Goal: Task Accomplishment & Management: Manage account settings

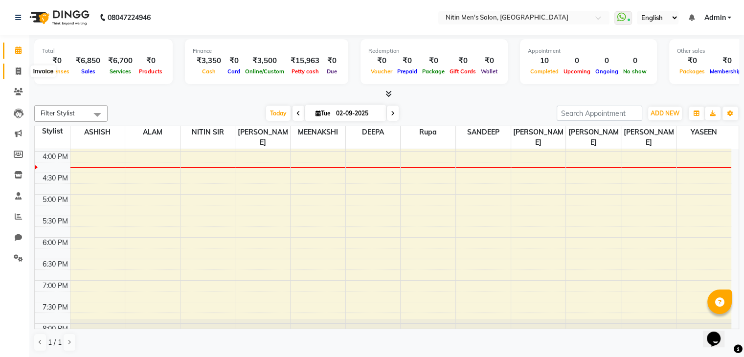
click at [15, 71] on span at bounding box center [18, 71] width 17 height 11
select select "7981"
select select "service"
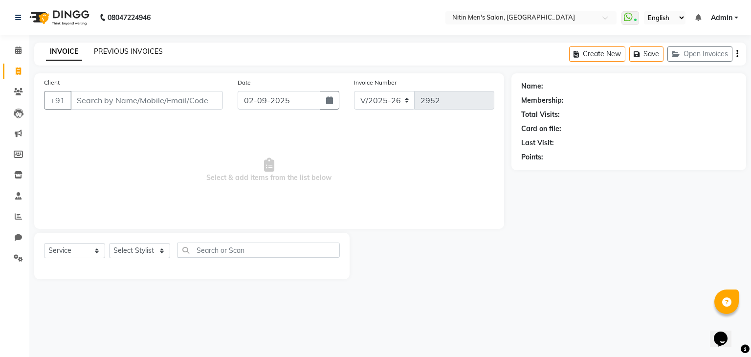
click at [113, 51] on link "PREVIOUS INVOICES" at bounding box center [128, 51] width 69 height 9
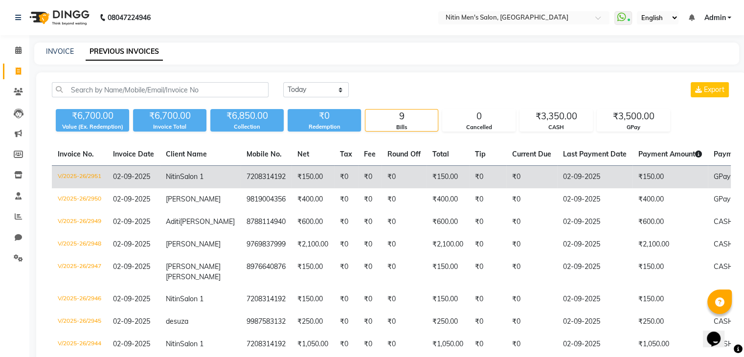
click at [308, 189] on td "₹150.00" at bounding box center [312, 177] width 43 height 23
click at [187, 189] on td "Nitin Salon 1" at bounding box center [200, 177] width 81 height 23
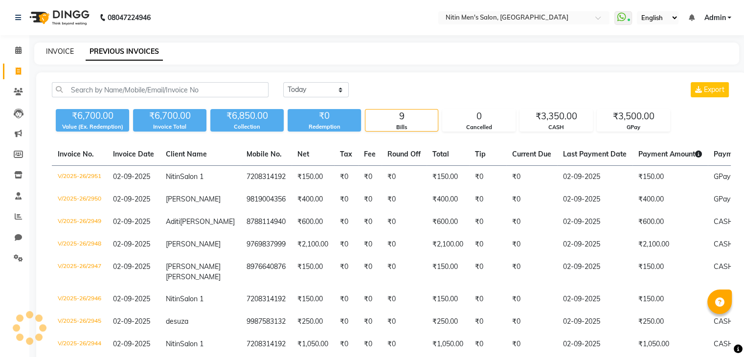
click at [50, 53] on link "INVOICE" at bounding box center [60, 51] width 28 height 9
select select "service"
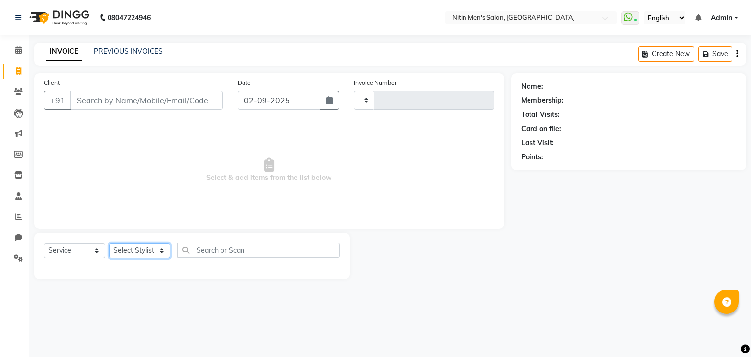
click at [131, 255] on select "Select Stylist" at bounding box center [139, 250] width 61 height 15
click at [163, 246] on select "Select Stylist" at bounding box center [139, 250] width 61 height 15
click at [98, 101] on input "Client" at bounding box center [146, 100] width 153 height 19
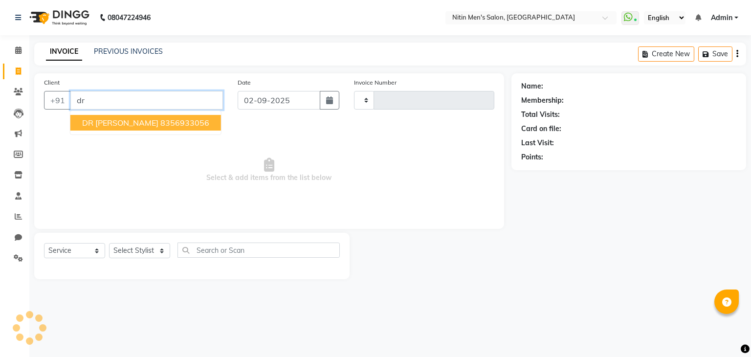
type input "d"
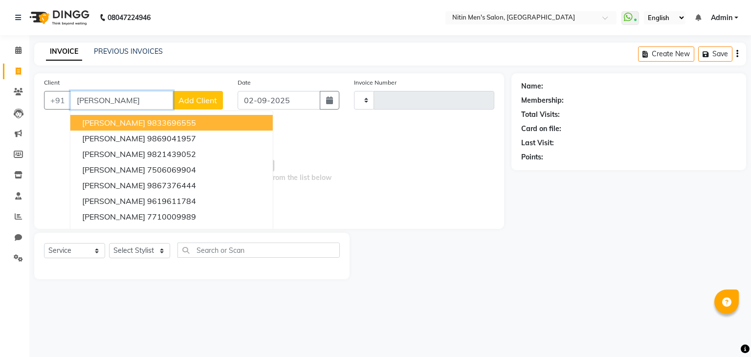
click at [99, 102] on input "shet" at bounding box center [121, 100] width 103 height 19
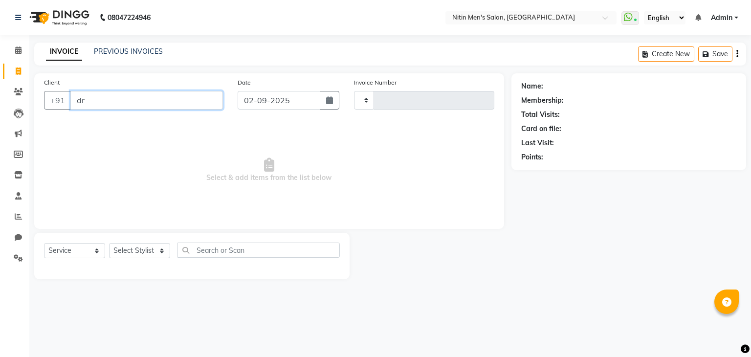
type input "d"
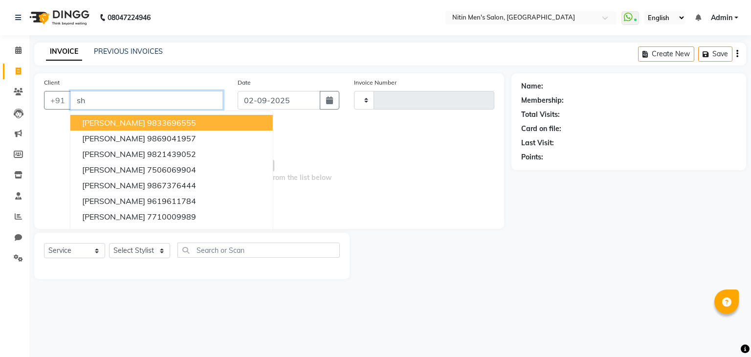
type input "s"
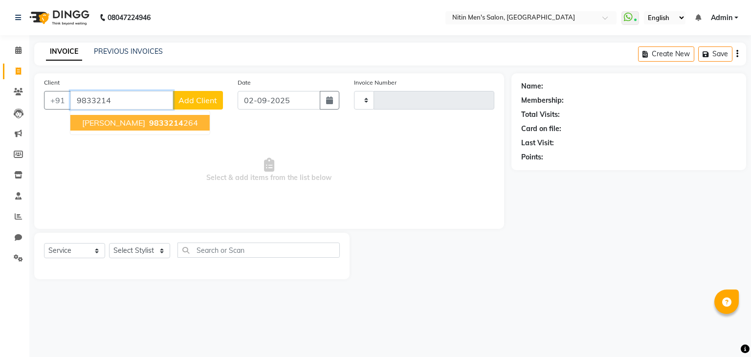
click at [109, 126] on span "dr umesh shetkar" at bounding box center [113, 123] width 63 height 10
type input "9833214264"
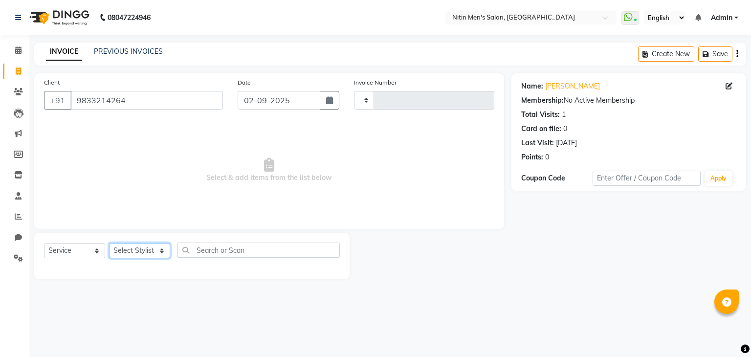
click at [127, 256] on select "Select Stylist" at bounding box center [139, 250] width 61 height 15
click at [151, 251] on select "Select Stylist" at bounding box center [139, 250] width 61 height 15
click at [145, 250] on select "Select Stylist" at bounding box center [139, 250] width 61 height 15
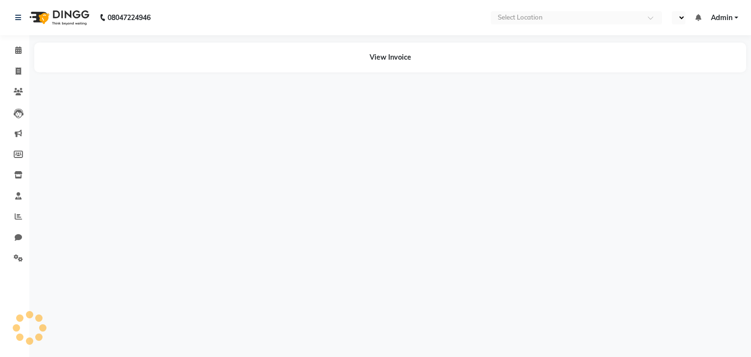
select select "en"
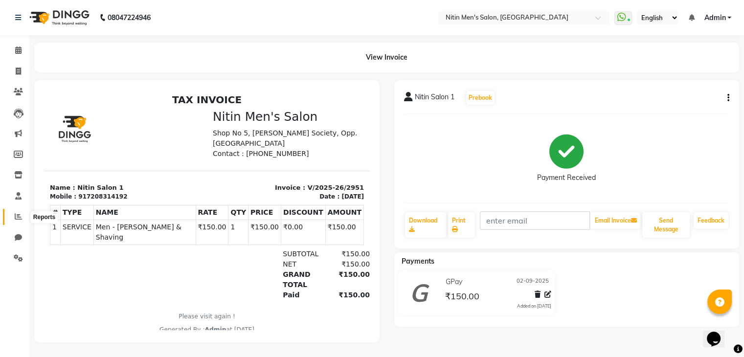
click at [23, 213] on span at bounding box center [18, 216] width 17 height 11
click at [728, 98] on icon "button" at bounding box center [728, 98] width 2 height 0
click at [683, 114] on div "Edit Invoice" at bounding box center [679, 110] width 67 height 12
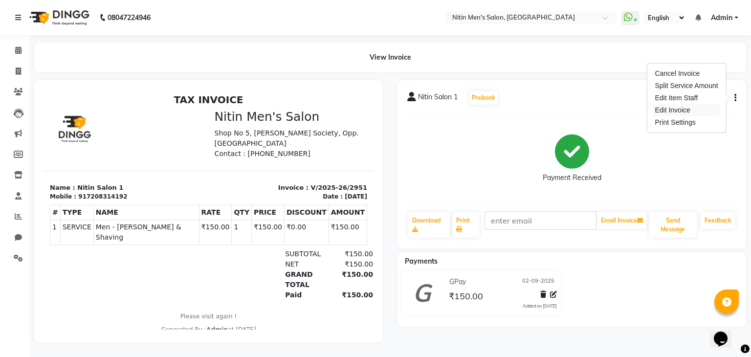
select select "service"
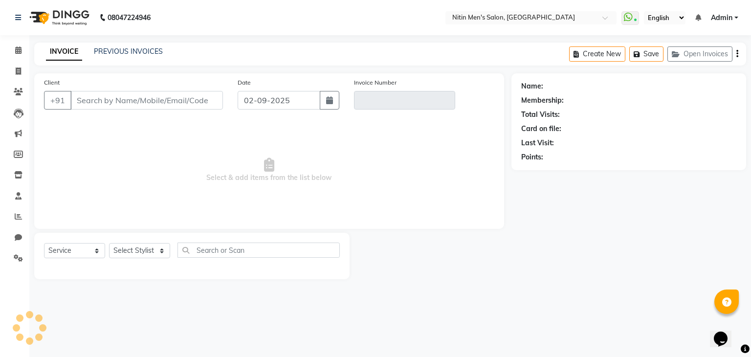
type input "7208314192"
type input "V/2025-26/2951"
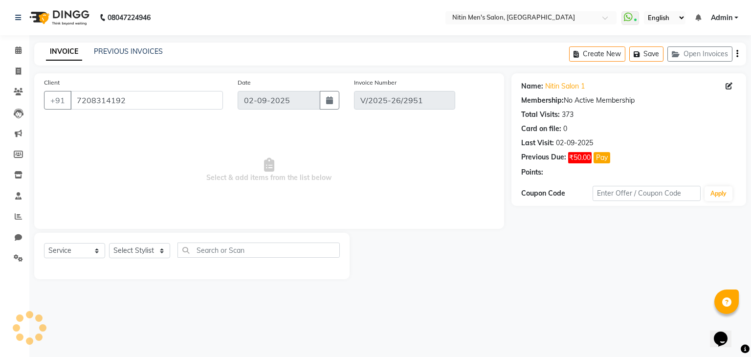
click at [127, 258] on div "Select Stylist ALAM ASHISH DEEPA HASIB JITU MEENAKSHI NITIN SIR PRAJAKTA Rupa S…" at bounding box center [139, 250] width 61 height 15
select select "select"
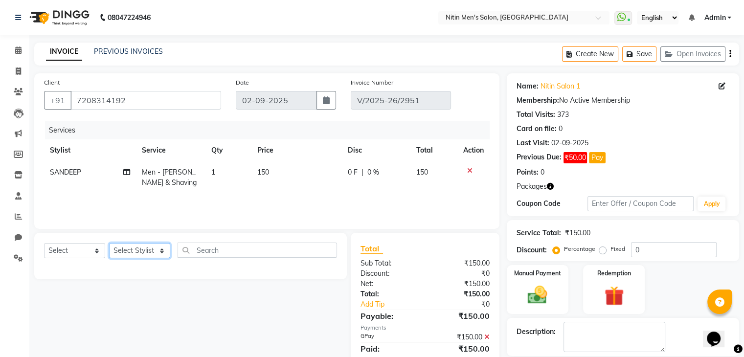
click at [139, 249] on select "Select Stylist ALAM ASHISH DEEPA HASIB JITU MEENAKSHI NITIN SIR PRAJAKTA Rupa S…" at bounding box center [139, 250] width 61 height 15
select select "87617"
click at [109, 244] on select "Select Stylist ALAM ASHISH DEEPA HASIB JITU MEENAKSHI NITIN SIR PRAJAKTA Rupa S…" at bounding box center [139, 250] width 61 height 15
click at [78, 255] on select "Select Service Product Membership Package Voucher Prepaid Gift Card" at bounding box center [74, 250] width 61 height 15
select select "service"
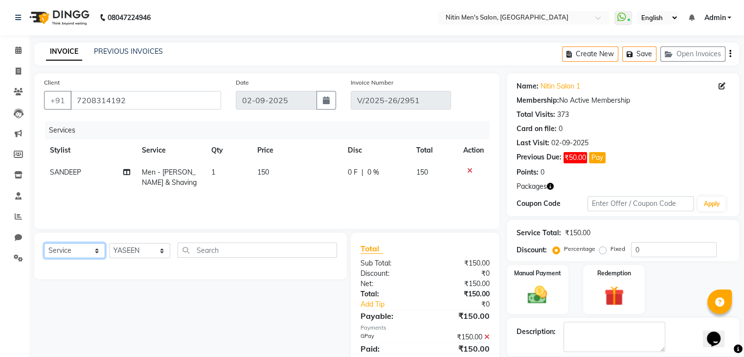
click at [44, 244] on select "Select Service Product Membership Package Voucher Prepaid Gift Card" at bounding box center [74, 250] width 61 height 15
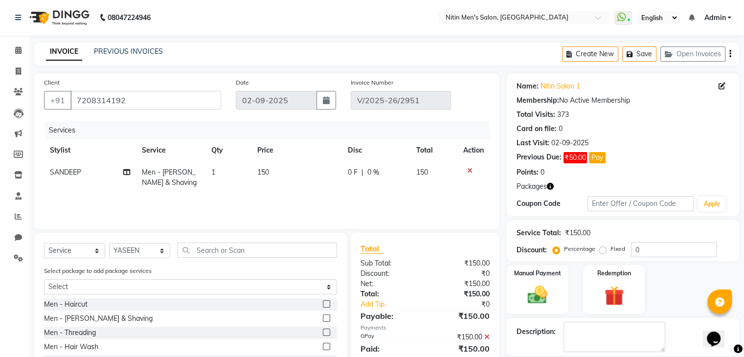
click at [323, 321] on label at bounding box center [326, 317] width 7 height 7
click at [323, 321] on input "checkbox" at bounding box center [326, 318] width 6 height 6
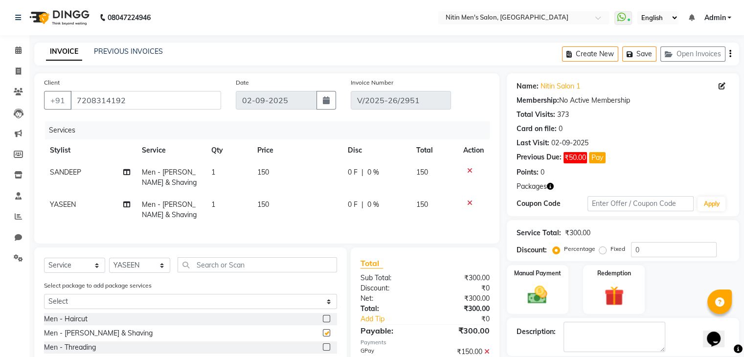
checkbox input "false"
click at [543, 289] on img at bounding box center [537, 295] width 33 height 23
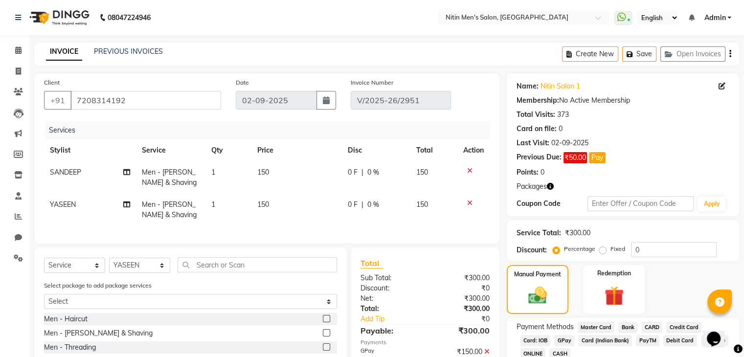
click at [565, 335] on span "GPay" at bounding box center [564, 340] width 20 height 11
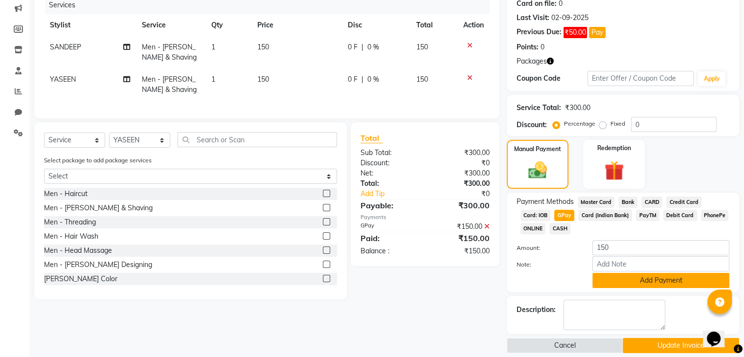
click at [628, 276] on button "Add Payment" at bounding box center [660, 280] width 137 height 15
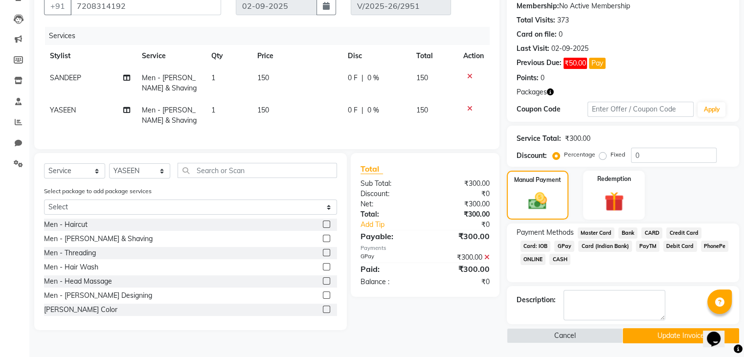
click at [637, 335] on button "Update Invoice" at bounding box center [681, 335] width 116 height 15
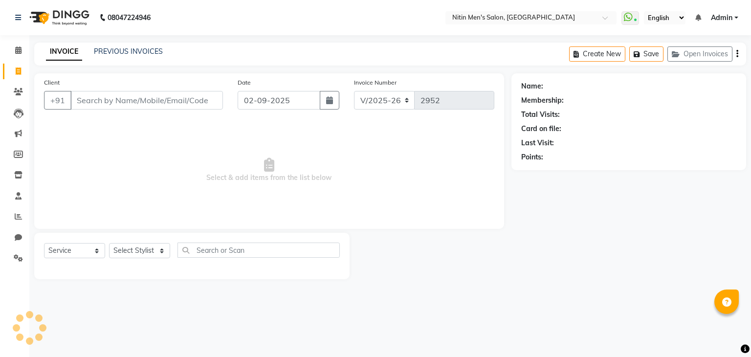
select select "7981"
select select "service"
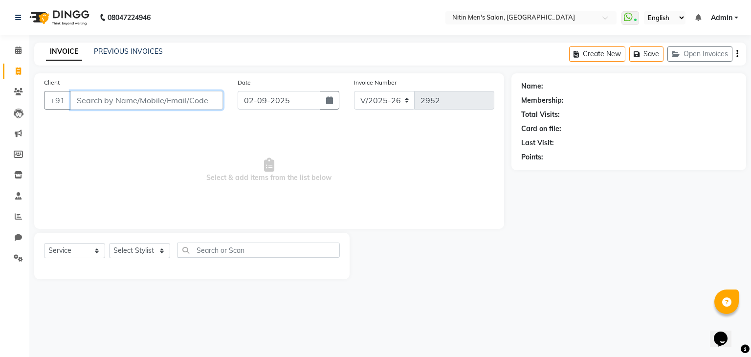
click at [119, 94] on input "Client" at bounding box center [146, 100] width 153 height 19
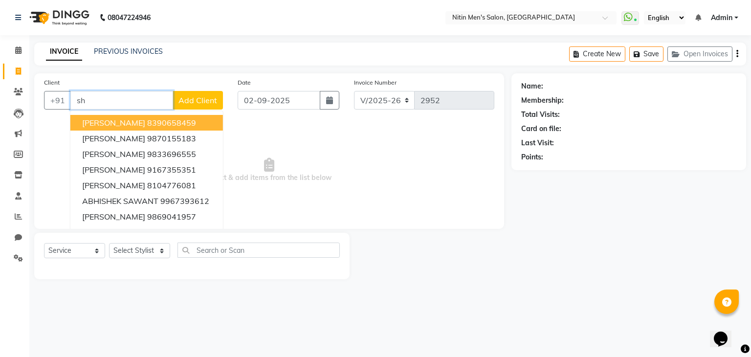
type input "s"
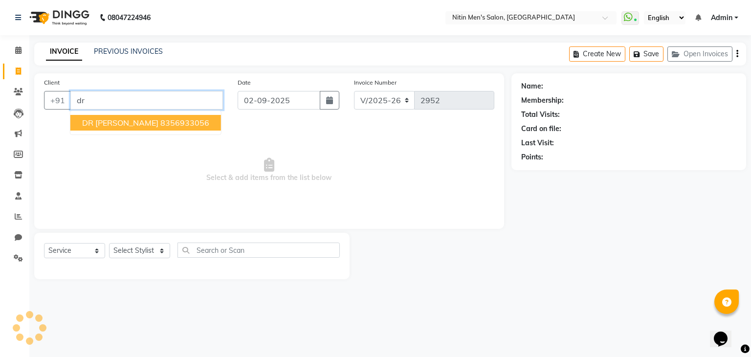
type input "d"
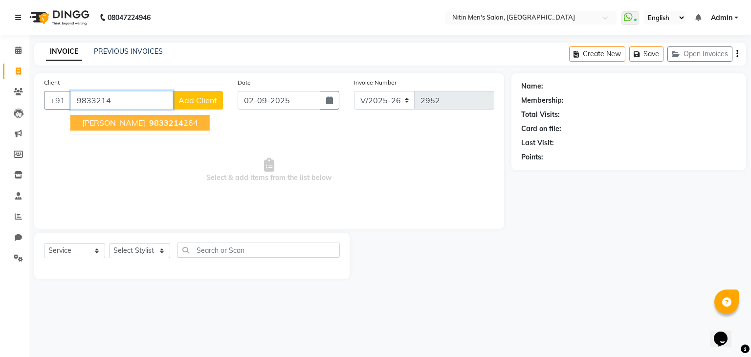
click at [136, 123] on span "[PERSON_NAME]" at bounding box center [113, 123] width 63 height 10
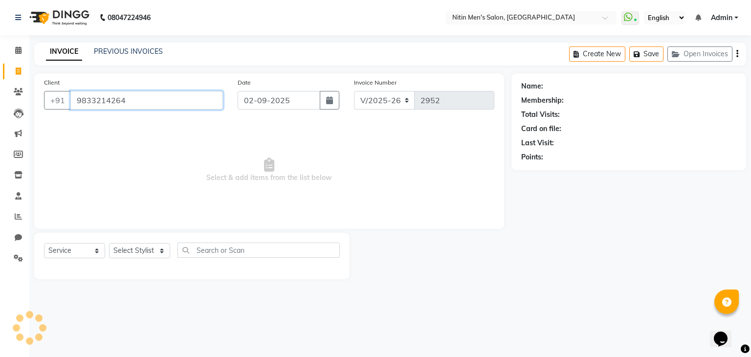
type input "9833214264"
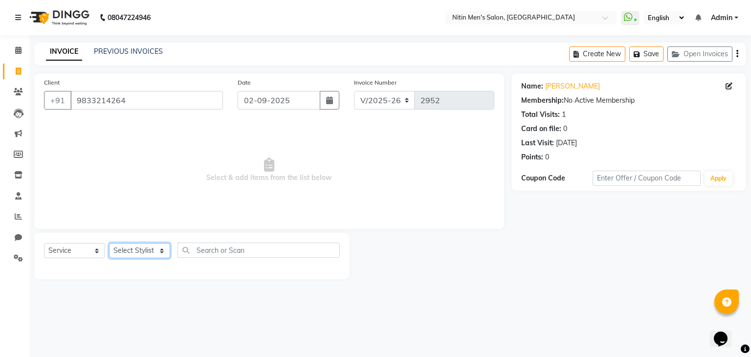
click at [134, 254] on select "Select Stylist ALAM ASHISH DEEPA HASIB JITU MEENAKSHI NITIN SIR PRAJAKTA Rupa S…" at bounding box center [139, 250] width 61 height 15
select select "85157"
click at [109, 244] on select "Select Stylist ALAM ASHISH DEEPA HASIB JITU MEENAKSHI NITIN SIR PRAJAKTA Rupa S…" at bounding box center [139, 250] width 61 height 15
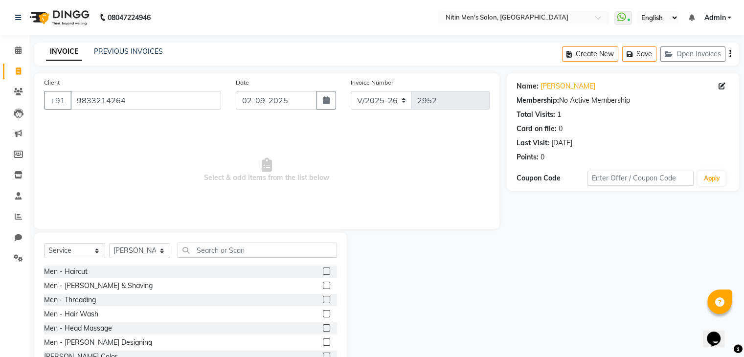
click at [323, 272] on label at bounding box center [326, 271] width 7 height 7
click at [323, 272] on input "checkbox" at bounding box center [326, 271] width 6 height 6
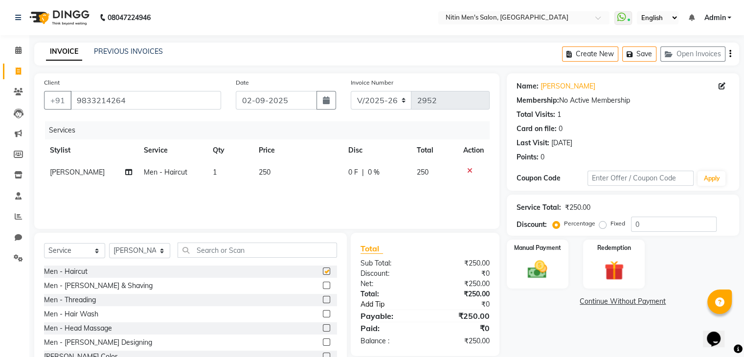
checkbox input "false"
click at [377, 305] on link "Add Tip" at bounding box center [395, 304] width 84 height 10
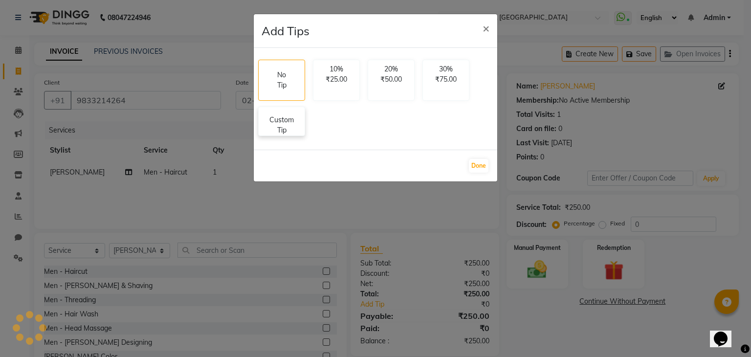
click at [285, 123] on p "Custom Tip" at bounding box center [282, 125] width 34 height 21
select select "85157"
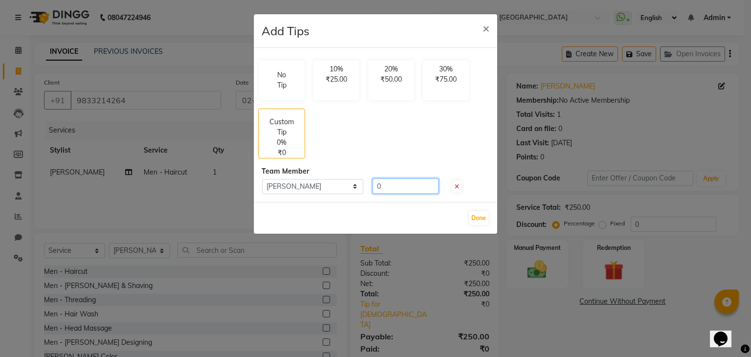
click at [384, 181] on input "0" at bounding box center [406, 186] width 66 height 15
type input "20"
click at [479, 215] on button "Done" at bounding box center [479, 218] width 20 height 14
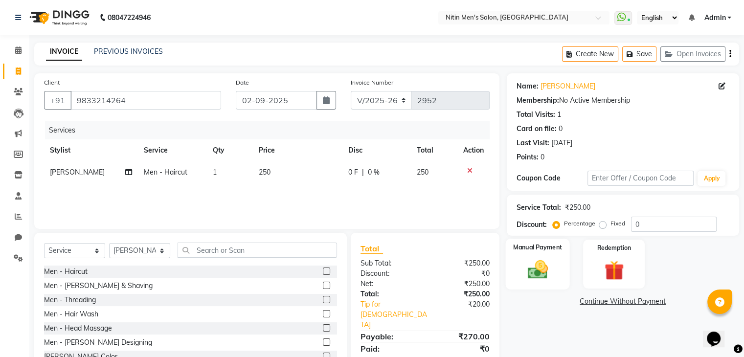
click at [531, 255] on div "Manual Payment" at bounding box center [537, 264] width 64 height 50
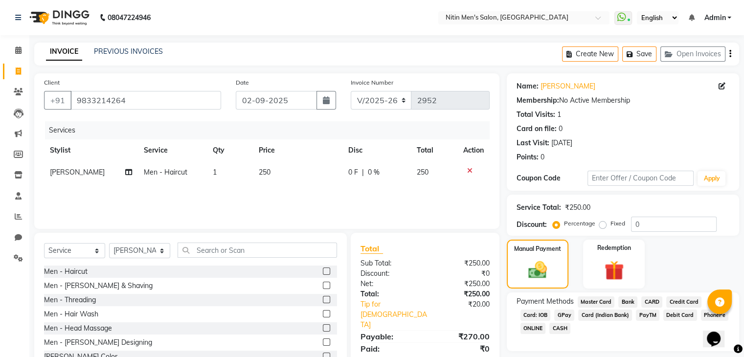
click at [565, 312] on span "GPay" at bounding box center [564, 315] width 20 height 11
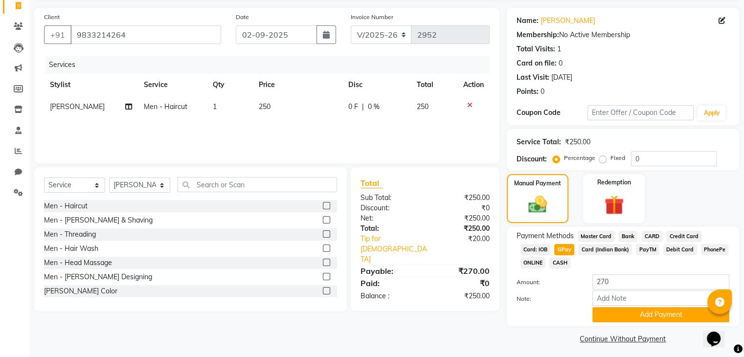
scroll to position [71, 0]
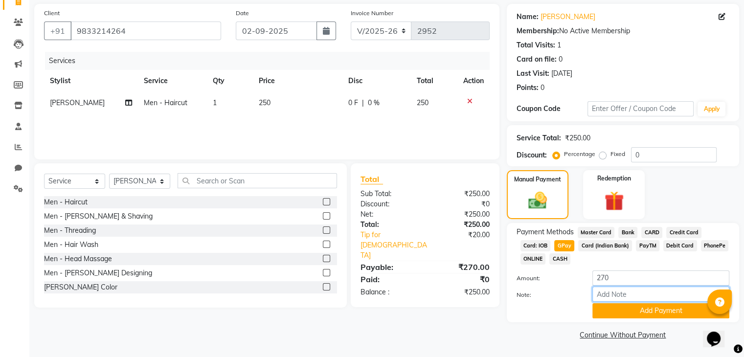
drag, startPoint x: 614, startPoint y: 298, endPoint x: 597, endPoint y: 333, distance: 38.7
click at [597, 333] on div "Name: Dr Umesh Shetkar Membership: No Active Membership Total Visits: 1 Card on…" at bounding box center [627, 173] width 240 height 338
drag, startPoint x: 597, startPoint y: 333, endPoint x: 601, endPoint y: 304, distance: 29.7
click at [601, 304] on div "Name: Dr Umesh Shetkar Membership: No Active Membership Total Visits: 1 Card on…" at bounding box center [627, 173] width 240 height 338
click at [601, 304] on button "Add Payment" at bounding box center [660, 310] width 137 height 15
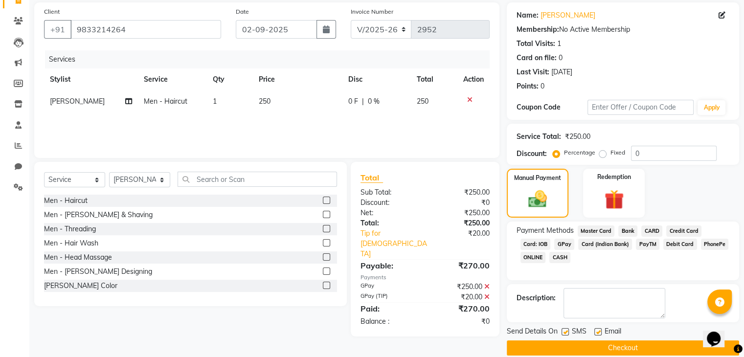
click at [565, 330] on label at bounding box center [564, 331] width 7 height 7
click at [565, 330] on input "checkbox" at bounding box center [564, 332] width 6 height 6
checkbox input "false"
click at [601, 330] on label at bounding box center [597, 331] width 7 height 7
click at [601, 330] on input "checkbox" at bounding box center [597, 332] width 6 height 6
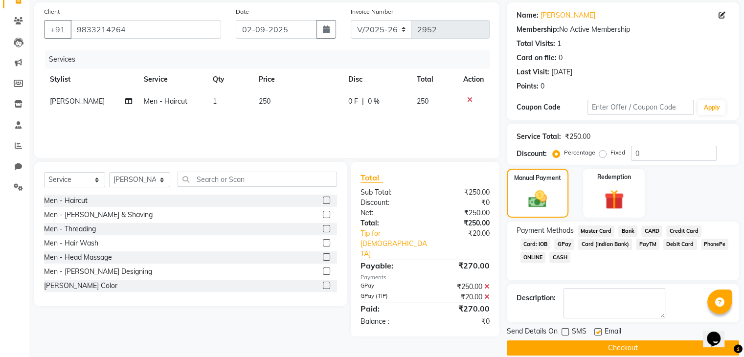
checkbox input "false"
click at [586, 347] on button "Checkout" at bounding box center [623, 347] width 232 height 15
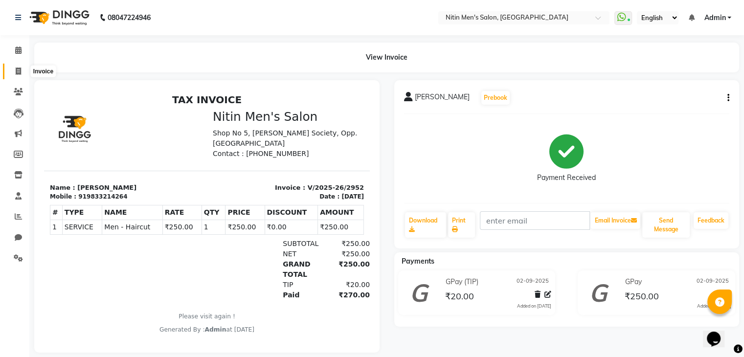
click at [16, 67] on icon at bounding box center [18, 70] width 5 height 7
select select "7981"
select select "service"
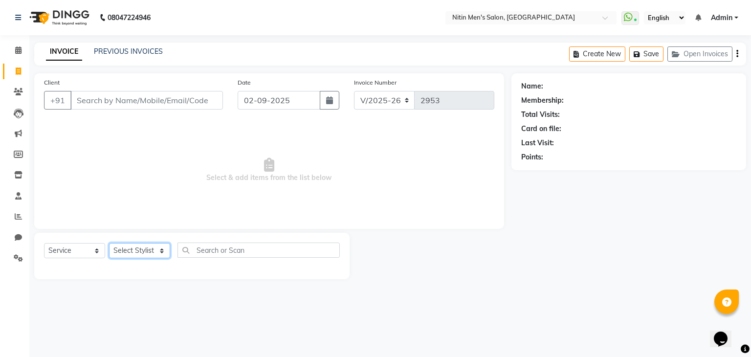
click at [142, 247] on select "Select Stylist [PERSON_NAME] DEEPA [PERSON_NAME] MEENAKSHI NITIN SIR [PERSON_NA…" at bounding box center [139, 250] width 61 height 15
select select "87617"
click at [109, 244] on select "Select Stylist [PERSON_NAME] DEEPA [PERSON_NAME] MEENAKSHI NITIN SIR [PERSON_NA…" at bounding box center [139, 250] width 61 height 15
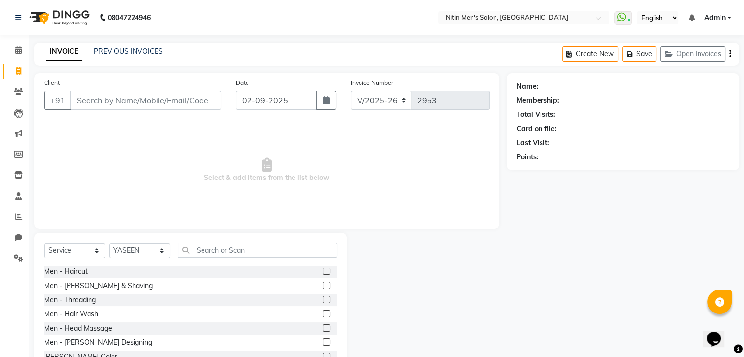
click at [323, 270] on label at bounding box center [326, 271] width 7 height 7
click at [323, 270] on input "checkbox" at bounding box center [326, 271] width 6 height 6
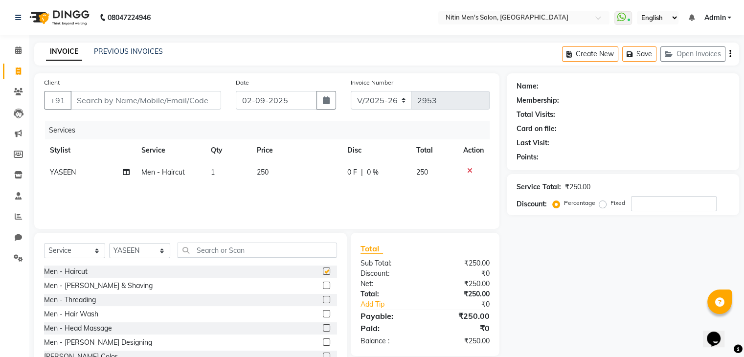
checkbox input "false"
click at [323, 288] on label at bounding box center [326, 285] width 7 height 7
click at [323, 288] on input "checkbox" at bounding box center [326, 286] width 6 height 6
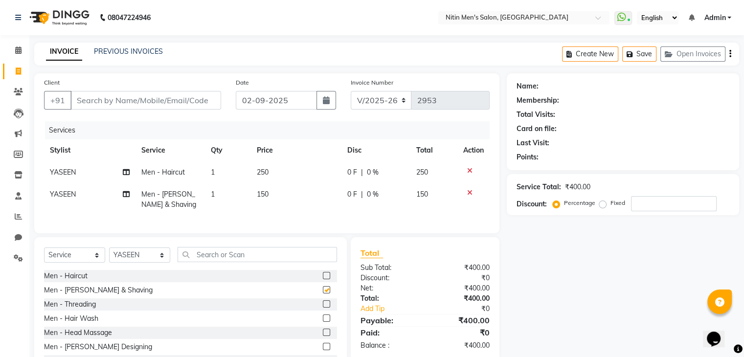
checkbox input "false"
click at [138, 105] on input "Client" at bounding box center [145, 100] width 151 height 19
type input "8"
type input "0"
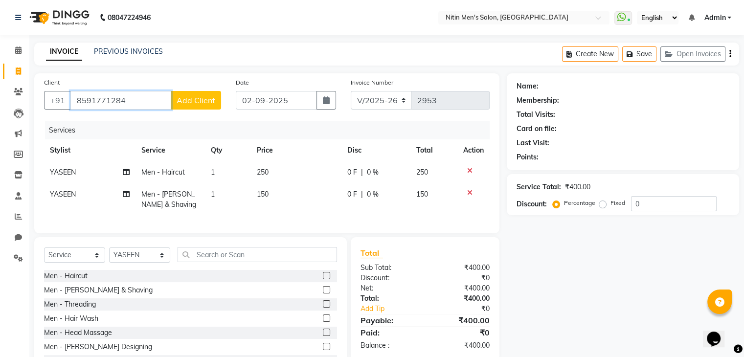
type input "8591771284"
click at [199, 101] on span "Add Client" at bounding box center [196, 100] width 39 height 10
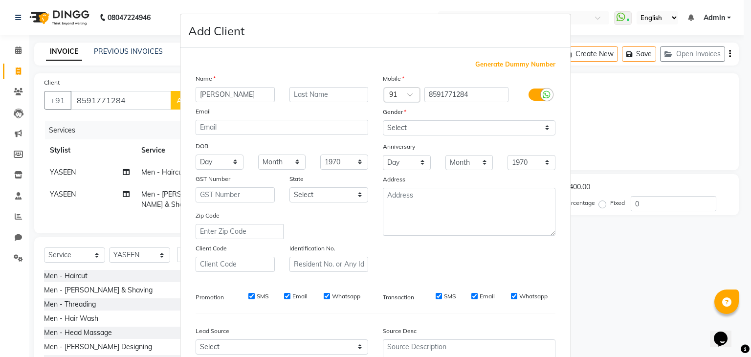
type input "shreyas saundhalkar"
drag, startPoint x: 407, startPoint y: 129, endPoint x: 398, endPoint y: 151, distance: 24.2
click at [398, 151] on div "Mobile Country Code × 91 8591771284 Gender Select Male Female Other Prefer Not …" at bounding box center [469, 172] width 187 height 199
select select "male"
click at [383, 121] on select "Select Male Female Other Prefer Not To Say" at bounding box center [469, 127] width 173 height 15
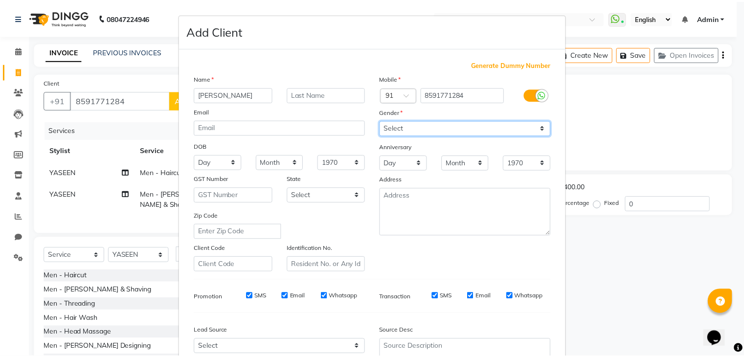
scroll to position [99, 0]
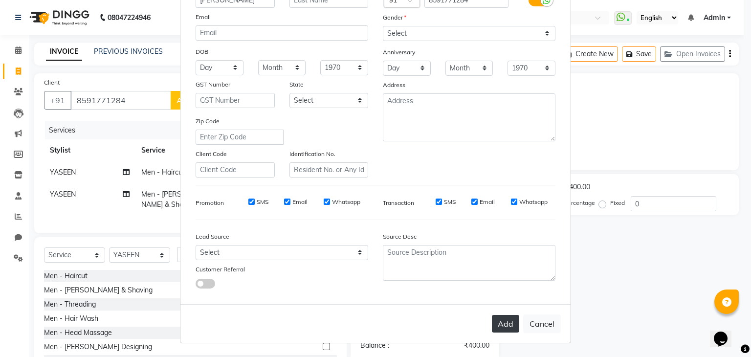
drag, startPoint x: 491, startPoint y: 336, endPoint x: 499, endPoint y: 330, distance: 10.1
click at [499, 330] on div "Add Cancel" at bounding box center [375, 323] width 390 height 39
click at [499, 330] on button "Add" at bounding box center [505, 324] width 27 height 18
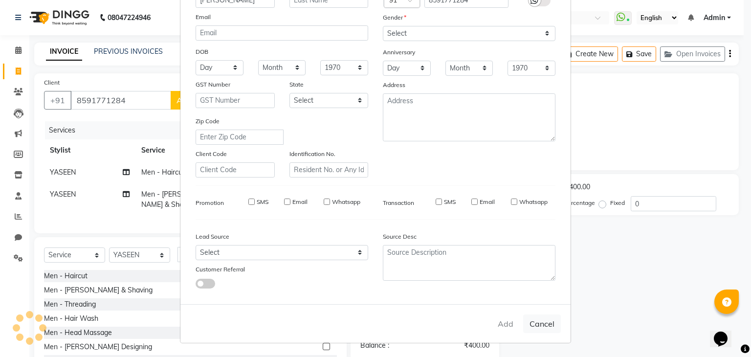
select select
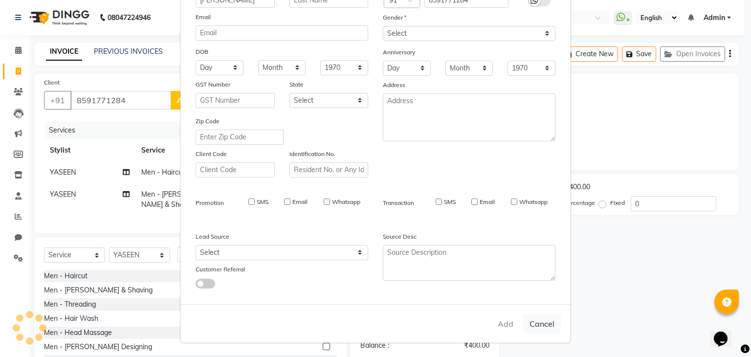
select select
checkbox input "false"
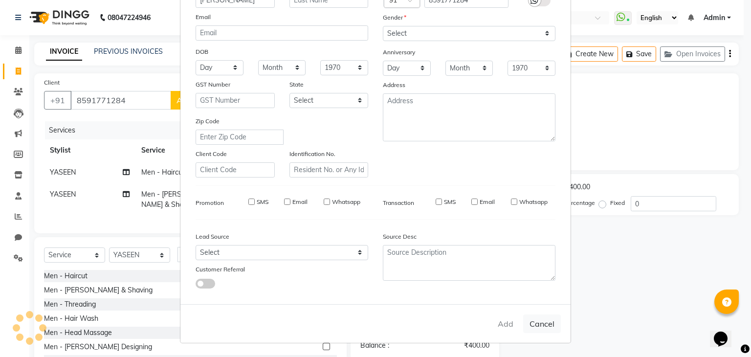
checkbox input "false"
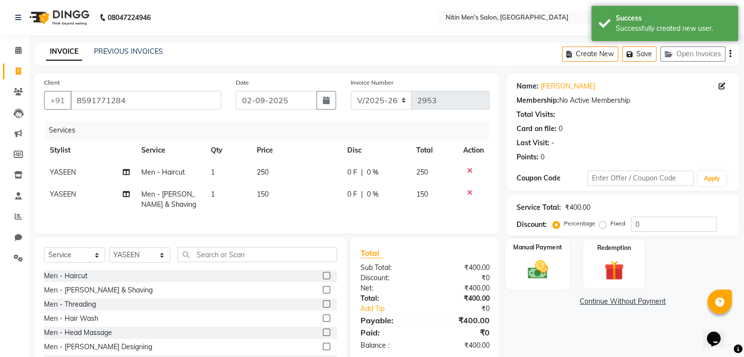
click at [550, 264] on img at bounding box center [537, 269] width 33 height 23
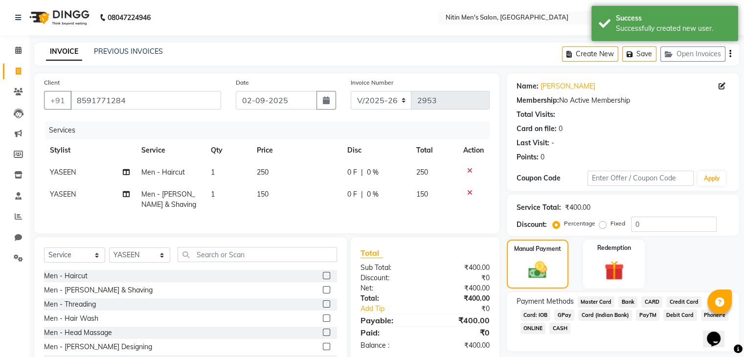
click at [560, 324] on span "CASH" at bounding box center [559, 328] width 21 height 11
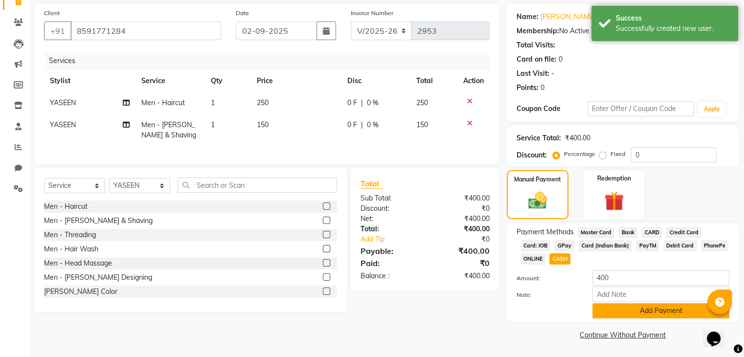
click at [602, 307] on button "Add Payment" at bounding box center [660, 310] width 137 height 15
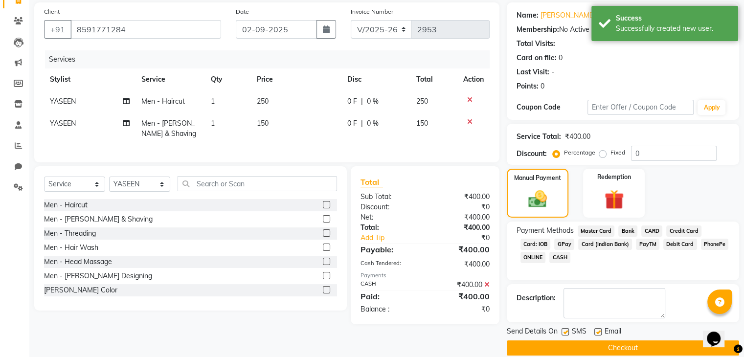
scroll to position [84, 0]
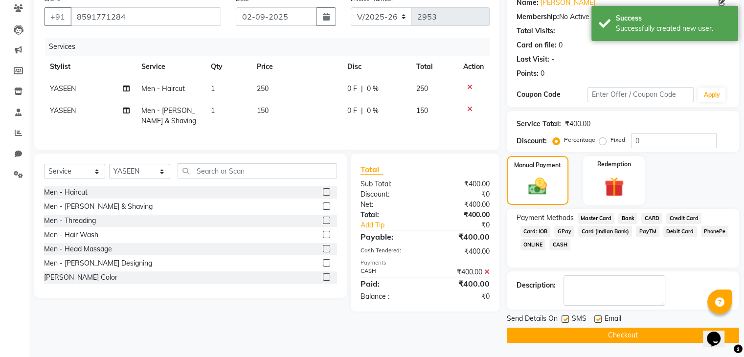
click at [591, 329] on button "Checkout" at bounding box center [623, 335] width 232 height 15
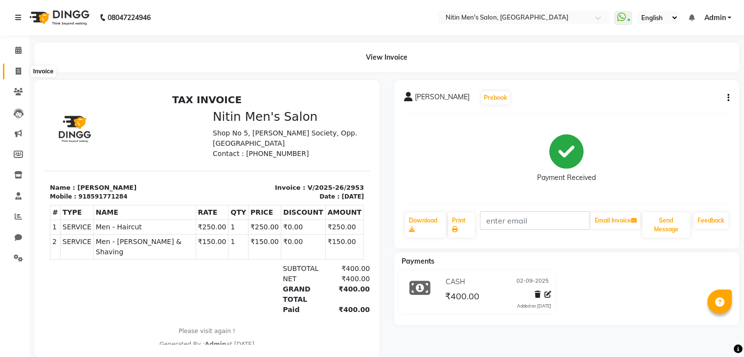
click at [15, 72] on span at bounding box center [18, 71] width 17 height 11
select select "service"
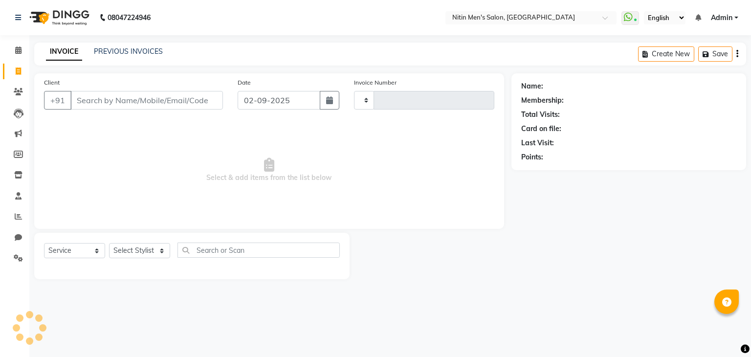
type input "2954"
select select "7981"
click at [140, 55] on link "PREVIOUS INVOICES" at bounding box center [128, 51] width 69 height 9
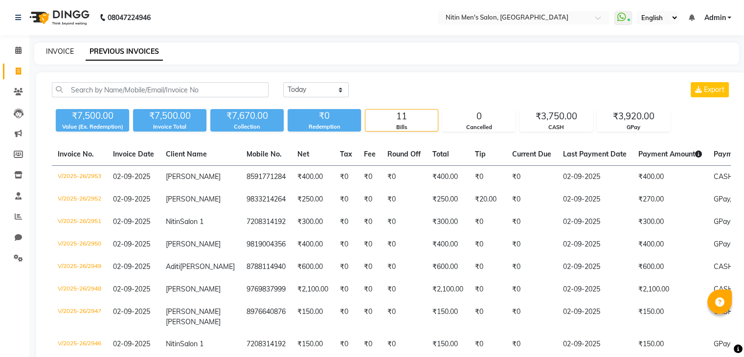
click at [68, 52] on link "INVOICE" at bounding box center [60, 51] width 28 height 9
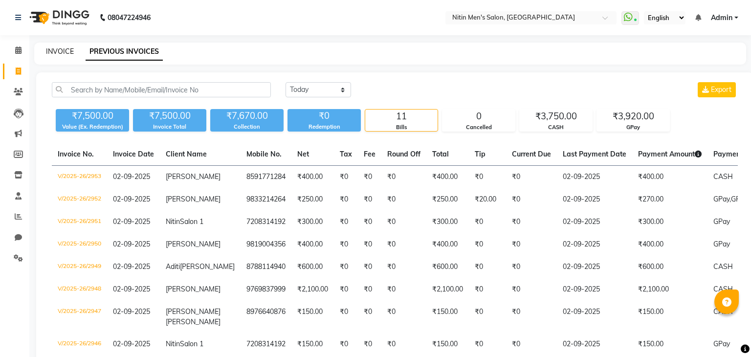
select select "7981"
select select "service"
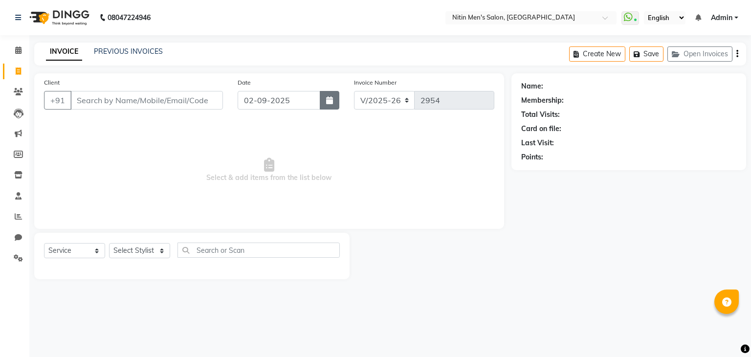
click at [338, 108] on button "button" at bounding box center [330, 100] width 20 height 19
select select "9"
select select "2025"
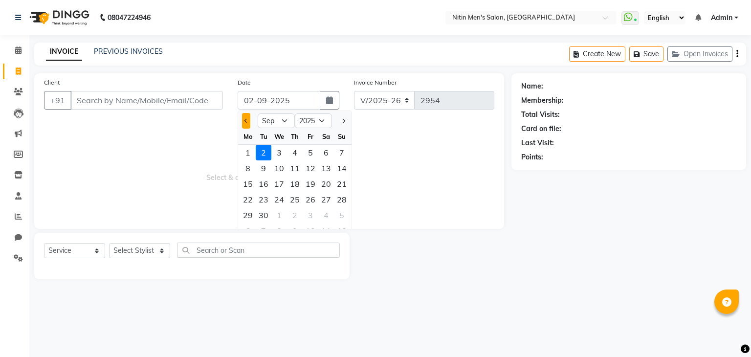
click at [245, 124] on button "Previous month" at bounding box center [246, 121] width 8 height 16
select select "8"
click at [335, 207] on div "31" at bounding box center [342, 215] width 16 height 16
type input "[DATE]"
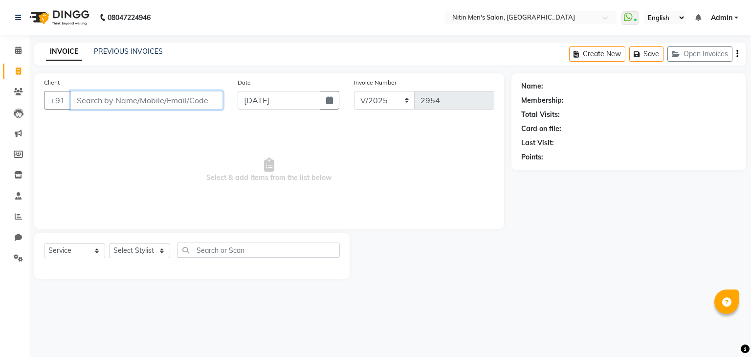
click at [143, 98] on input "Client" at bounding box center [146, 100] width 153 height 19
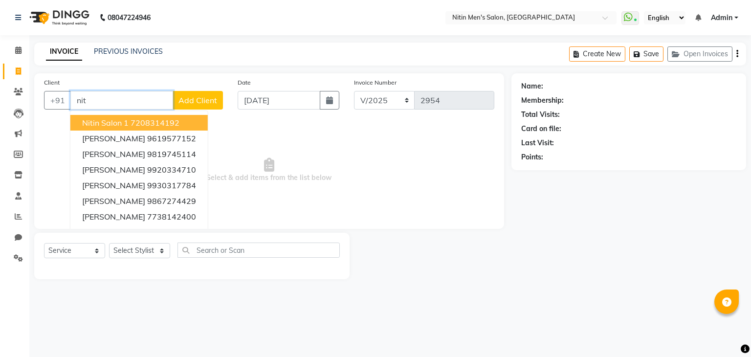
click at [125, 127] on span "Nitin Salon 1" at bounding box center [105, 123] width 46 height 10
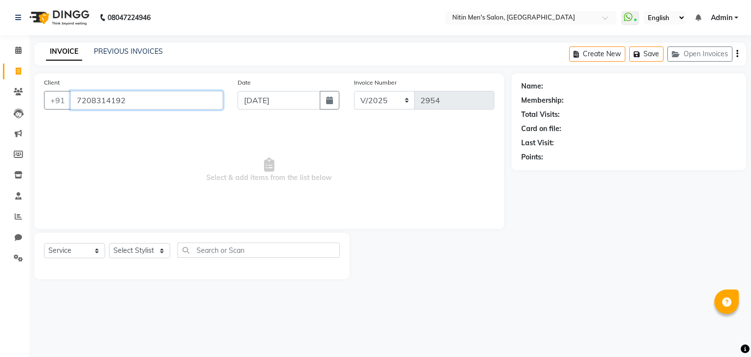
type input "7208314192"
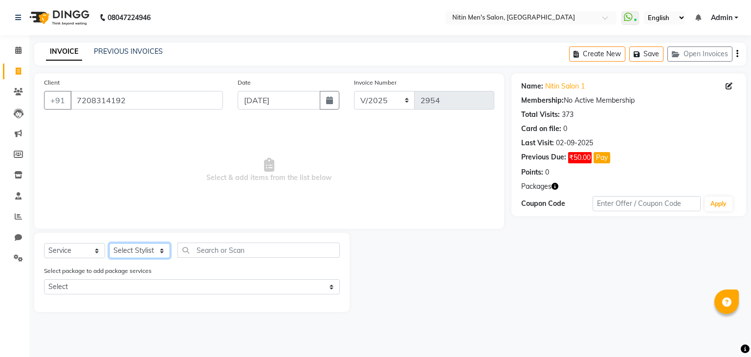
click at [127, 249] on select "Select Stylist [PERSON_NAME] DEEPA [PERSON_NAME] MEENAKSHI NITIN SIR [PERSON_NA…" at bounding box center [139, 250] width 61 height 15
select select "82599"
click at [109, 244] on select "Select Stylist [PERSON_NAME] DEEPA [PERSON_NAME] MEENAKSHI NITIN SIR [PERSON_NA…" at bounding box center [139, 250] width 61 height 15
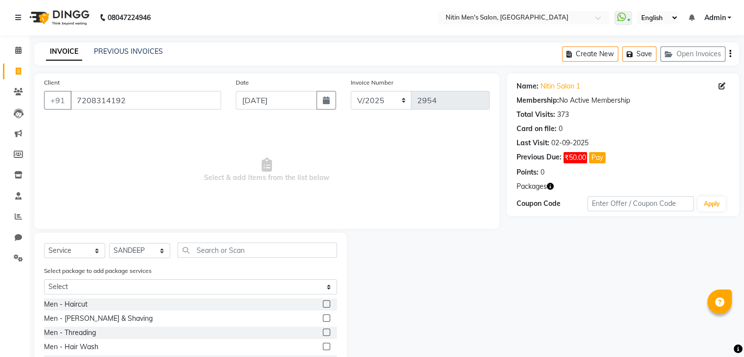
click at [323, 318] on label at bounding box center [326, 317] width 7 height 7
click at [323, 318] on input "checkbox" at bounding box center [326, 318] width 6 height 6
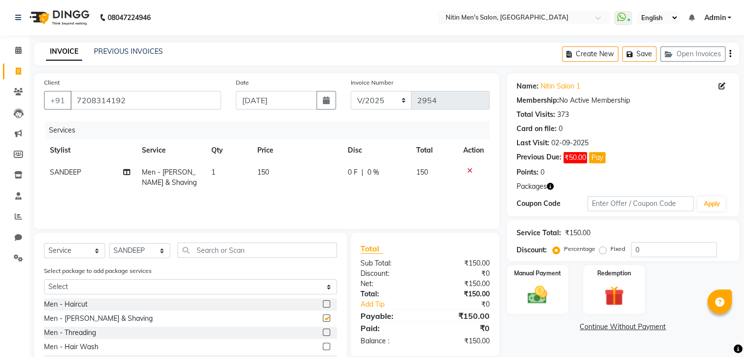
checkbox input "false"
click at [323, 304] on label at bounding box center [326, 303] width 7 height 7
click at [323, 304] on input "checkbox" at bounding box center [326, 304] width 6 height 6
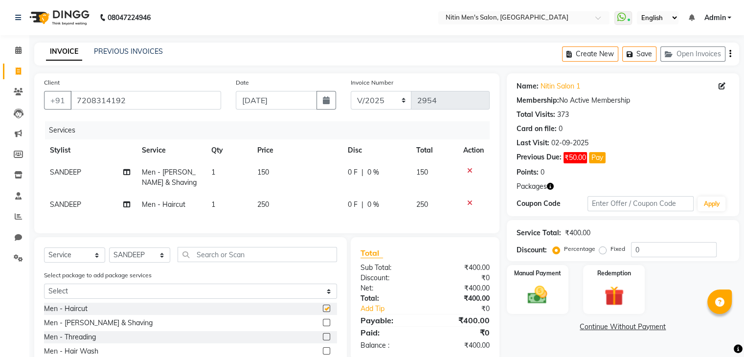
checkbox input "false"
click at [468, 170] on icon at bounding box center [469, 170] width 5 height 7
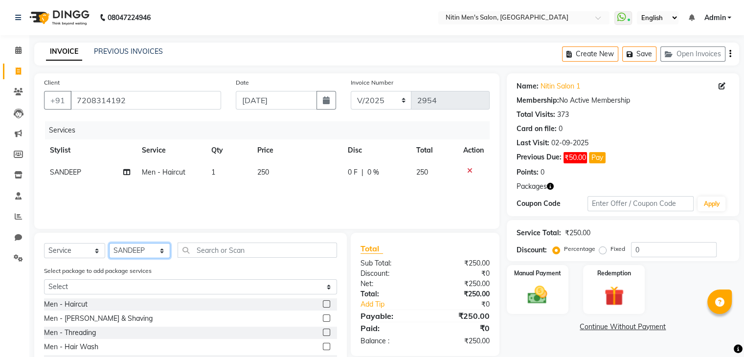
click at [142, 245] on select "Select Stylist [PERSON_NAME] DEEPA [PERSON_NAME] MEENAKSHI NITIN SIR [PERSON_NA…" at bounding box center [139, 250] width 61 height 15
select select "85157"
click at [109, 244] on select "Select Stylist [PERSON_NAME] DEEPA [PERSON_NAME] MEENAKSHI NITIN SIR [PERSON_NA…" at bounding box center [139, 250] width 61 height 15
click at [323, 302] on label at bounding box center [326, 303] width 7 height 7
click at [323, 302] on input "checkbox" at bounding box center [326, 304] width 6 height 6
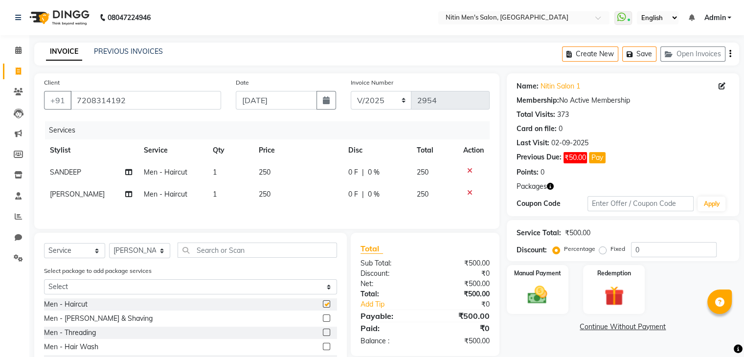
checkbox input "false"
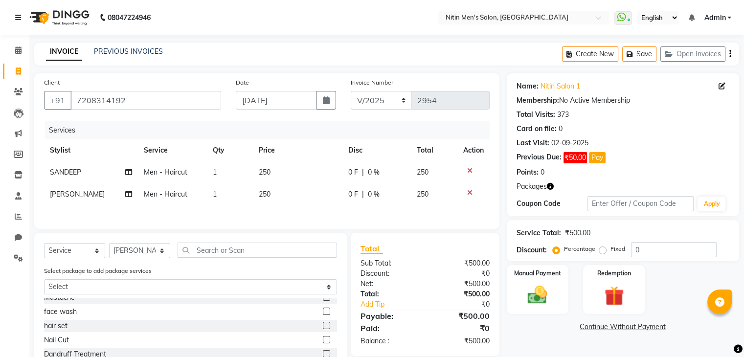
scroll to position [151, 0]
click at [537, 296] on img at bounding box center [537, 295] width 33 height 23
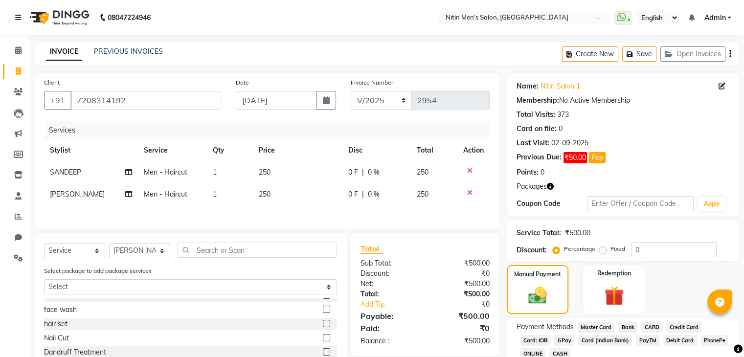
click at [564, 339] on span "GPay" at bounding box center [564, 340] width 20 height 11
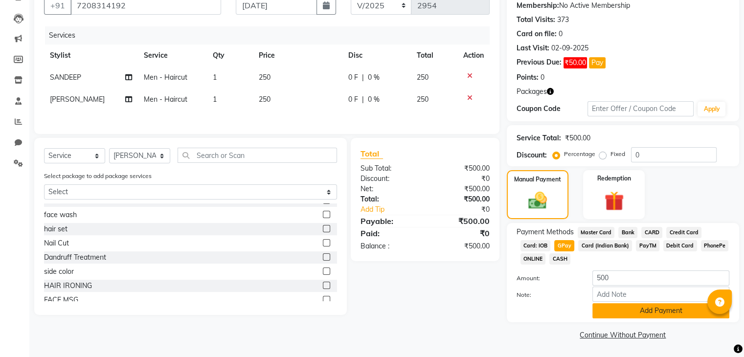
click at [604, 316] on button "Add Payment" at bounding box center [660, 310] width 137 height 15
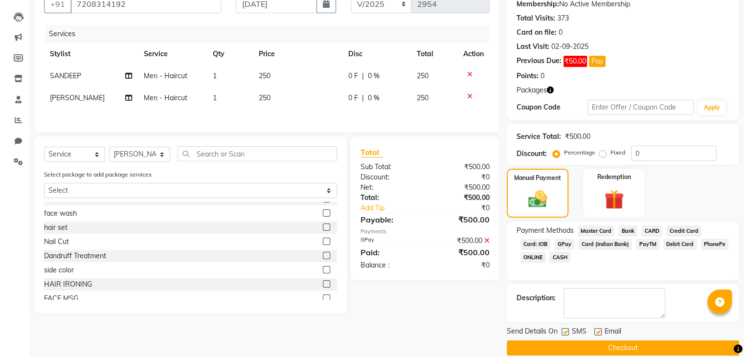
click at [565, 328] on label at bounding box center [564, 331] width 7 height 7
click at [565, 329] on input "checkbox" at bounding box center [564, 332] width 6 height 6
checkbox input "false"
click at [599, 333] on div at bounding box center [597, 333] width 6 height 10
click at [599, 333] on label at bounding box center [597, 331] width 7 height 7
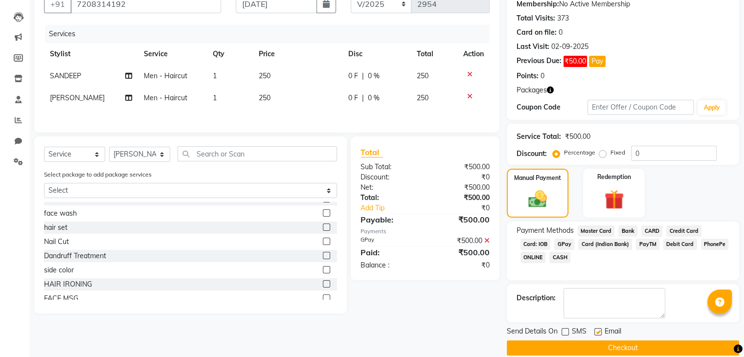
click at [599, 333] on input "checkbox" at bounding box center [597, 332] width 6 height 6
checkbox input "false"
click at [593, 341] on button "Checkout" at bounding box center [623, 347] width 232 height 15
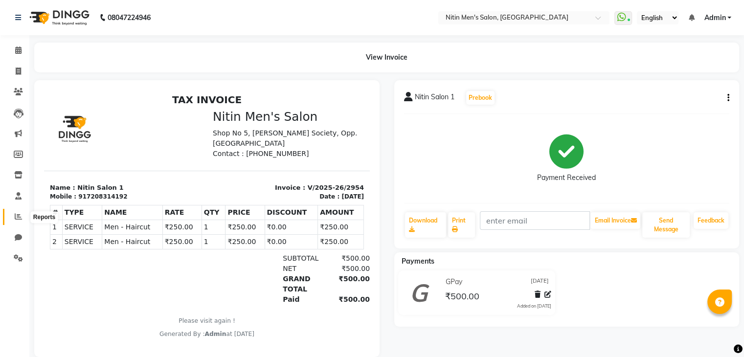
click at [25, 220] on span at bounding box center [18, 216] width 17 height 11
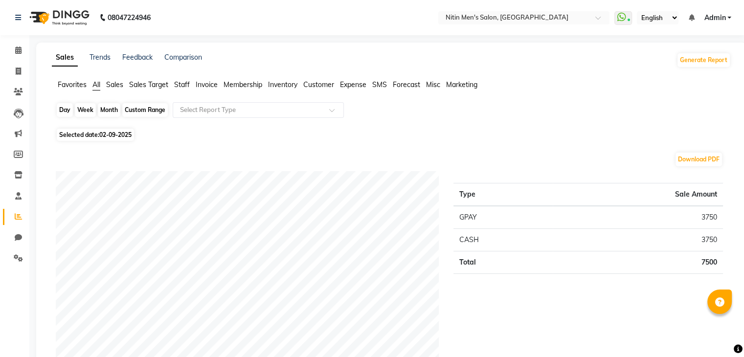
click at [64, 112] on div "Day" at bounding box center [65, 110] width 16 height 14
select select "9"
select select "2025"
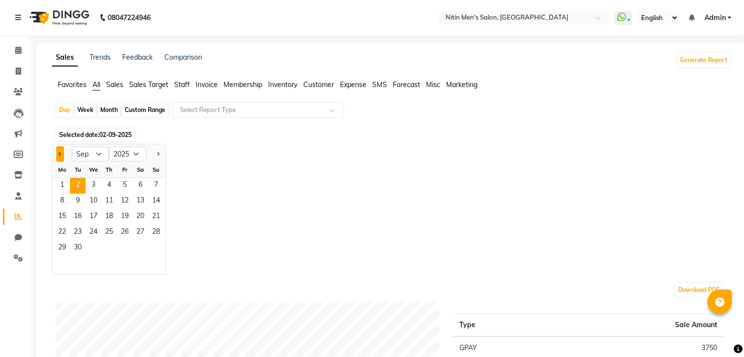
click at [58, 156] on button "Previous month" at bounding box center [60, 154] width 8 height 16
select select "8"
click at [150, 245] on span "31" at bounding box center [156, 249] width 16 height 16
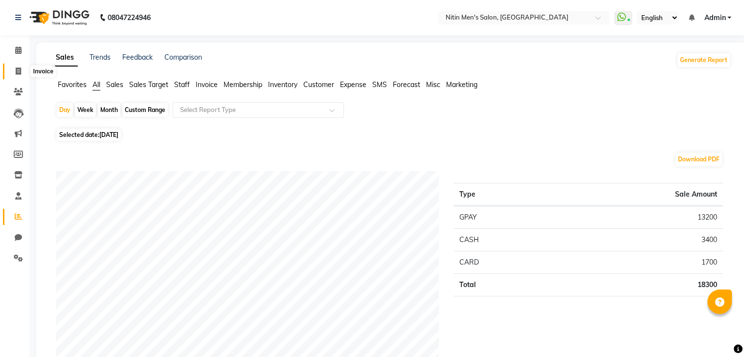
click at [16, 71] on icon at bounding box center [18, 70] width 5 height 7
select select "7981"
select select "service"
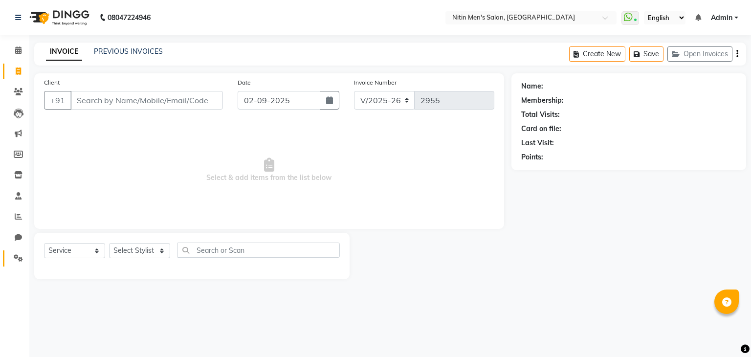
click at [20, 252] on link "Settings" at bounding box center [14, 258] width 23 height 16
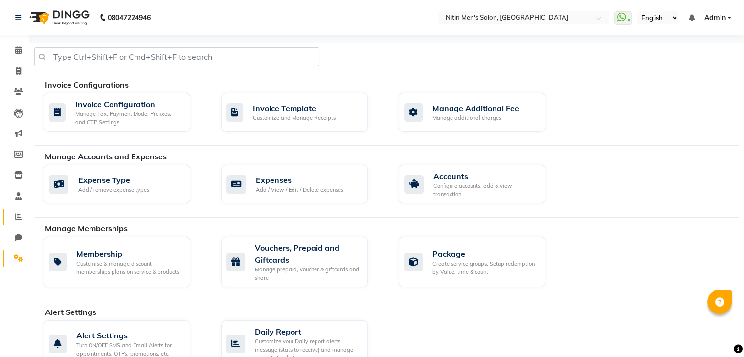
click at [19, 211] on link "Reports" at bounding box center [14, 217] width 23 height 16
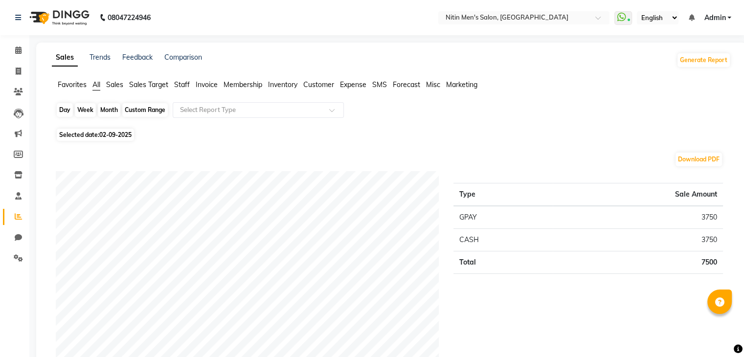
click at [61, 110] on div "Day" at bounding box center [65, 110] width 16 height 14
select select "9"
select select "2025"
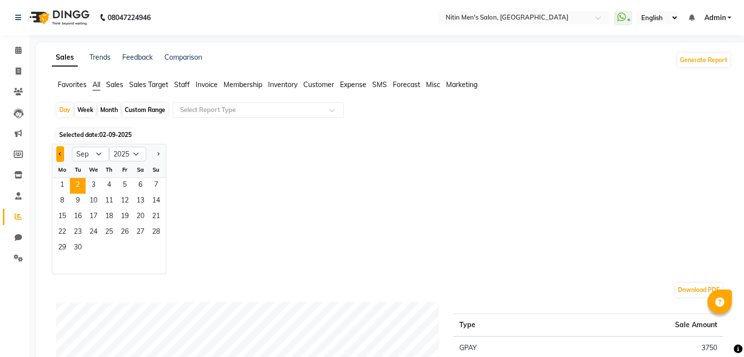
click at [63, 152] on button "Previous month" at bounding box center [60, 154] width 8 height 16
select select "8"
click at [151, 244] on span "31" at bounding box center [156, 249] width 16 height 16
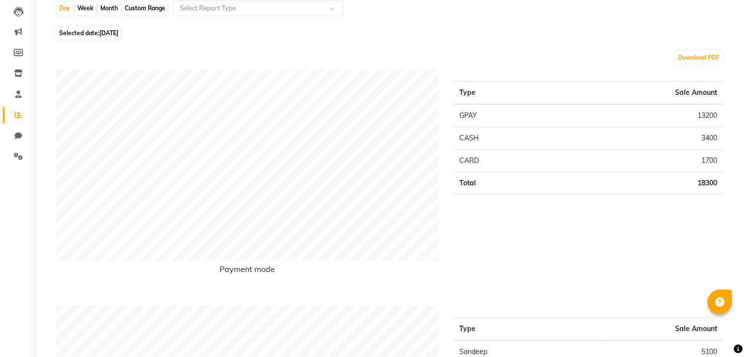
scroll to position [82, 0]
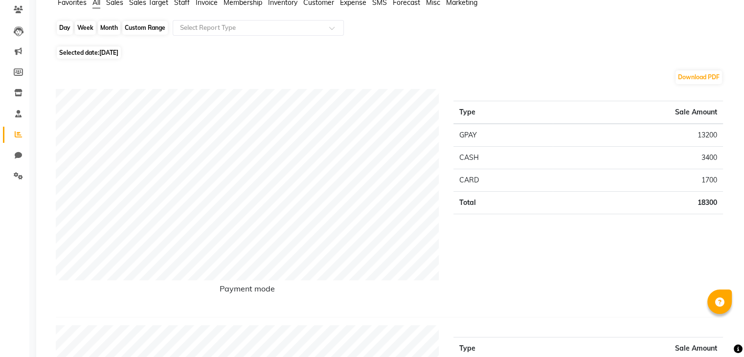
click at [63, 28] on div "Day" at bounding box center [65, 28] width 16 height 14
select select "8"
select select "2025"
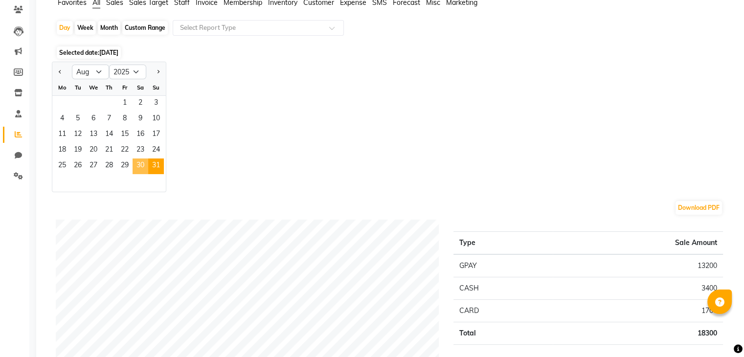
click at [138, 165] on span "30" at bounding box center [141, 166] width 16 height 16
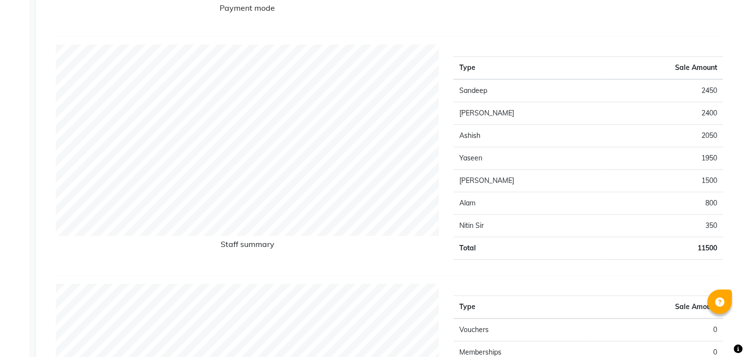
scroll to position [0, 0]
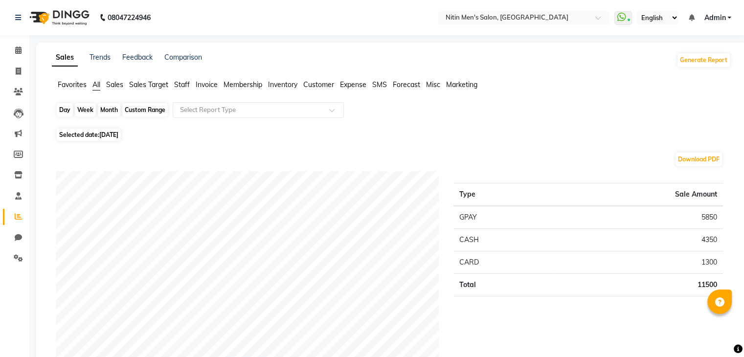
click at [63, 108] on div "Day" at bounding box center [65, 110] width 16 height 14
select select "8"
select select "2025"
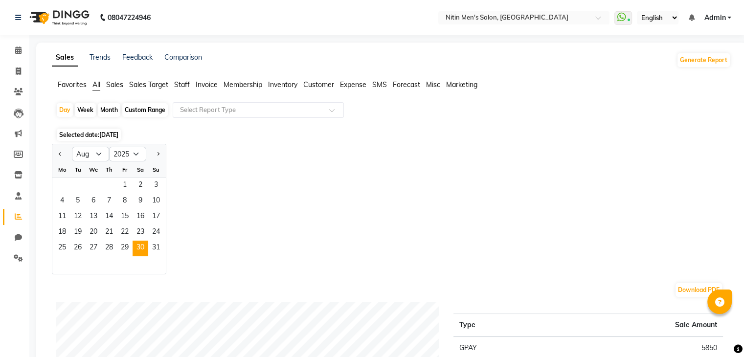
click at [364, 145] on div "Jan Feb Mar Apr May Jun Jul Aug Sep Oct Nov Dec 2015 2016 2017 2018 2019 2020 2…" at bounding box center [391, 209] width 679 height 131
click at [23, 68] on span at bounding box center [18, 71] width 17 height 11
select select "service"
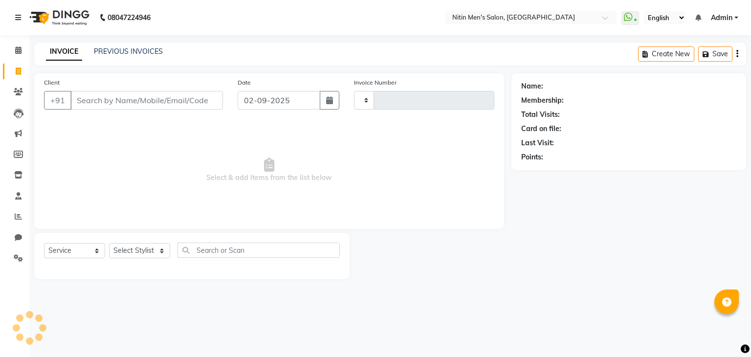
type input "2955"
select select "7981"
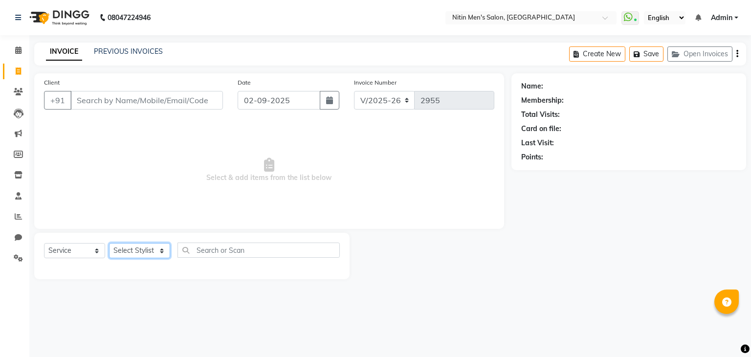
click at [155, 252] on select "Select Stylist [PERSON_NAME] DEEPA [PERSON_NAME] MEENAKSHI NITIN SIR [PERSON_NA…" at bounding box center [139, 250] width 61 height 15
select select "75699"
click at [109, 244] on select "Select Stylist [PERSON_NAME] DEEPA [PERSON_NAME] MEENAKSHI NITIN SIR [PERSON_NA…" at bounding box center [139, 250] width 61 height 15
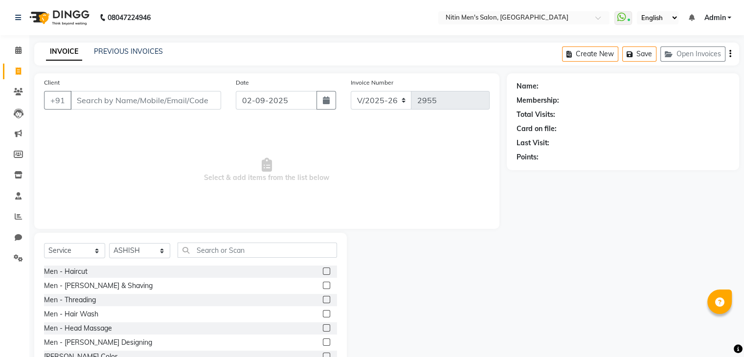
click at [323, 271] on label at bounding box center [326, 271] width 7 height 7
click at [323, 271] on input "checkbox" at bounding box center [326, 271] width 6 height 6
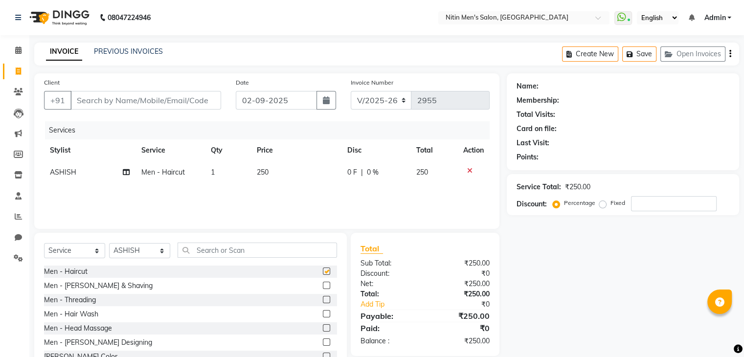
checkbox input "false"
click at [323, 289] on label at bounding box center [326, 285] width 7 height 7
click at [323, 289] on input "checkbox" at bounding box center [326, 286] width 6 height 6
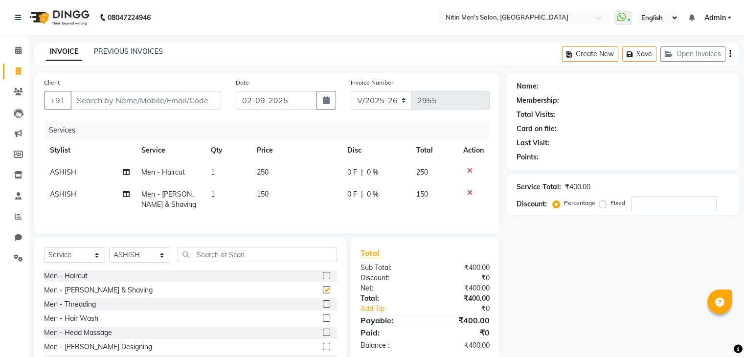
checkbox input "false"
click at [644, 210] on input "number" at bounding box center [674, 203] width 86 height 15
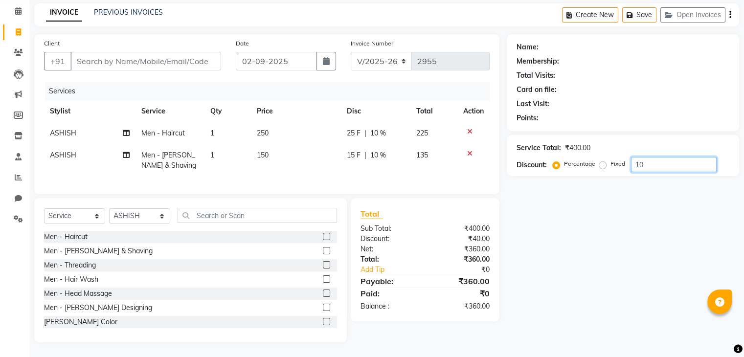
type input "10"
click at [164, 52] on input "Client" at bounding box center [145, 61] width 151 height 19
type input "9"
type input "0"
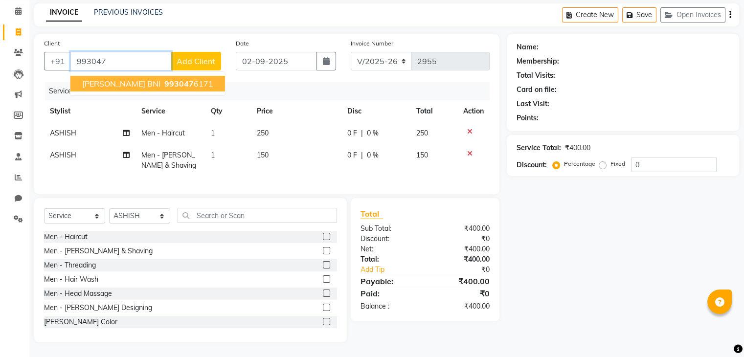
click at [161, 76] on button "HARSHAL DESAI BNI 993047 6171" at bounding box center [147, 84] width 155 height 16
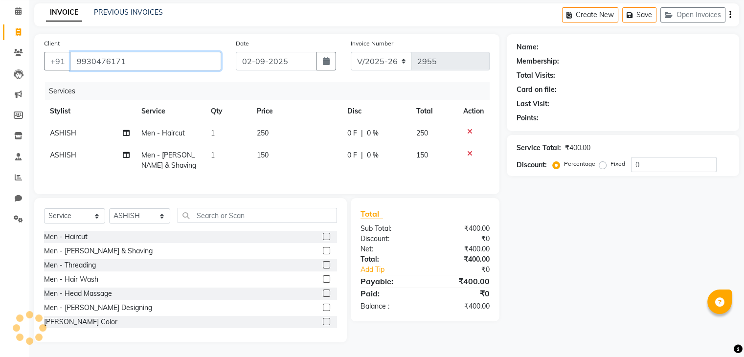
type input "9930476171"
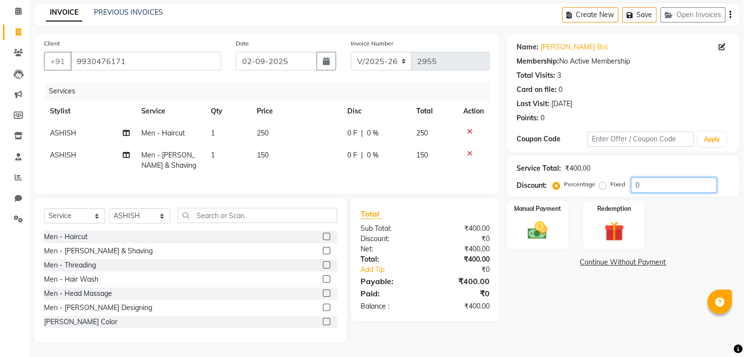
click at [658, 179] on input "0" at bounding box center [674, 185] width 86 height 15
type input "10"
click at [523, 224] on img at bounding box center [537, 230] width 33 height 23
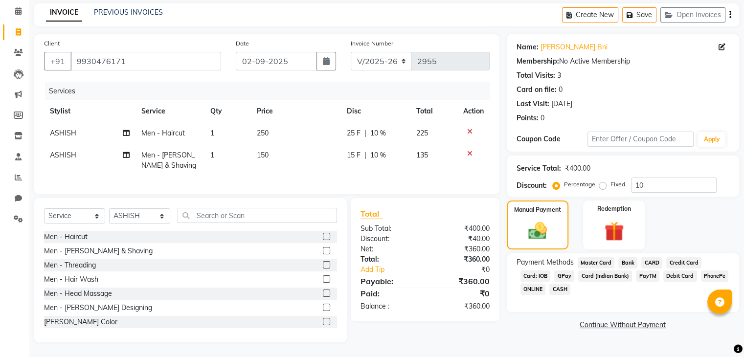
click at [563, 270] on span "GPay" at bounding box center [564, 275] width 20 height 11
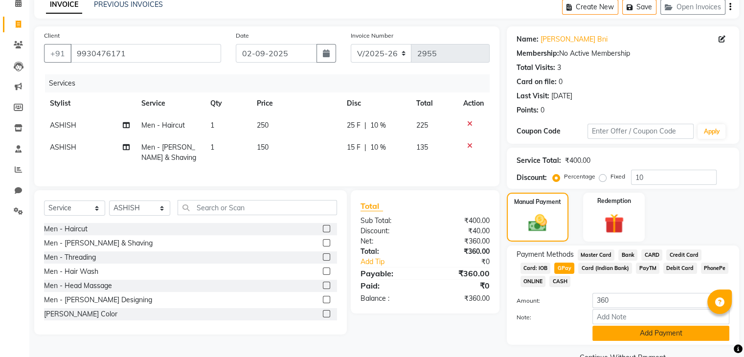
click at [605, 338] on button "Add Payment" at bounding box center [660, 333] width 137 height 15
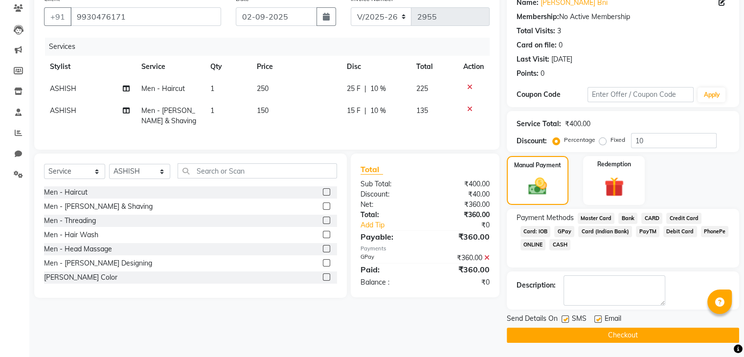
click at [587, 335] on button "Checkout" at bounding box center [623, 335] width 232 height 15
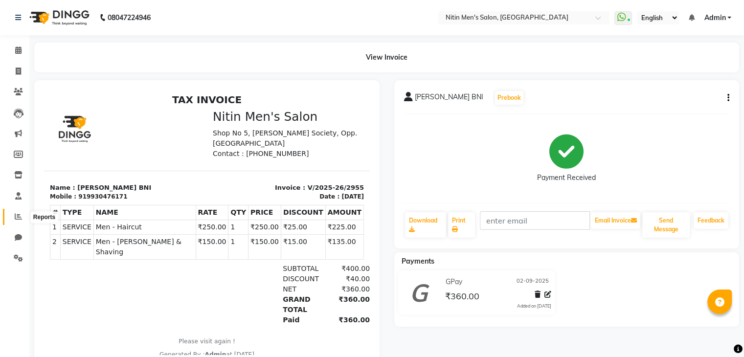
click at [17, 212] on span at bounding box center [18, 216] width 17 height 11
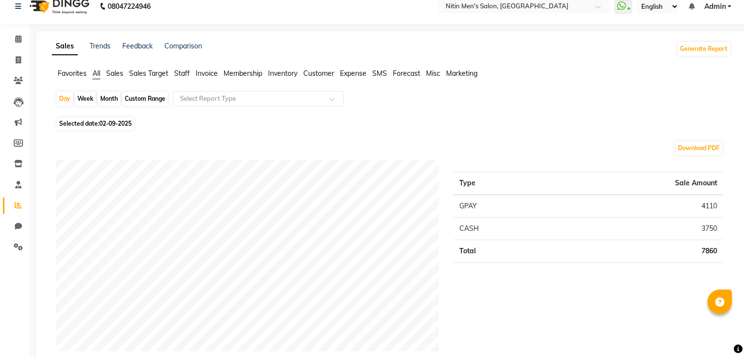
scroll to position [11, 0]
click at [62, 95] on div "Day" at bounding box center [65, 99] width 16 height 14
select select "9"
select select "2025"
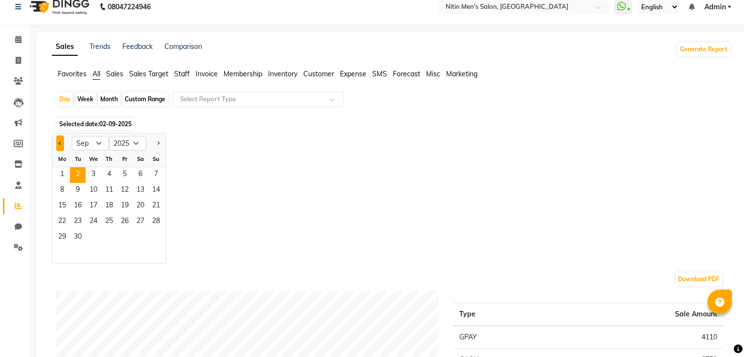
click at [61, 147] on button "Previous month" at bounding box center [60, 143] width 8 height 16
select select "8"
click at [143, 237] on span "30" at bounding box center [141, 238] width 16 height 16
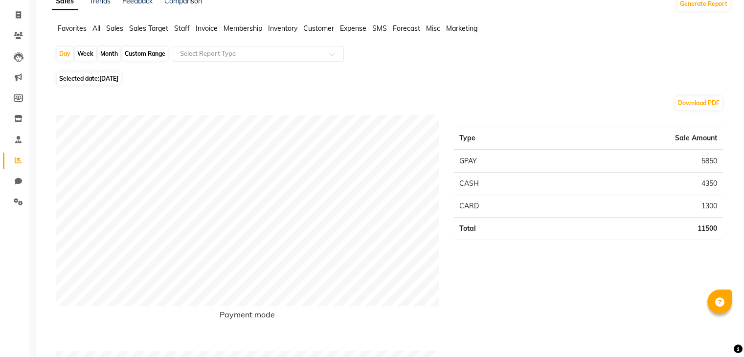
scroll to position [0, 0]
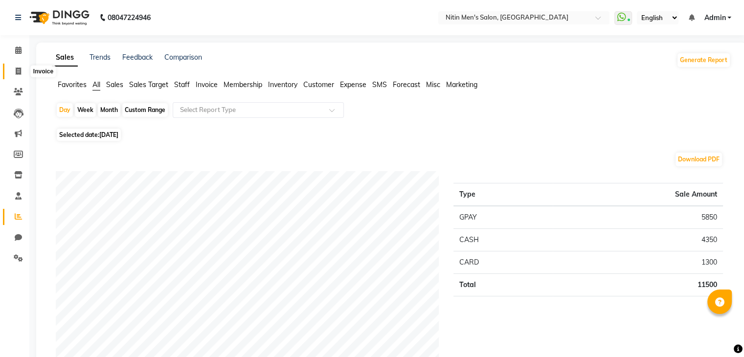
click at [21, 71] on span at bounding box center [18, 71] width 17 height 11
select select "7981"
select select "service"
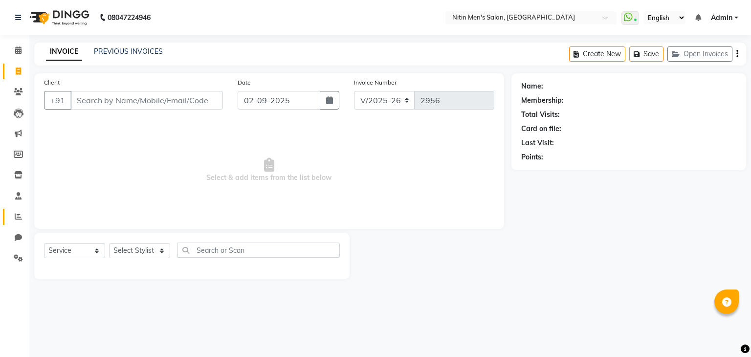
click at [20, 209] on link "Reports" at bounding box center [14, 217] width 23 height 16
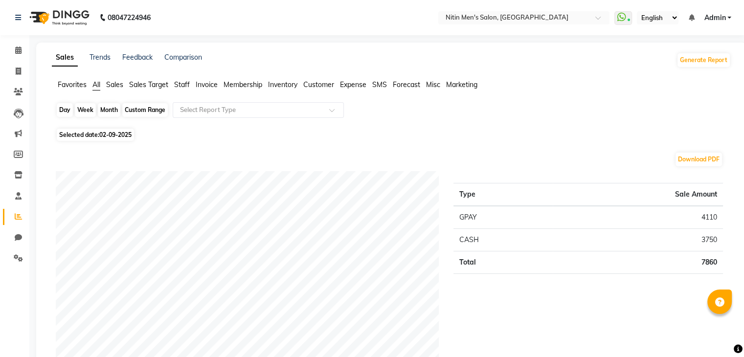
click at [63, 108] on div "Day" at bounding box center [65, 110] width 16 height 14
select select "9"
select select "2025"
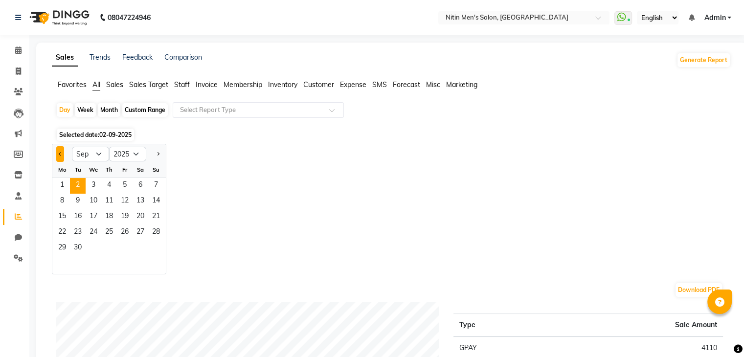
click at [61, 152] on button "Previous month" at bounding box center [60, 154] width 8 height 16
select select "8"
click at [144, 246] on span "30" at bounding box center [141, 249] width 16 height 16
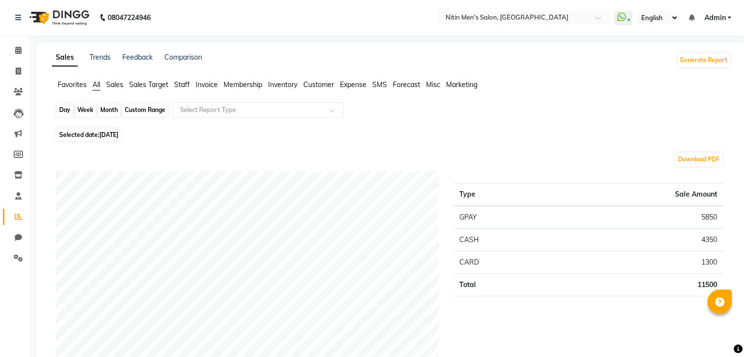
click at [67, 112] on div "Day" at bounding box center [65, 110] width 16 height 14
select select "8"
select select "2025"
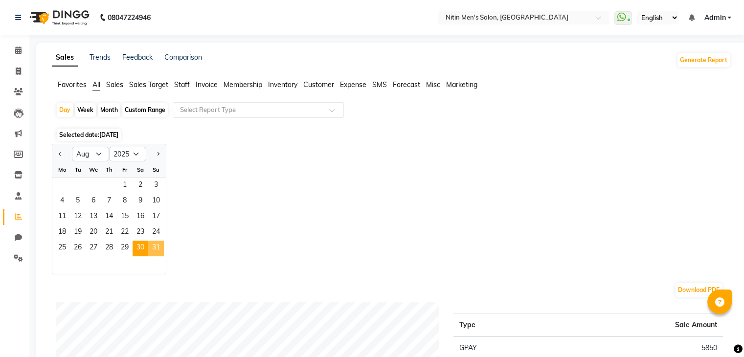
click at [154, 246] on span "31" at bounding box center [156, 249] width 16 height 16
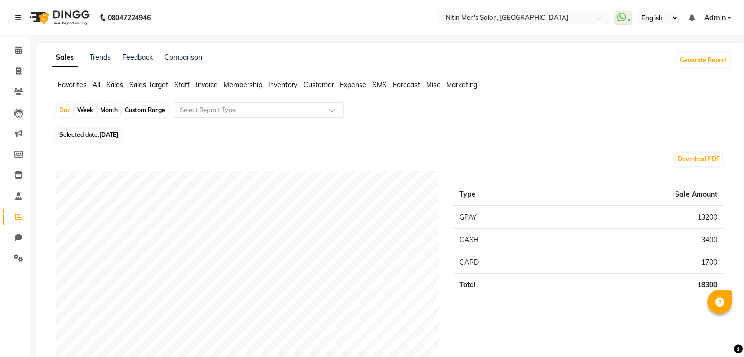
click at [103, 107] on div "Month" at bounding box center [109, 110] width 22 height 14
select select "8"
select select "2025"
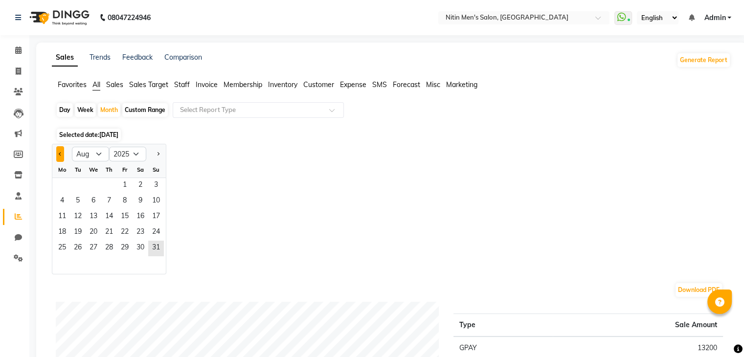
click at [59, 155] on button "Previous month" at bounding box center [60, 154] width 8 height 16
click at [157, 149] on button "Next month" at bounding box center [158, 154] width 8 height 16
select select "8"
click at [125, 182] on span "1" at bounding box center [125, 186] width 16 height 16
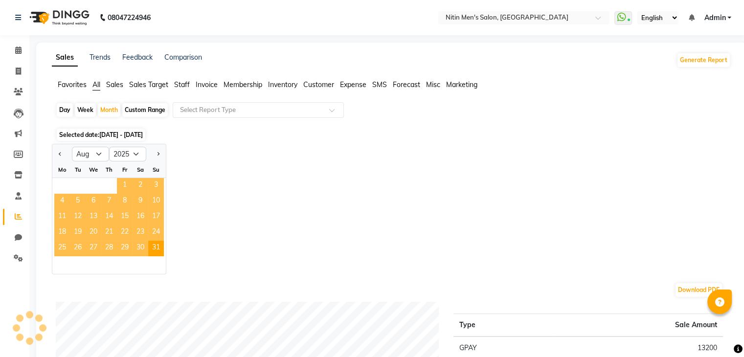
click at [125, 182] on span "1" at bounding box center [125, 186] width 16 height 16
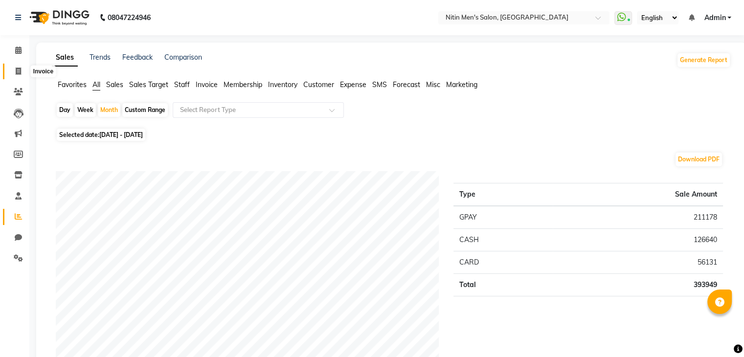
click at [14, 71] on span at bounding box center [18, 71] width 17 height 11
select select "service"
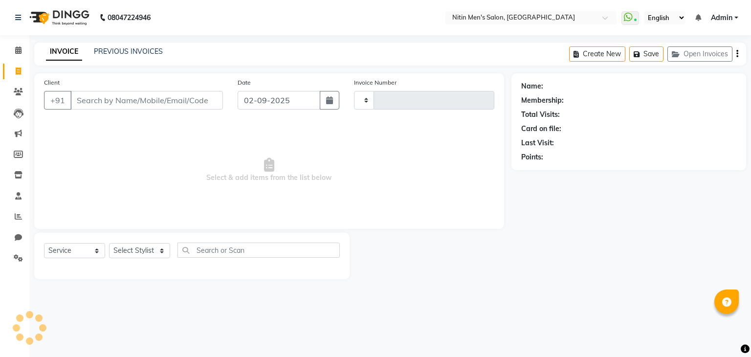
type input "2956"
select select "7981"
click at [175, 96] on input "Client" at bounding box center [146, 100] width 153 height 19
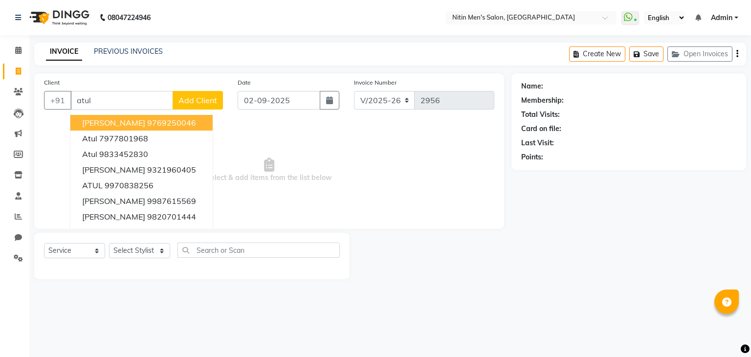
click at [164, 118] on ngb-highlight "9769250046" at bounding box center [171, 123] width 49 height 10
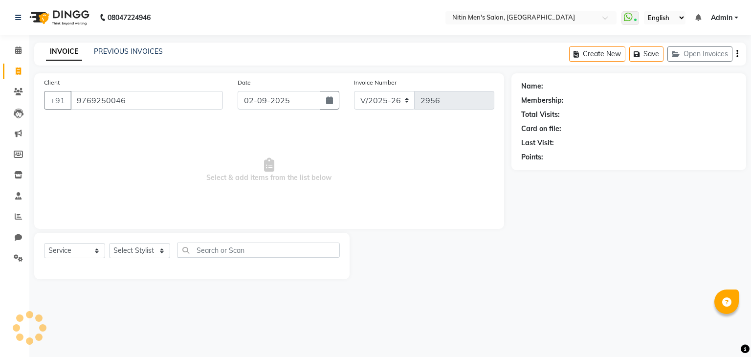
type input "9769250046"
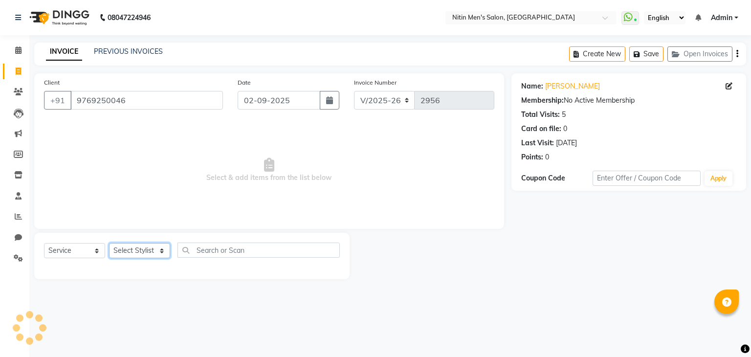
click at [146, 247] on select "Select Stylist [PERSON_NAME] DEEPA [PERSON_NAME] MEENAKSHI NITIN SIR [PERSON_NA…" at bounding box center [139, 250] width 61 height 15
select select "75699"
click at [109, 244] on select "Select Stylist [PERSON_NAME] DEEPA [PERSON_NAME] MEENAKSHI NITIN SIR [PERSON_NA…" at bounding box center [139, 250] width 61 height 15
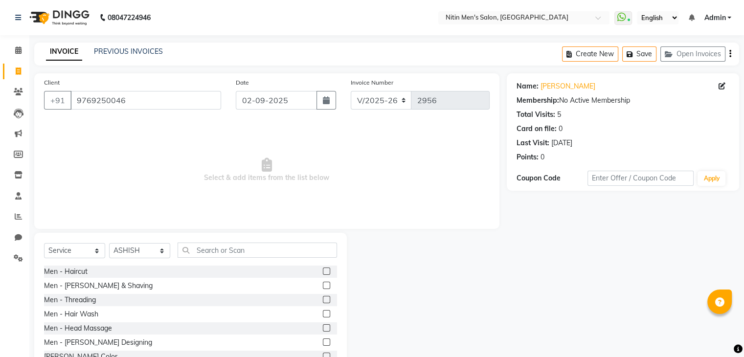
click at [323, 272] on label at bounding box center [326, 271] width 7 height 7
click at [323, 272] on input "checkbox" at bounding box center [326, 271] width 6 height 6
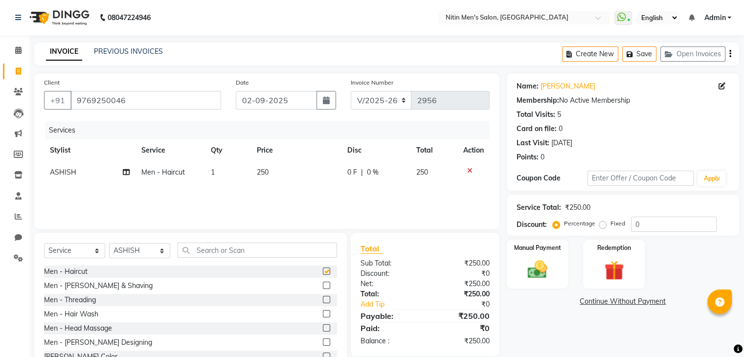
checkbox input "false"
click at [383, 309] on link "Add Tip" at bounding box center [395, 304] width 84 height 10
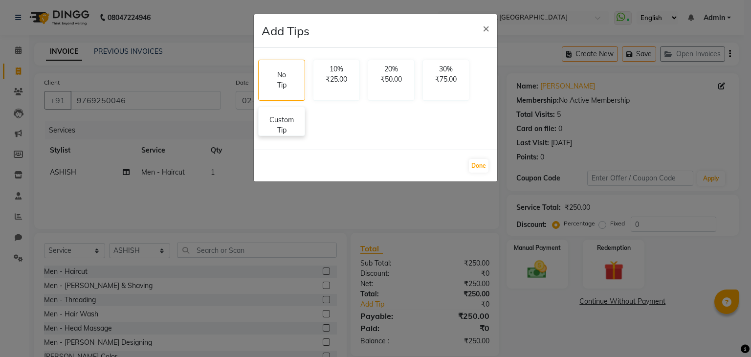
click at [288, 124] on p "Custom Tip" at bounding box center [282, 125] width 34 height 21
select select "75699"
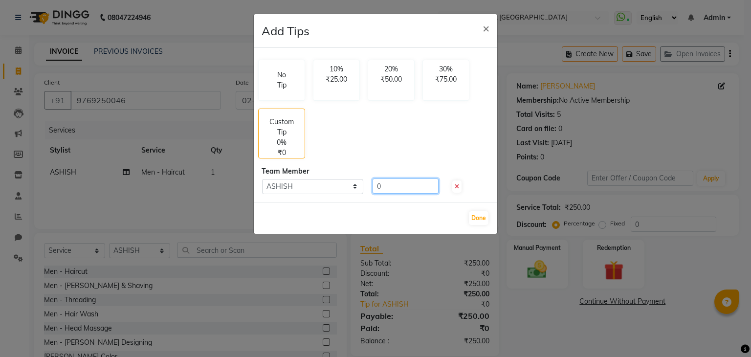
click at [390, 192] on input "0" at bounding box center [406, 186] width 66 height 15
type input "20"
click at [479, 216] on button "Done" at bounding box center [479, 218] width 20 height 14
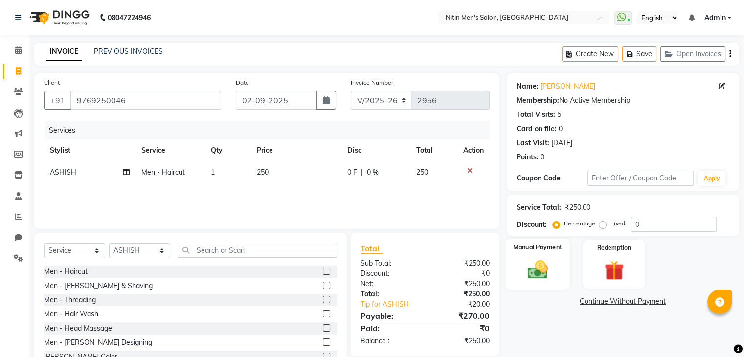
click at [555, 245] on label "Manual Payment" at bounding box center [537, 247] width 49 height 9
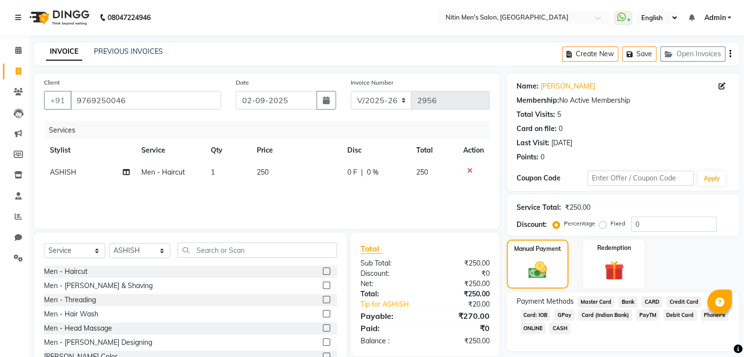
click at [571, 315] on span "GPay" at bounding box center [564, 315] width 20 height 11
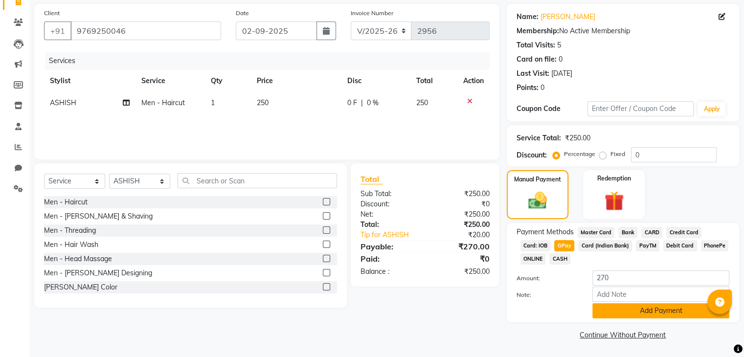
click at [608, 310] on button "Add Payment" at bounding box center [660, 310] width 137 height 15
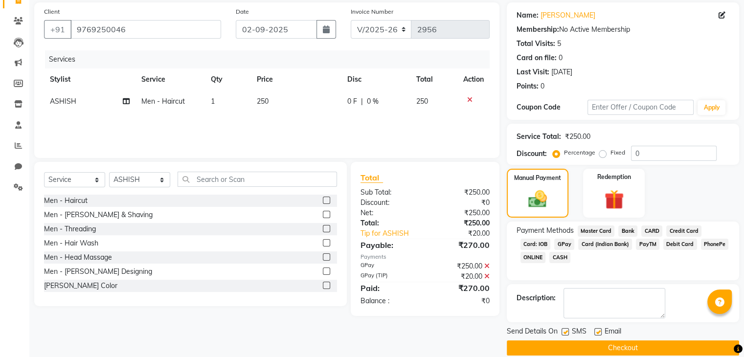
click at [584, 345] on button "Checkout" at bounding box center [623, 347] width 232 height 15
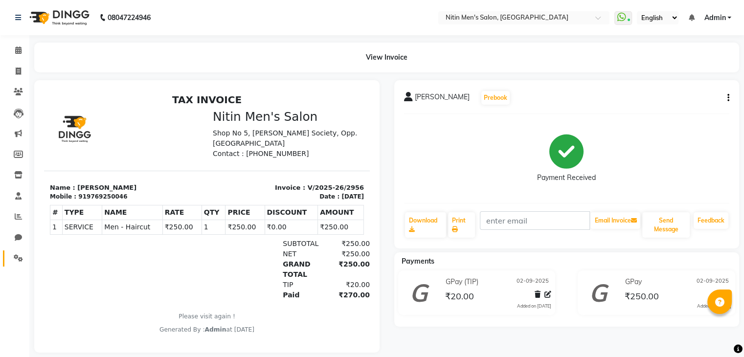
click at [14, 251] on link "Settings" at bounding box center [14, 258] width 23 height 16
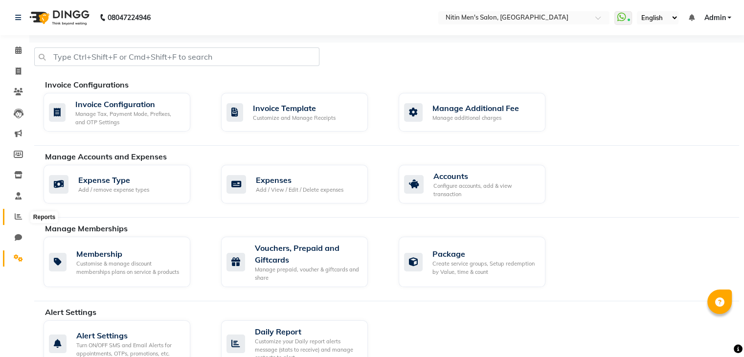
click at [17, 213] on icon at bounding box center [18, 216] width 7 height 7
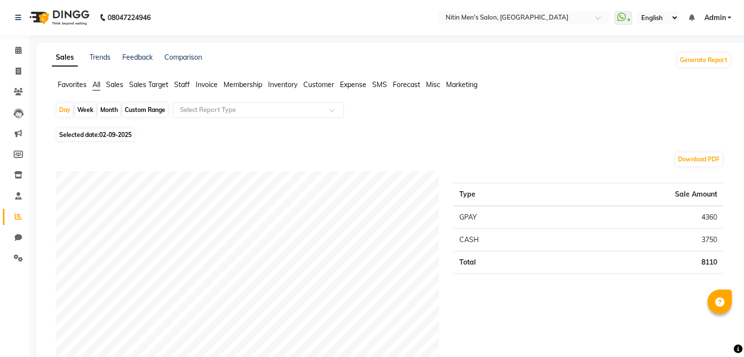
click at [102, 108] on div "Month" at bounding box center [109, 110] width 22 height 14
select select "9"
select select "2025"
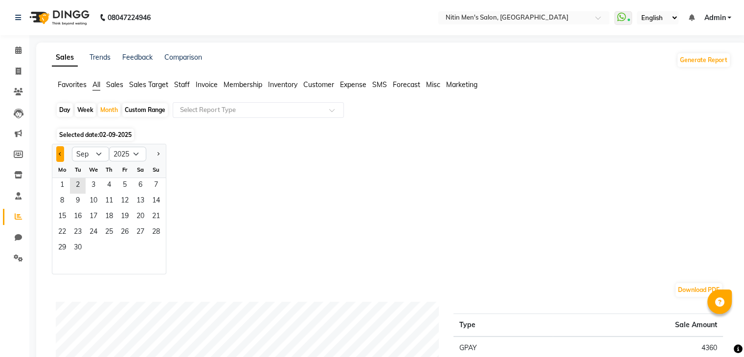
click at [61, 157] on button "Previous month" at bounding box center [60, 154] width 8 height 16
select select "8"
click at [129, 180] on span "1" at bounding box center [125, 186] width 16 height 16
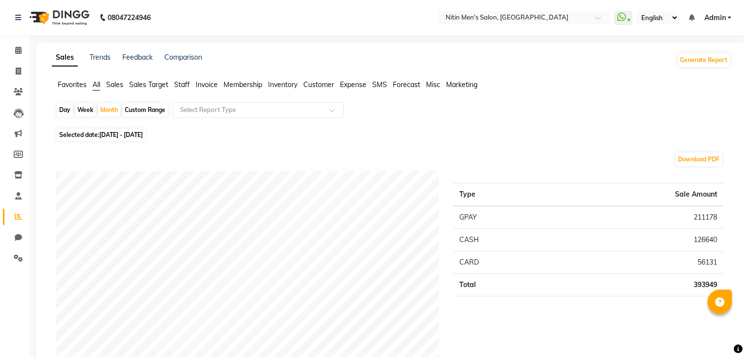
click at [132, 108] on div "Custom Range" at bounding box center [144, 110] width 45 height 14
select select "8"
select select "2025"
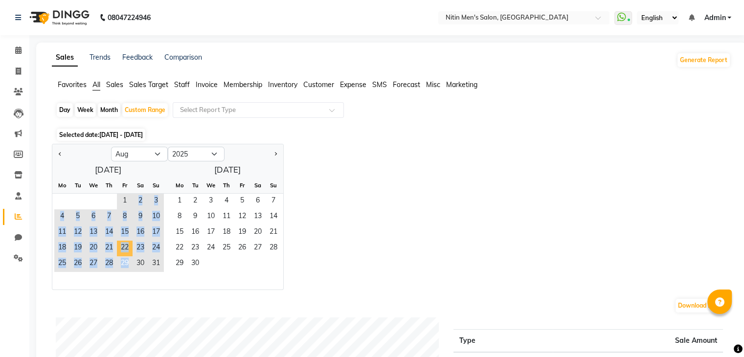
drag, startPoint x: 122, startPoint y: 198, endPoint x: 125, endPoint y: 261, distance: 62.6
click at [125, 261] on ngb-datepicker-month "Mo Tu We Th Fr Sa Su 1 2 3 4 5 6 7 8 9 10 11 12 13 14 15 16 17 18 19 20 21 22 2…" at bounding box center [108, 234] width 112 height 112
click at [125, 261] on span "29" at bounding box center [125, 264] width 16 height 16
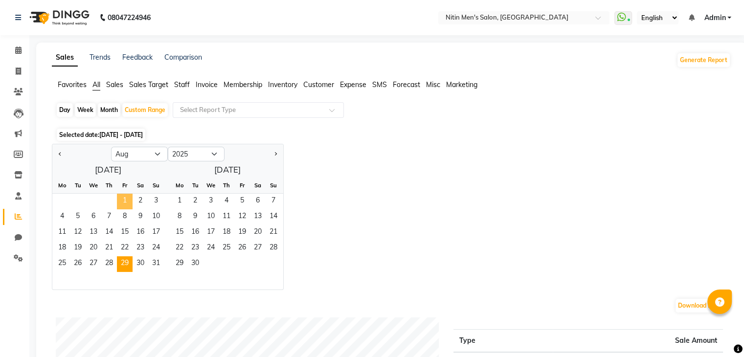
click at [127, 207] on span "1" at bounding box center [125, 202] width 16 height 16
click at [124, 262] on span "29" at bounding box center [125, 264] width 16 height 16
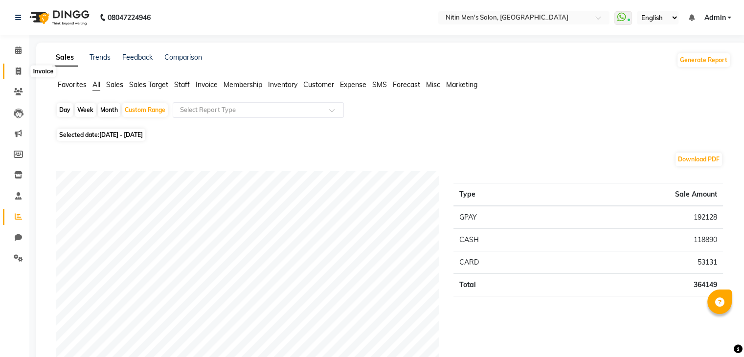
click at [12, 71] on span at bounding box center [18, 71] width 17 height 11
select select "7981"
select select "service"
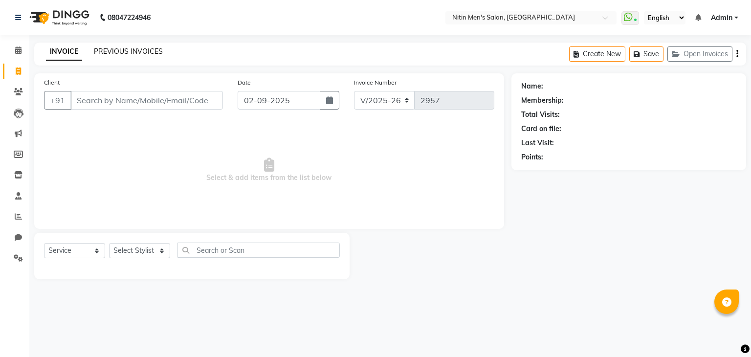
click at [126, 50] on link "PREVIOUS INVOICES" at bounding box center [128, 51] width 69 height 9
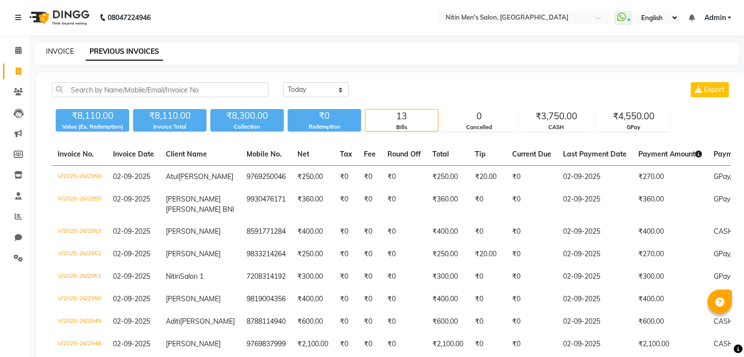
click at [61, 49] on link "INVOICE" at bounding box center [60, 51] width 28 height 9
select select "service"
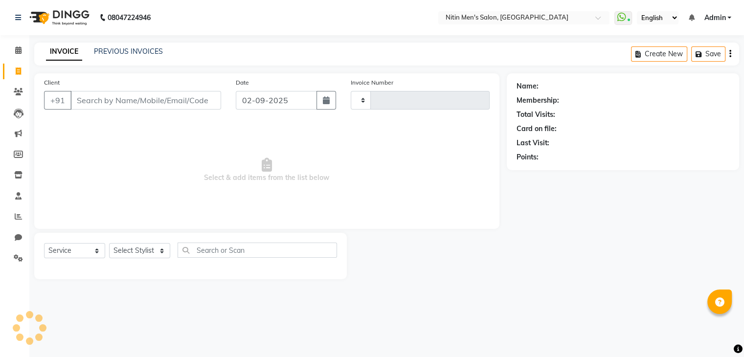
type input "2957"
select select "7981"
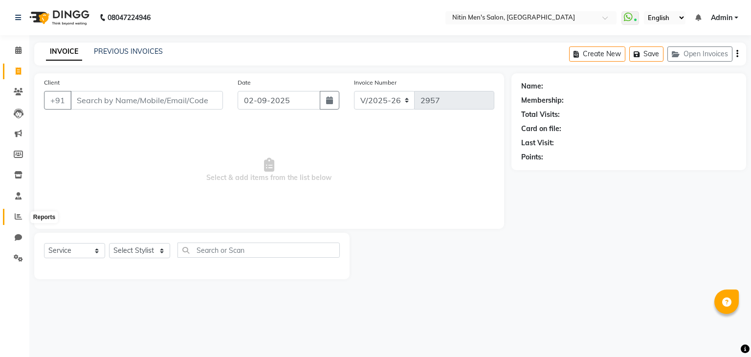
click at [15, 217] on icon at bounding box center [18, 216] width 7 height 7
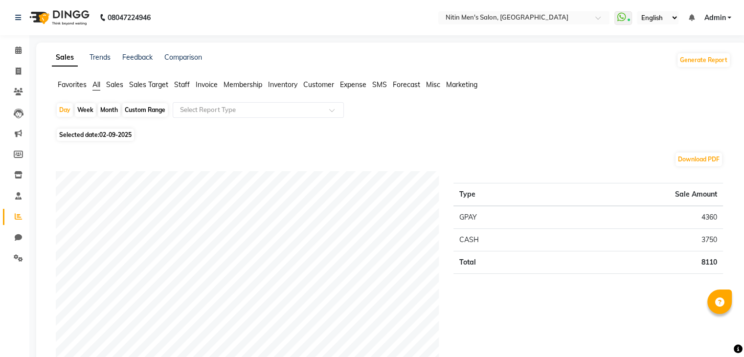
click at [56, 104] on div "Day Week Month Custom Range Select Report Type" at bounding box center [391, 113] width 671 height 23
click at [59, 107] on div "Day" at bounding box center [65, 110] width 16 height 14
select select "9"
select select "2025"
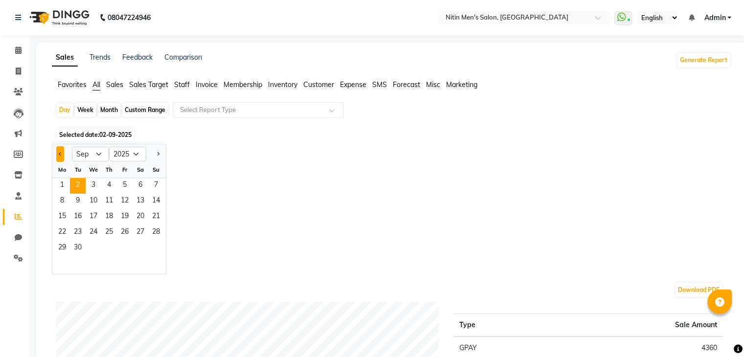
click at [59, 152] on button "Previous month" at bounding box center [60, 154] width 8 height 16
select select "8"
click at [134, 247] on span "30" at bounding box center [141, 249] width 16 height 16
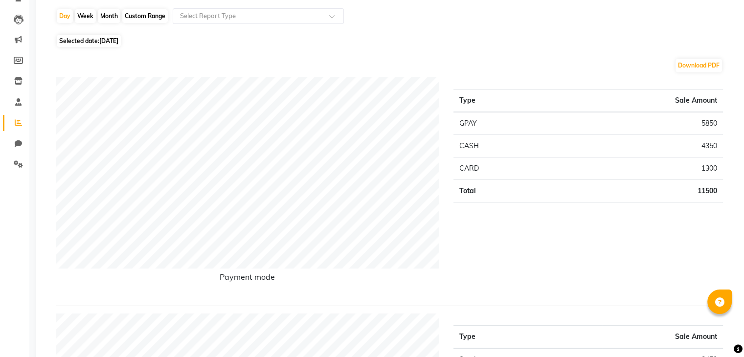
scroll to position [68, 0]
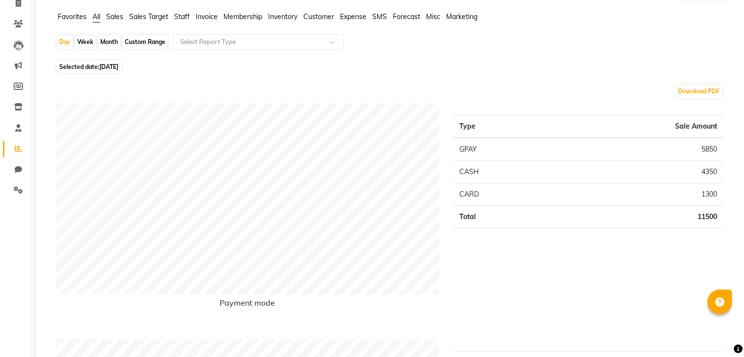
click at [104, 40] on div "Month" at bounding box center [109, 42] width 22 height 14
select select "8"
select select "2025"
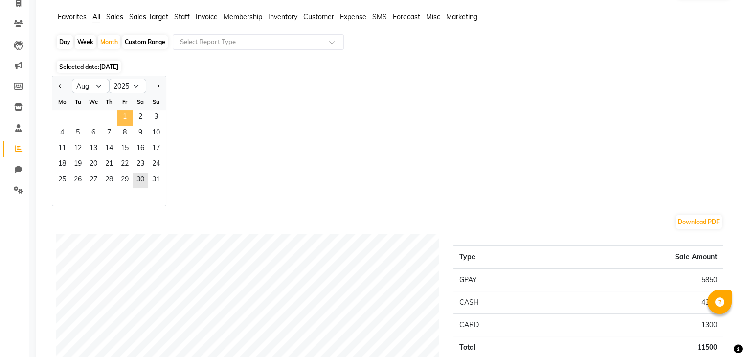
click at [121, 119] on span "1" at bounding box center [125, 118] width 16 height 16
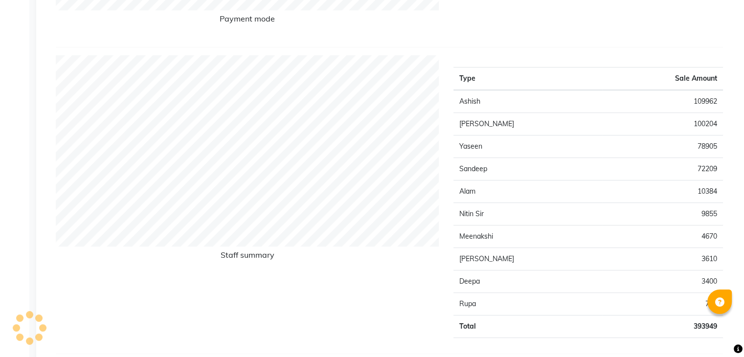
scroll to position [0, 0]
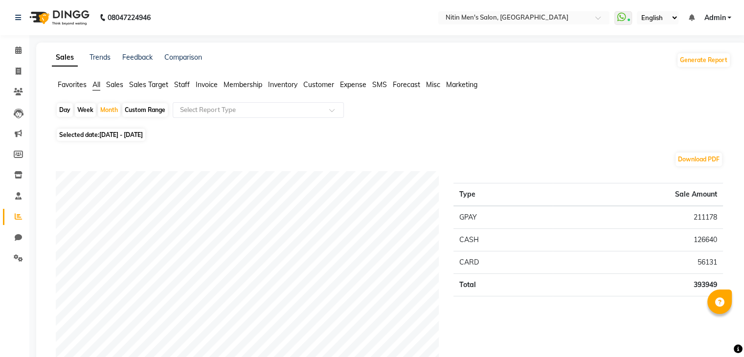
click at [65, 112] on div "Day" at bounding box center [65, 110] width 16 height 14
select select "8"
select select "2025"
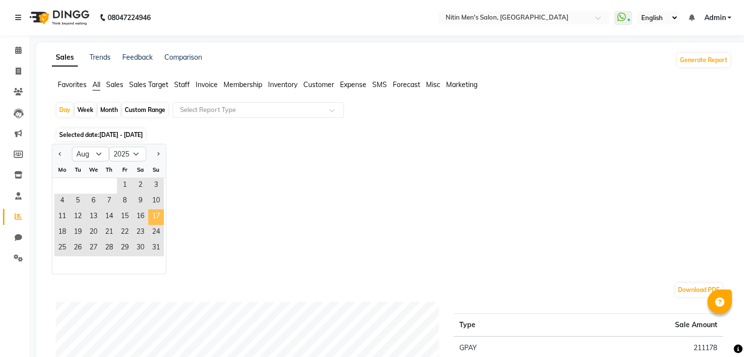
click at [151, 217] on span "17" at bounding box center [156, 217] width 16 height 16
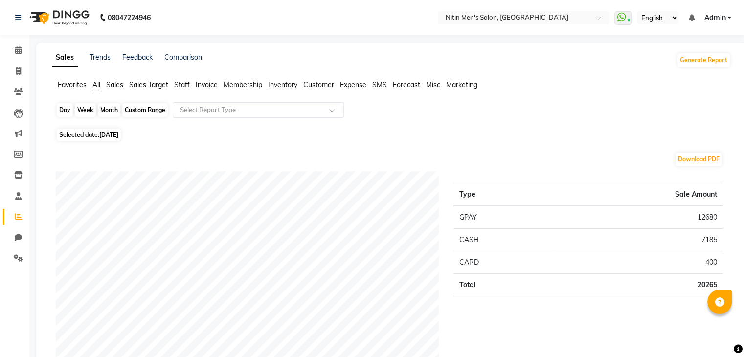
click at [57, 110] on div "Day" at bounding box center [65, 110] width 16 height 14
select select "8"
select select "2025"
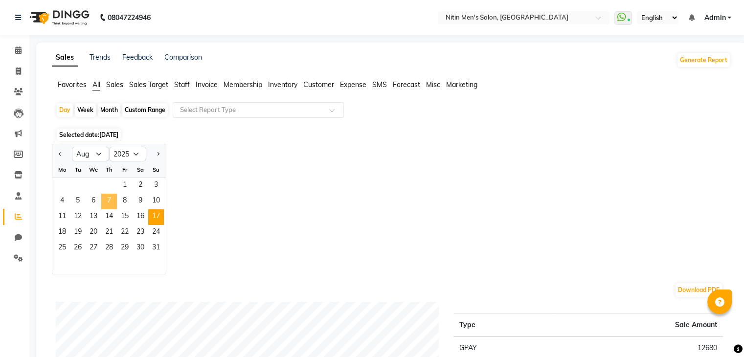
click at [107, 206] on span "7" at bounding box center [109, 202] width 16 height 16
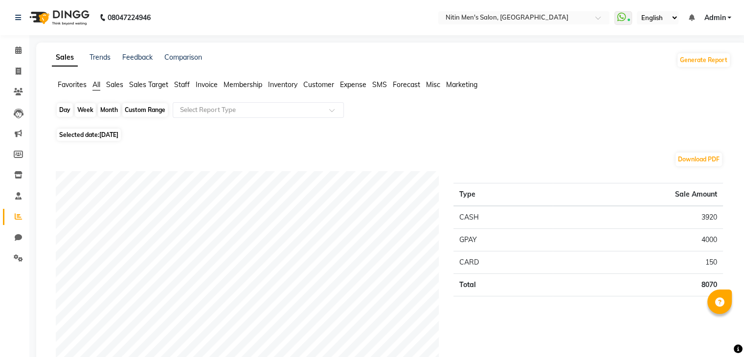
drag, startPoint x: 61, startPoint y: 102, endPoint x: 63, endPoint y: 109, distance: 7.0
click at [63, 109] on div "Day Week Month Custom Range Select Report Type" at bounding box center [391, 113] width 671 height 23
click at [63, 109] on div "Day" at bounding box center [65, 110] width 16 height 14
select select "8"
select select "2025"
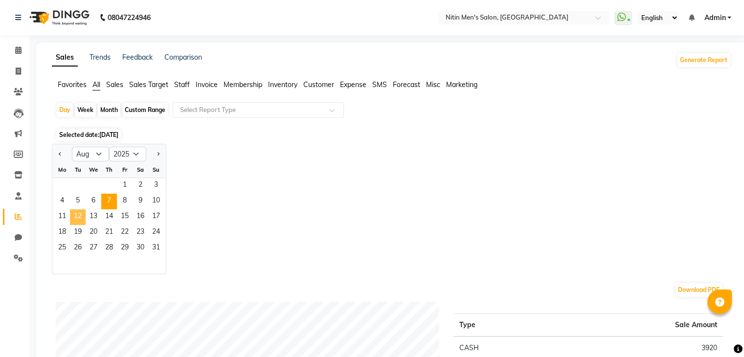
click at [77, 219] on span "12" at bounding box center [78, 217] width 16 height 16
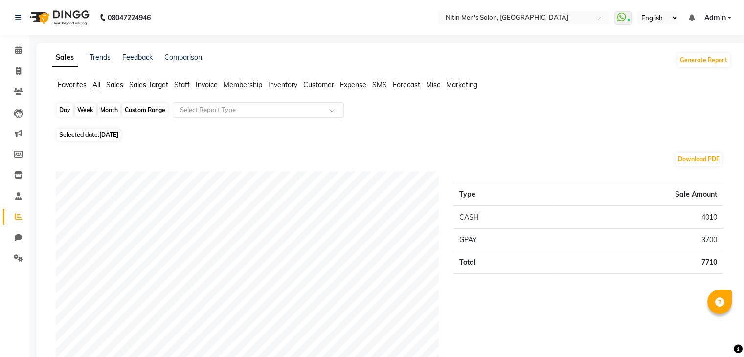
click at [63, 109] on div "Day" at bounding box center [65, 110] width 16 height 14
select select "8"
select select "2025"
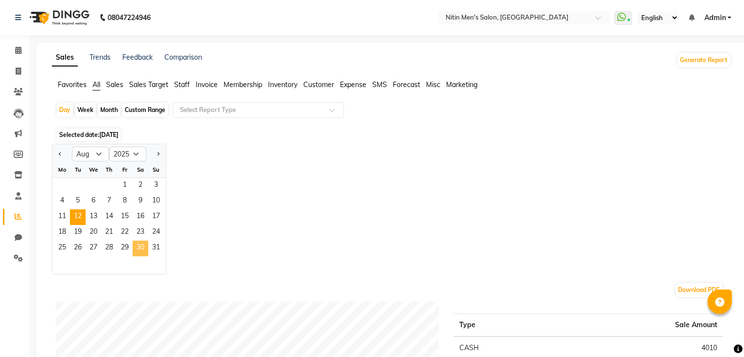
click at [134, 250] on span "30" at bounding box center [141, 249] width 16 height 16
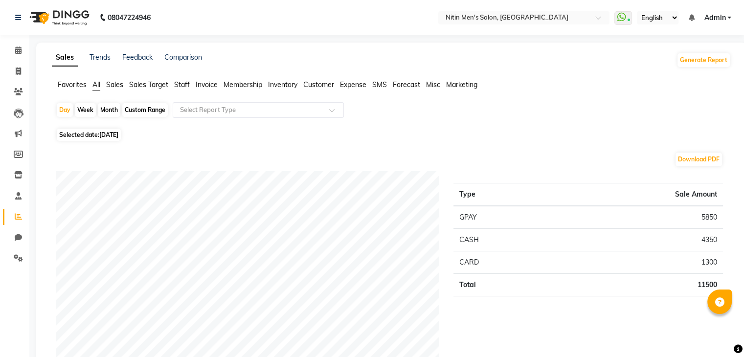
click at [112, 112] on div "Month" at bounding box center [109, 110] width 22 height 14
select select "8"
select select "2025"
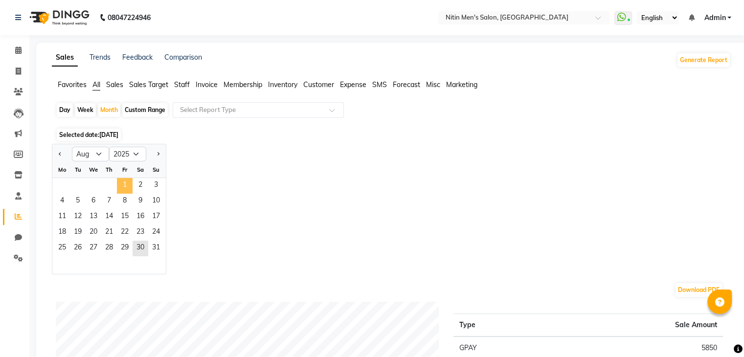
click at [120, 179] on span "1" at bounding box center [125, 186] width 16 height 16
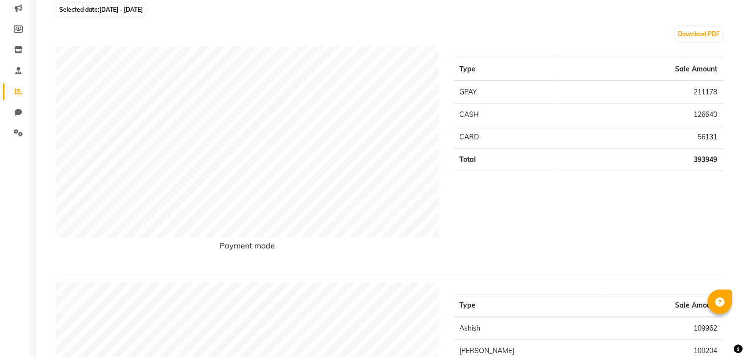
scroll to position [126, 0]
click at [13, 134] on span at bounding box center [18, 132] width 17 height 11
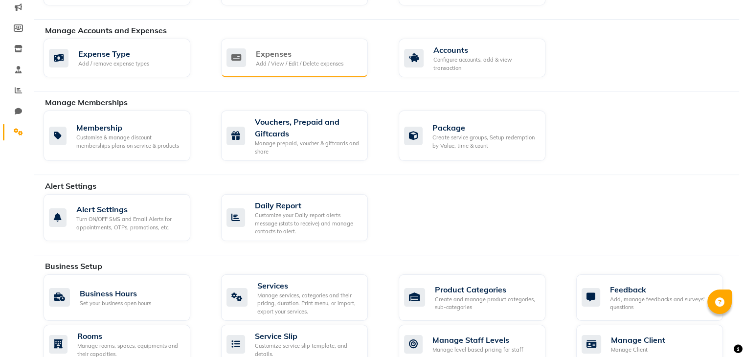
click at [323, 51] on div "Expenses" at bounding box center [300, 54] width 88 height 12
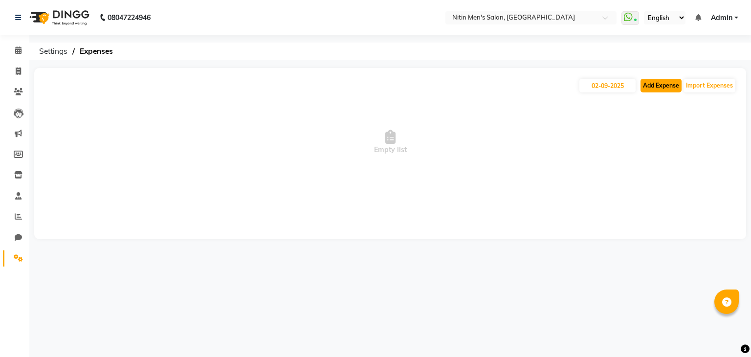
click at [672, 79] on button "Add Expense" at bounding box center [661, 86] width 41 height 14
select select "1"
select select "7124"
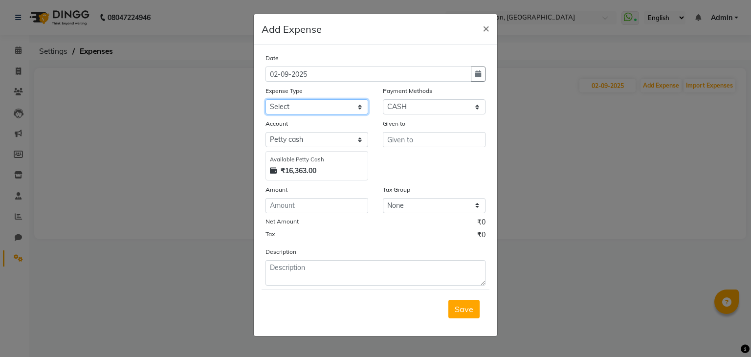
click at [305, 112] on select "Select Advance Salary Bank charges Car maintenance Cash transfer to bank Cash t…" at bounding box center [317, 106] width 103 height 15
click at [266, 100] on select "Select Advance Salary Bank charges Car maintenance Cash transfer to bank Cash t…" at bounding box center [317, 106] width 103 height 15
click at [285, 108] on select "Select Advance Salary Bank charges Car maintenance Cash transfer to bank Cash t…" at bounding box center [317, 106] width 103 height 15
select select "17"
click at [266, 100] on select "Select Advance Salary Bank charges Car maintenance Cash transfer to bank Cash t…" at bounding box center [317, 106] width 103 height 15
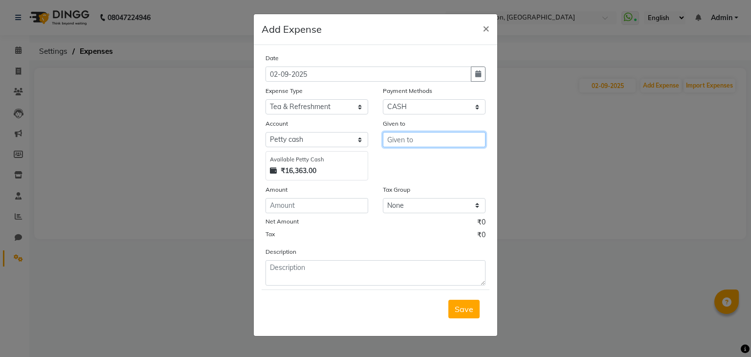
click at [405, 142] on input "text" at bounding box center [434, 139] width 103 height 15
type input "."
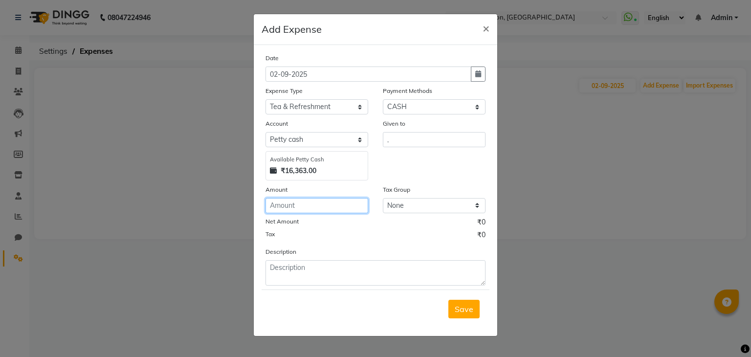
click at [348, 208] on input "number" at bounding box center [317, 205] width 103 height 15
type input "90"
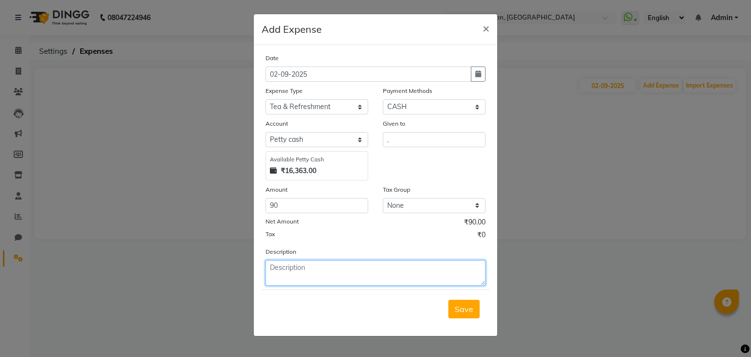
click at [333, 274] on textarea at bounding box center [376, 272] width 220 height 25
type textarea "tea"
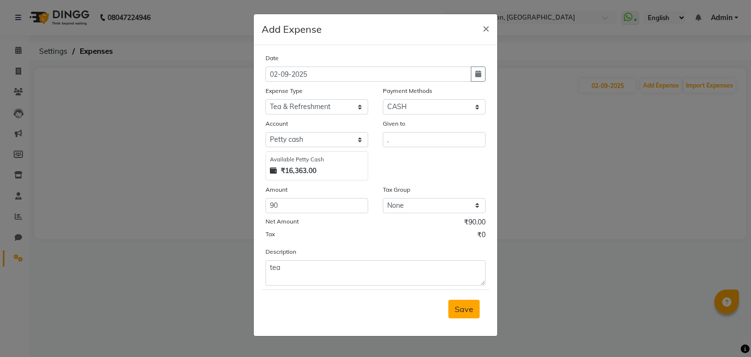
click at [470, 314] on span "Save" at bounding box center [464, 309] width 19 height 10
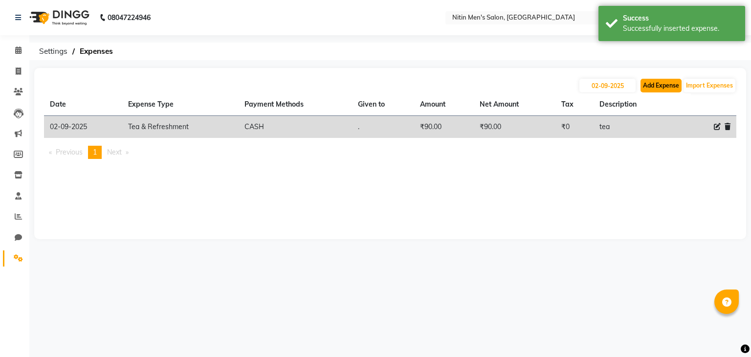
click at [655, 85] on button "Add Expense" at bounding box center [661, 86] width 41 height 14
select select "1"
select select "7124"
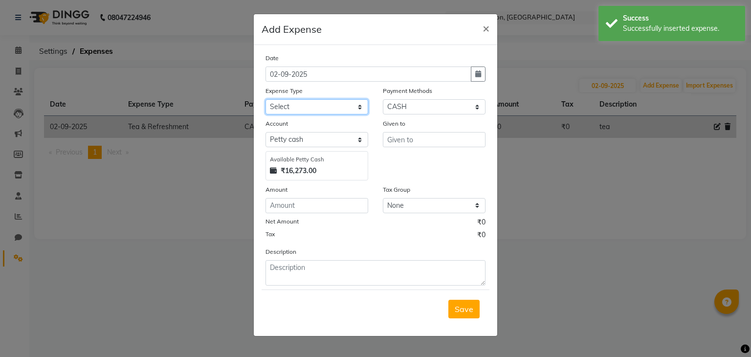
drag, startPoint x: 329, startPoint y: 106, endPoint x: 327, endPoint y: 249, distance: 143.3
click at [327, 249] on div "Date 02-09-2025 Expense Type Select Advance Salary Bank charges Car maintenance…" at bounding box center [376, 169] width 220 height 233
select select "10"
click at [266, 100] on select "Select Advance Salary Bank charges Car maintenance Cash transfer to bank Cash t…" at bounding box center [317, 106] width 103 height 15
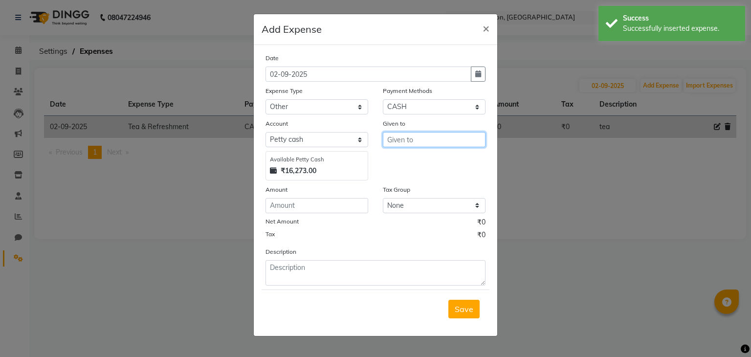
click at [409, 140] on input "text" at bounding box center [434, 139] width 103 height 15
click at [403, 160] on span "HAS" at bounding box center [403, 161] width 17 height 10
type input "[PERSON_NAME]"
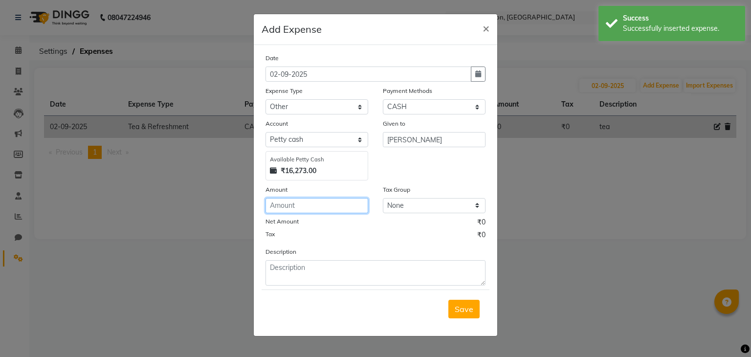
click at [332, 213] on input "number" at bounding box center [317, 205] width 103 height 15
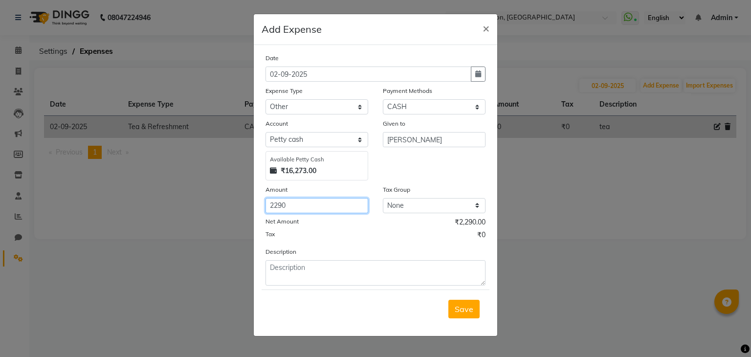
type input "2290"
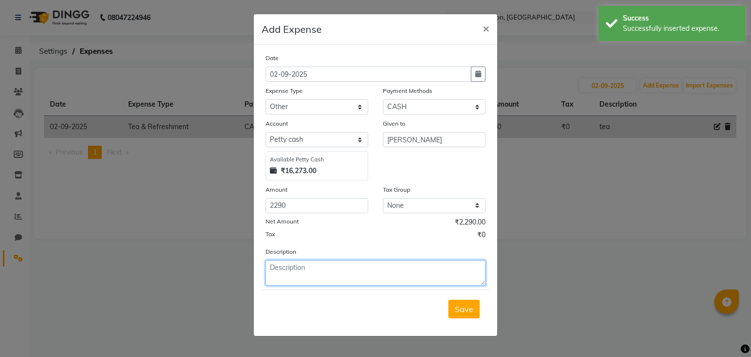
click at [300, 286] on textarea at bounding box center [376, 272] width 220 height 25
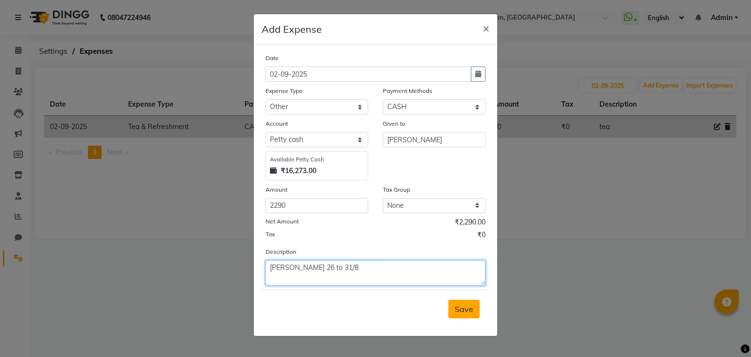
type textarea "[PERSON_NAME] 26 to 31/8"
click at [467, 304] on button "Save" at bounding box center [463, 309] width 31 height 19
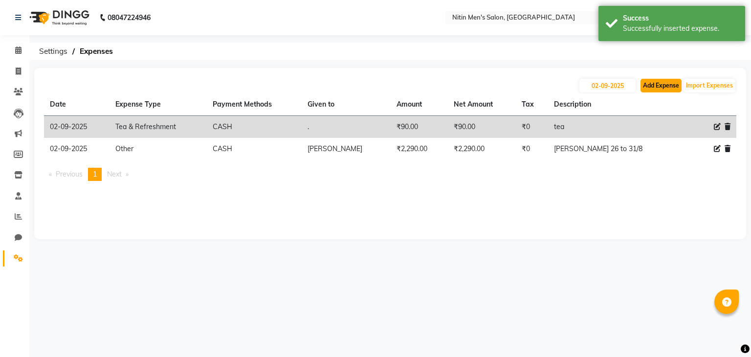
click at [653, 83] on button "Add Expense" at bounding box center [661, 86] width 41 height 14
select select "1"
select select "7124"
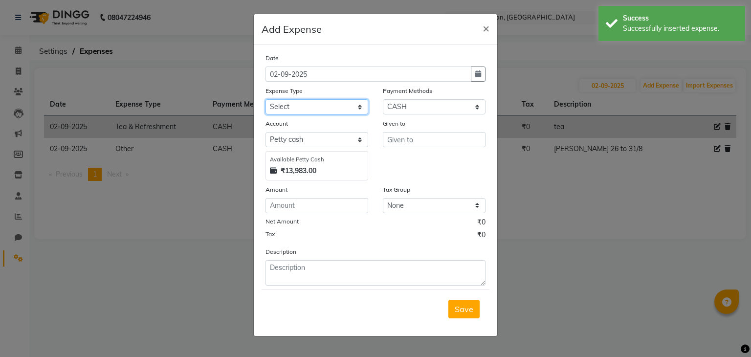
drag, startPoint x: 306, startPoint y: 101, endPoint x: 272, endPoint y: 290, distance: 192.3
click at [272, 290] on form "Date 02-09-2025 Expense Type Select Advance Salary Bank charges Car maintenance…" at bounding box center [376, 190] width 228 height 275
select select "10"
click at [266, 100] on select "Select Advance Salary Bank charges Car maintenance Cash transfer to bank Cash t…" at bounding box center [317, 106] width 103 height 15
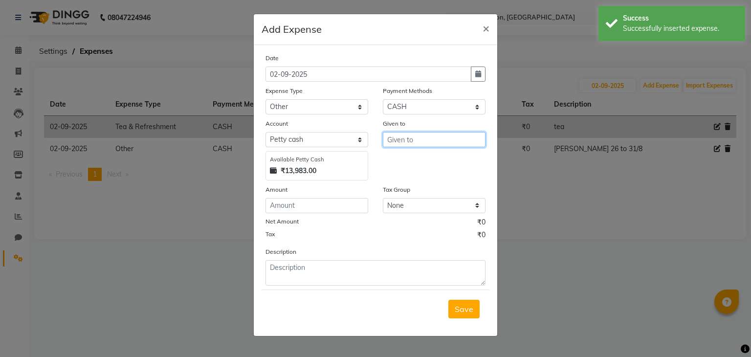
click at [403, 137] on input "text" at bounding box center [434, 139] width 103 height 15
type input "2075"
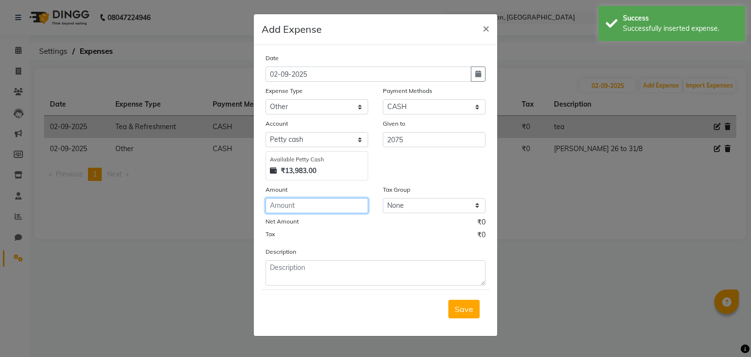
click at [295, 205] on input "number" at bounding box center [317, 205] width 103 height 15
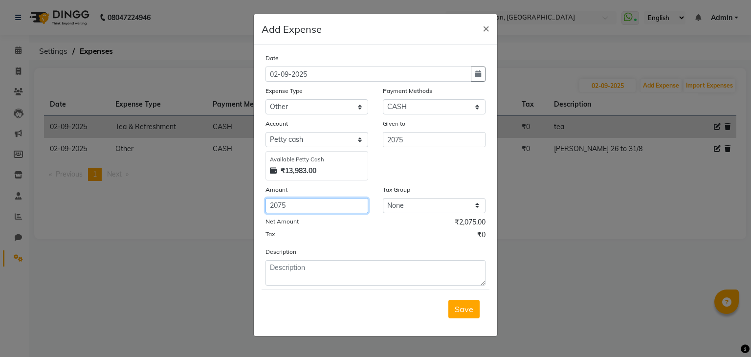
type input "2075"
click at [401, 132] on div "Given to" at bounding box center [434, 125] width 103 height 14
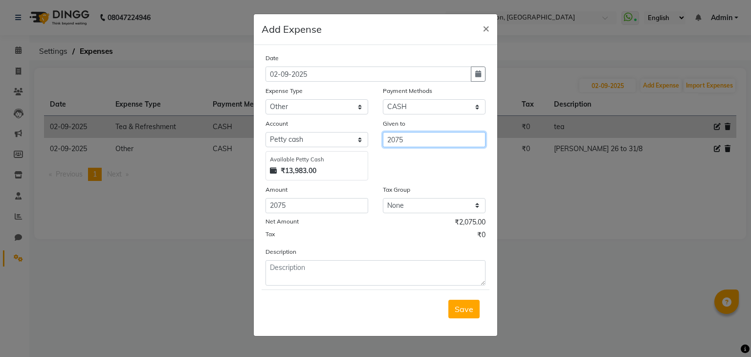
click at [395, 141] on input "2075" at bounding box center [434, 139] width 103 height 15
click at [402, 163] on span "YAS" at bounding box center [402, 161] width 15 height 10
type input "YASEEN"
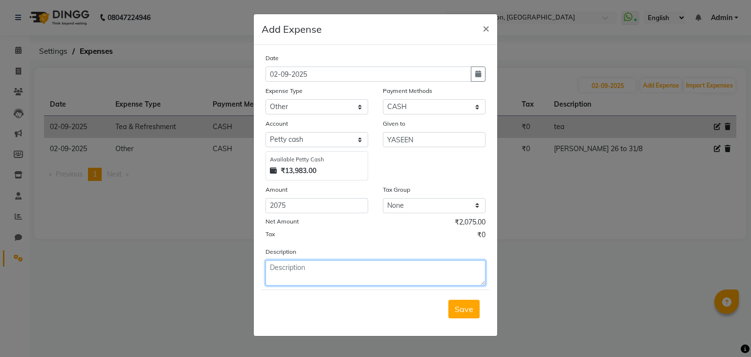
click at [336, 274] on textarea at bounding box center [376, 272] width 220 height 25
type textarea "y"
type textarea "[PERSON_NAME]"
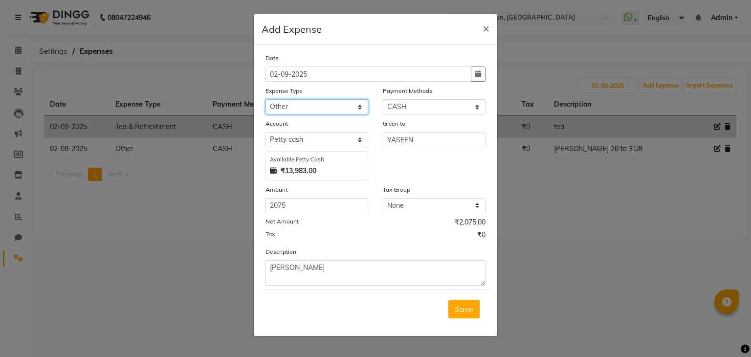
drag, startPoint x: 344, startPoint y: 111, endPoint x: 297, endPoint y: 247, distance: 144.3
click at [297, 247] on div "Date 02-09-2025 Expense Type Select Advance Salary Bank charges Car maintenance…" at bounding box center [376, 169] width 220 height 233
select select "15"
click at [266, 100] on select "Select Advance Salary Bank charges Car maintenance Cash transfer to bank Cash t…" at bounding box center [317, 106] width 103 height 15
click at [462, 310] on span "Save" at bounding box center [464, 309] width 19 height 10
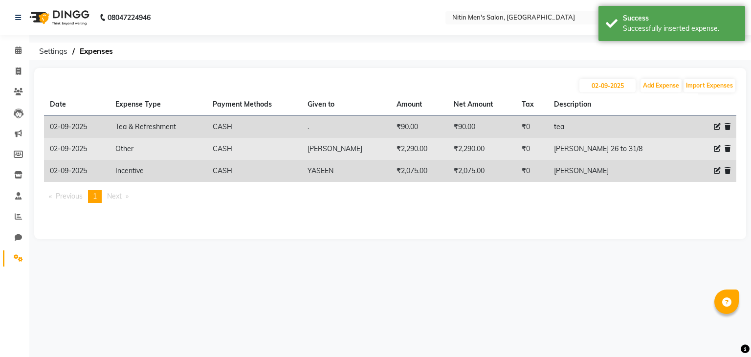
click at [717, 149] on icon at bounding box center [717, 148] width 7 height 7
select select "10"
select select "1"
select select "7124"
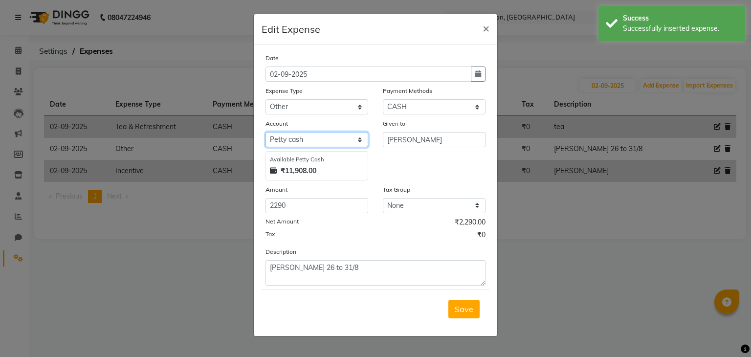
click at [326, 141] on select "Select Petty cash Default account" at bounding box center [317, 139] width 103 height 15
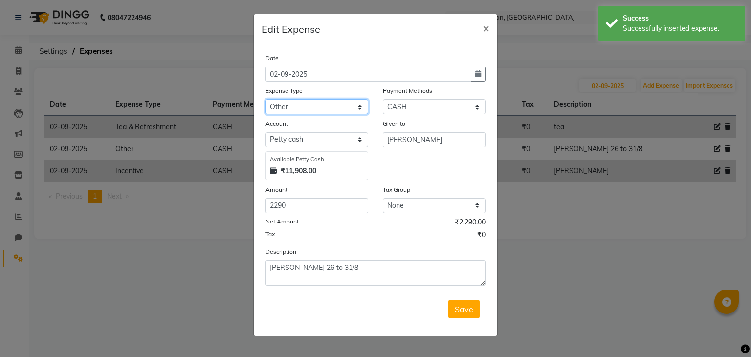
click at [311, 113] on select "Select Advance Salary Bank charges Car maintenance Cash transfer to bank Cash t…" at bounding box center [317, 106] width 103 height 15
select select "15"
click at [266, 100] on select "Select Advance Salary Bank charges Car maintenance Cash transfer to bank Cash t…" at bounding box center [317, 106] width 103 height 15
click at [469, 307] on span "Save" at bounding box center [464, 309] width 19 height 10
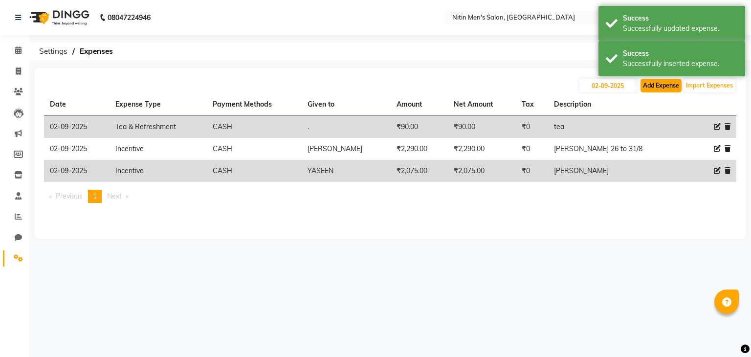
click at [658, 87] on button "Add Expense" at bounding box center [661, 86] width 41 height 14
select select "1"
select select "7124"
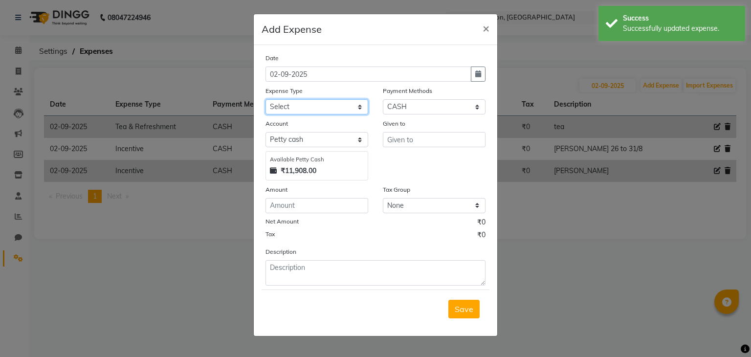
click at [310, 112] on select "Select Advance Salary Bank charges Car maintenance Cash transfer to bank Cash t…" at bounding box center [317, 106] width 103 height 15
select select "15"
click at [266, 100] on select "Select Advance Salary Bank charges Car maintenance Cash transfer to bank Cash t…" at bounding box center [317, 106] width 103 height 15
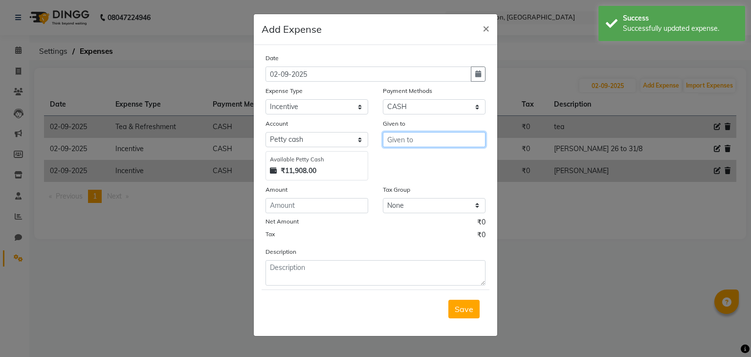
click at [402, 138] on input "text" at bounding box center [434, 139] width 103 height 15
click at [401, 141] on input "2025" at bounding box center [434, 139] width 103 height 15
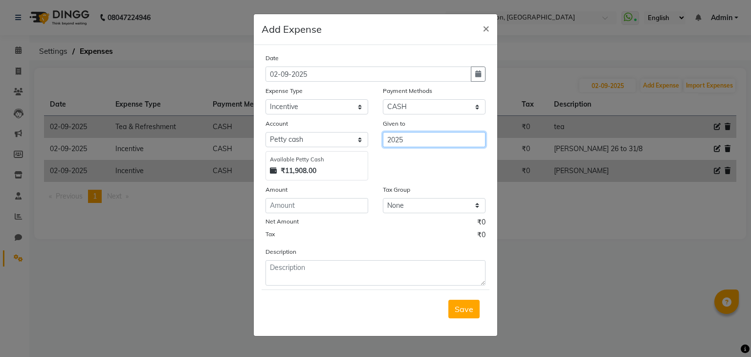
click at [401, 141] on input "2025" at bounding box center [434, 139] width 103 height 15
click at [401, 160] on span "SAN" at bounding box center [403, 161] width 17 height 10
type input "SANDEEP"
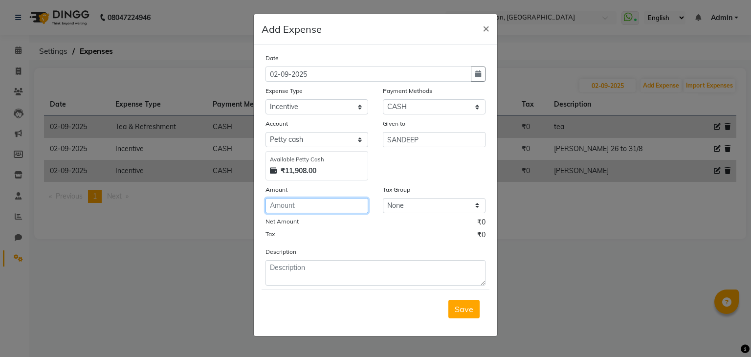
click at [341, 205] on input "number" at bounding box center [317, 205] width 103 height 15
type input "2025"
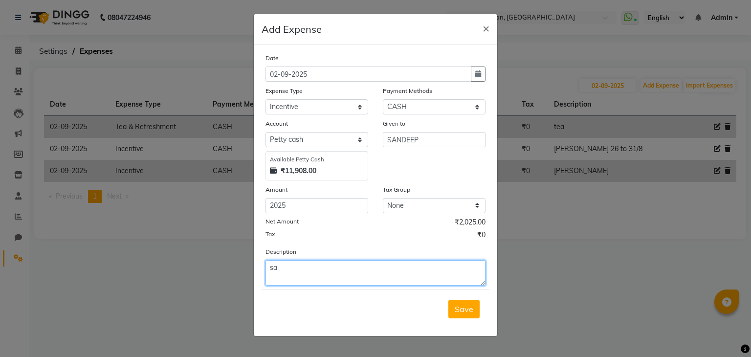
click at [319, 279] on textarea "sa" at bounding box center [376, 272] width 220 height 25
type textarea "[PERSON_NAME]"
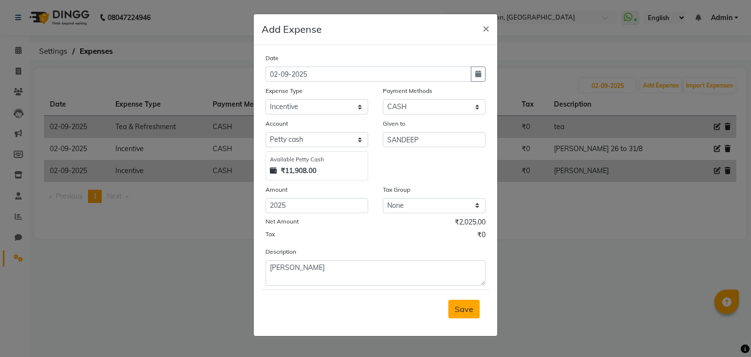
click at [462, 316] on button "Save" at bounding box center [463, 309] width 31 height 19
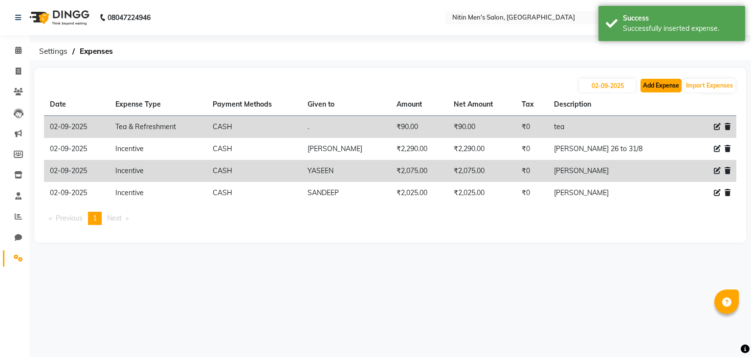
click at [662, 87] on button "Add Expense" at bounding box center [661, 86] width 41 height 14
select select "1"
select select "7124"
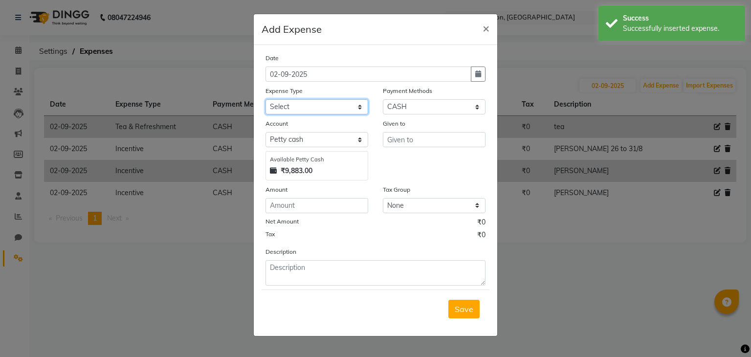
drag, startPoint x: 314, startPoint y: 112, endPoint x: 305, endPoint y: 253, distance: 141.1
click at [305, 253] on div "Date 02-09-2025 Expense Type Select Advance Salary Bank charges Car maintenance…" at bounding box center [376, 169] width 220 height 233
select select "15"
click at [266, 100] on select "Select Advance Salary Bank charges Car maintenance Cash transfer to bank Cash t…" at bounding box center [317, 106] width 103 height 15
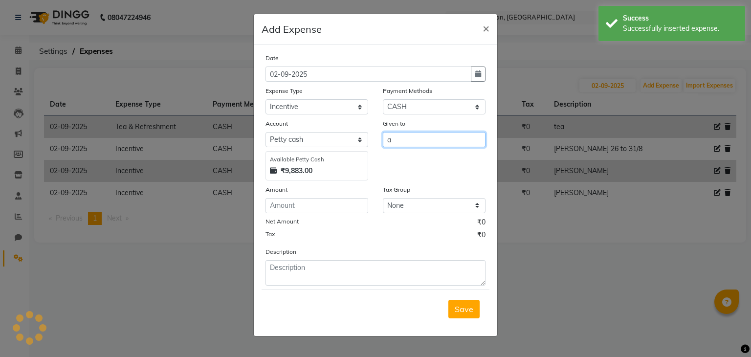
click at [393, 147] on input "a" at bounding box center [434, 139] width 103 height 15
click at [402, 159] on span "ASH" at bounding box center [403, 161] width 17 height 10
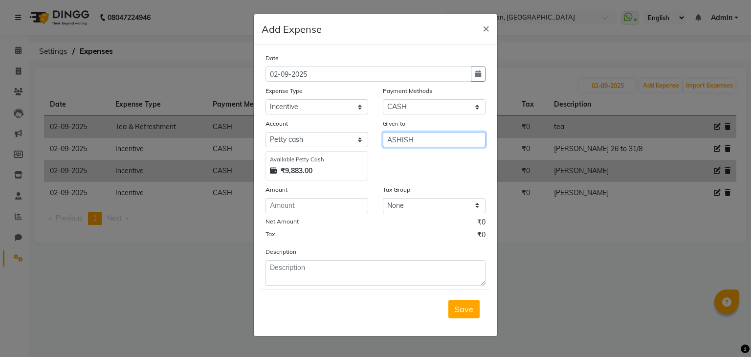
type input "ASHISH"
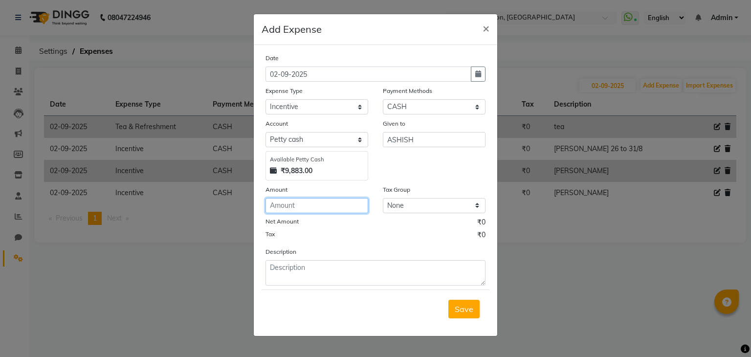
click at [303, 205] on input "number" at bounding box center [317, 205] width 103 height 15
type input "2630"
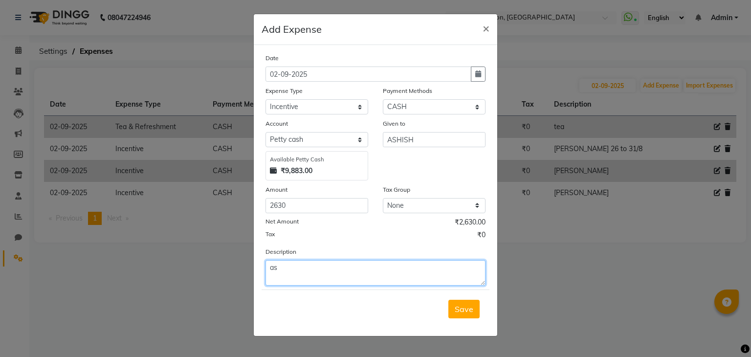
click at [289, 283] on textarea "as" at bounding box center [376, 272] width 220 height 25
type textarea "[PERSON_NAME]"
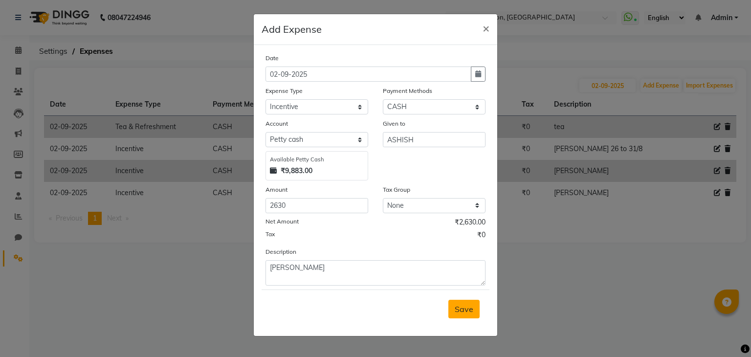
click at [466, 304] on button "Save" at bounding box center [463, 309] width 31 height 19
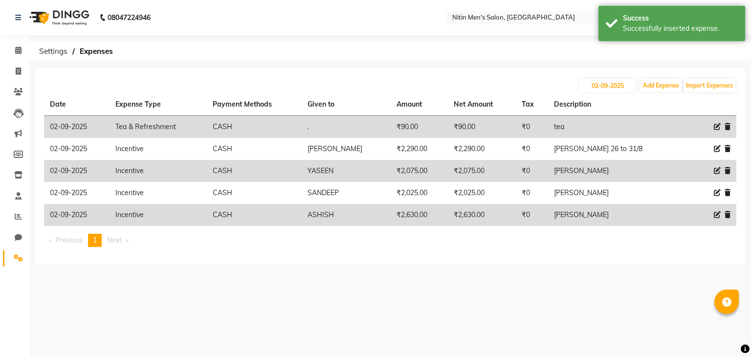
click at [661, 78] on div "02-09-2025 Add Expense Import Expenses" at bounding box center [390, 86] width 693 height 16
click at [657, 87] on button "Add Expense" at bounding box center [661, 86] width 41 height 14
select select "1"
select select "7124"
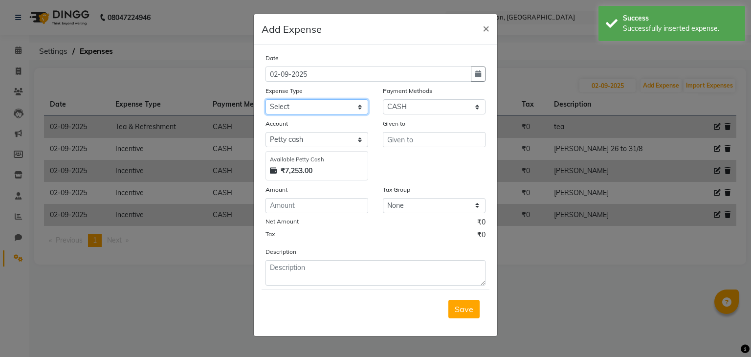
click at [360, 112] on select "Select Advance Salary Bank charges Car maintenance Cash transfer to bank Cash t…" at bounding box center [317, 106] width 103 height 15
select select "10"
click at [266, 100] on select "Select Advance Salary Bank charges Car maintenance Cash transfer to bank Cash t…" at bounding box center [317, 106] width 103 height 15
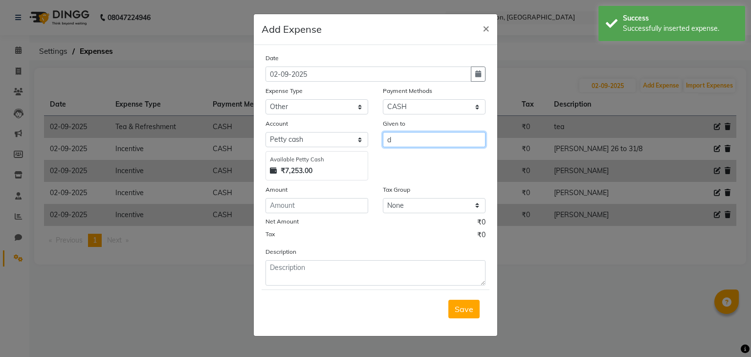
click at [405, 141] on input "d" at bounding box center [434, 139] width 103 height 15
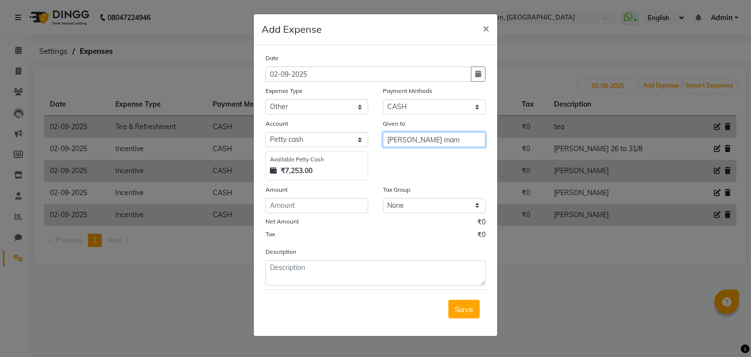
type input "[PERSON_NAME] mam"
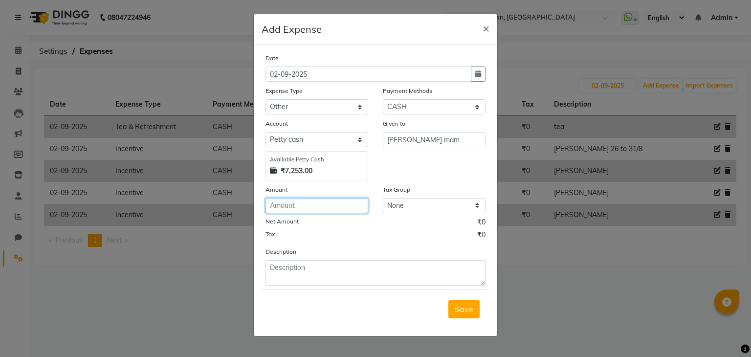
click at [330, 203] on input "number" at bounding box center [317, 205] width 103 height 15
type input "125"
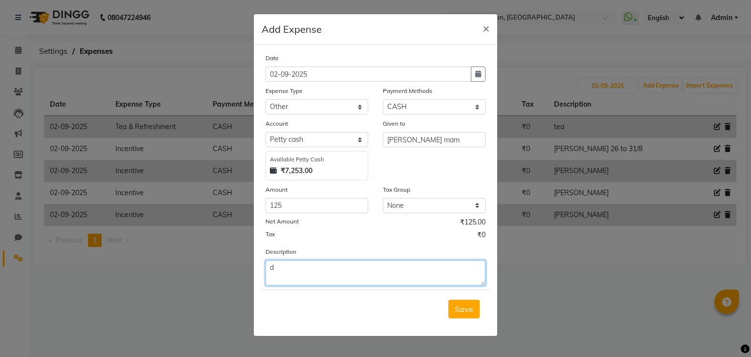
click at [320, 278] on textarea "d" at bounding box center [376, 272] width 220 height 25
type textarea "[PERSON_NAME] mam dress"
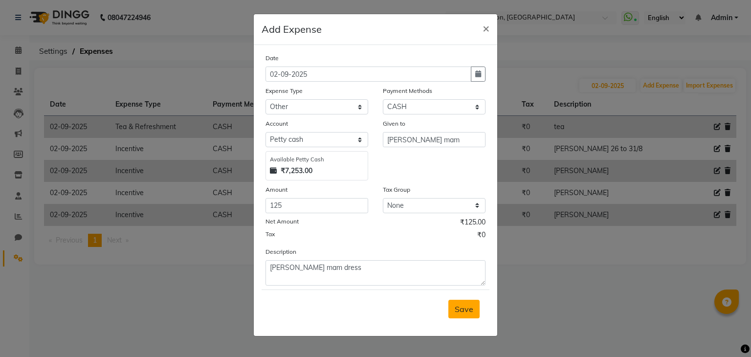
click at [465, 313] on span "Save" at bounding box center [464, 309] width 19 height 10
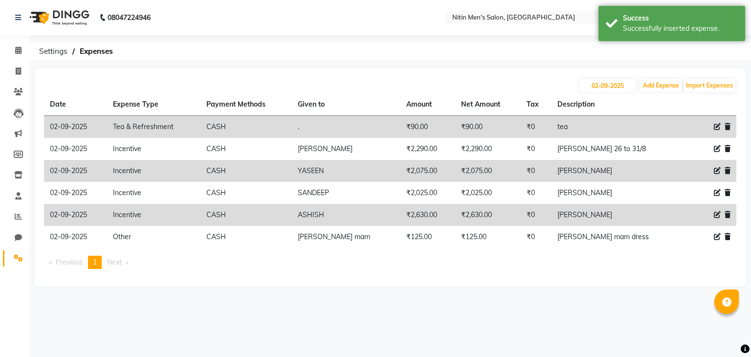
click at [652, 78] on div "02-09-2025 Add Expense Import Expenses" at bounding box center [390, 86] width 693 height 16
click at [652, 86] on button "Add Expense" at bounding box center [661, 86] width 41 height 14
select select "1"
select select "7124"
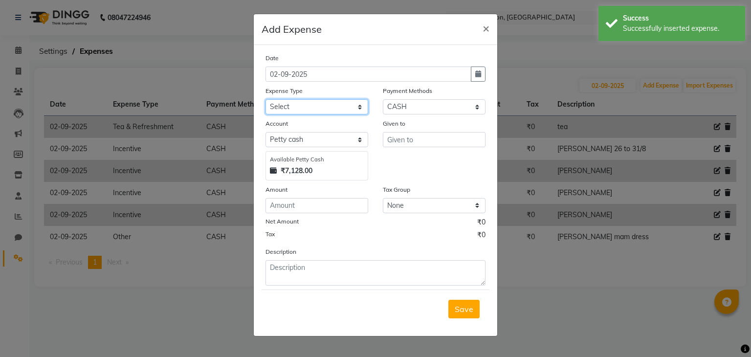
click at [352, 109] on select "Select Advance Salary Bank charges Car maintenance Cash transfer to bank Cash t…" at bounding box center [317, 106] width 103 height 15
select select "10"
click at [266, 100] on select "Select Advance Salary Bank charges Car maintenance Cash transfer to bank Cash t…" at bounding box center [317, 106] width 103 height 15
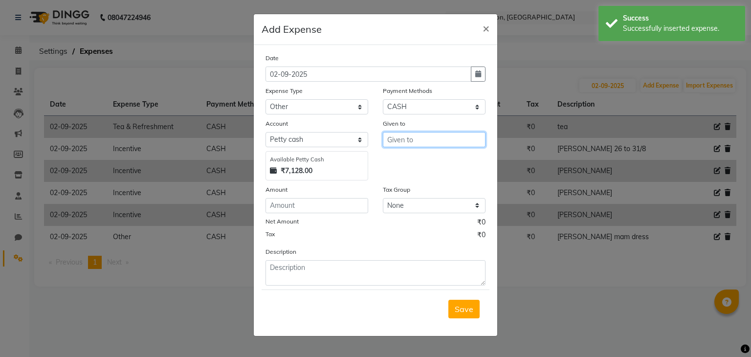
click at [409, 143] on input "text" at bounding box center [434, 139] width 103 height 15
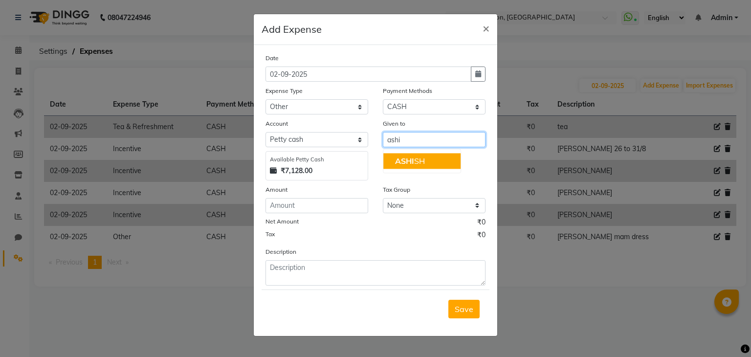
click at [406, 157] on span "ASHI" at bounding box center [404, 161] width 19 height 10
type input "ASHISH"
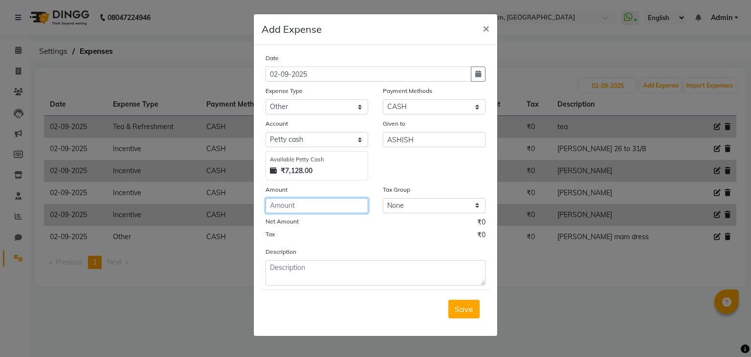
click at [318, 212] on input "number" at bounding box center [317, 205] width 103 height 15
type input "238"
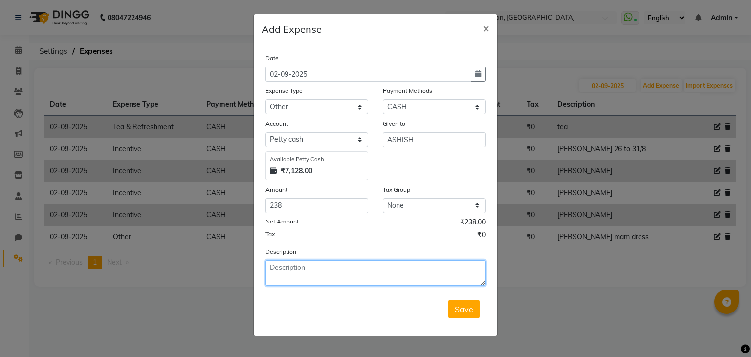
click at [311, 273] on textarea at bounding box center [376, 272] width 220 height 25
type textarea "travling stn cloth"
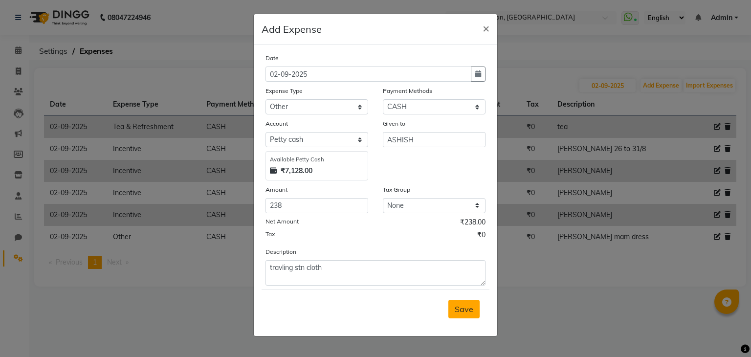
click at [464, 316] on button "Save" at bounding box center [463, 309] width 31 height 19
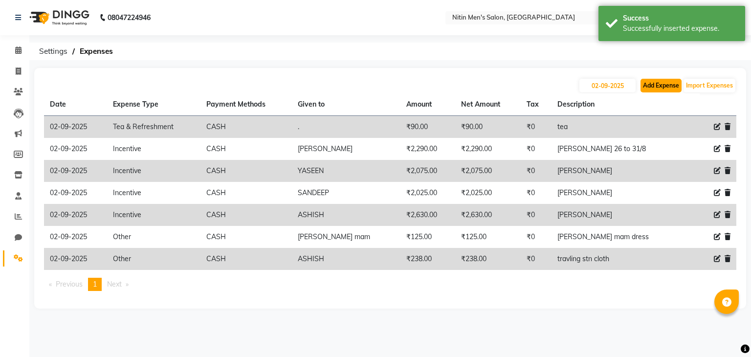
click at [660, 83] on button "Add Expense" at bounding box center [661, 86] width 41 height 14
select select "1"
select select "7124"
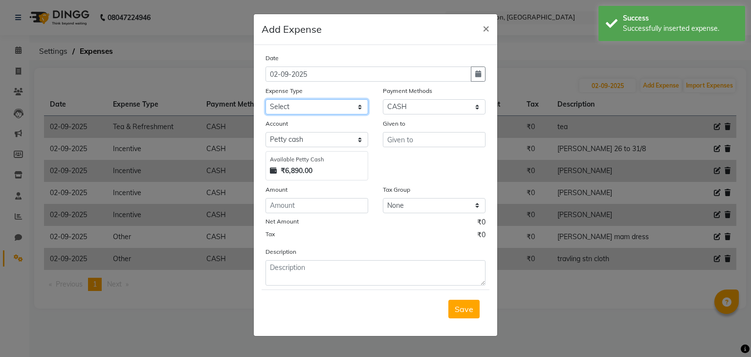
click at [329, 110] on select "Select Advance Salary Bank charges Car maintenance Cash transfer to bank Cash t…" at bounding box center [317, 106] width 103 height 15
select select "15"
click at [266, 100] on select "Select Advance Salary Bank charges Car maintenance Cash transfer to bank Cash t…" at bounding box center [317, 106] width 103 height 15
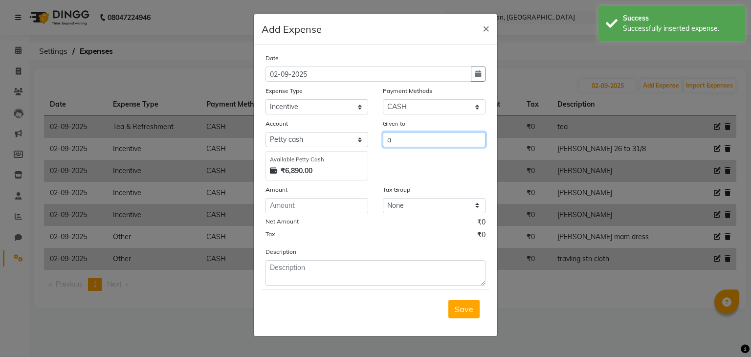
click at [395, 143] on input "a" at bounding box center [434, 139] width 103 height 15
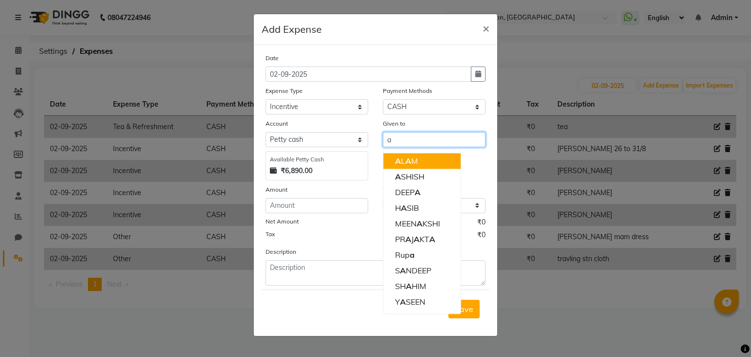
click at [410, 168] on button "A L A M" at bounding box center [421, 161] width 77 height 16
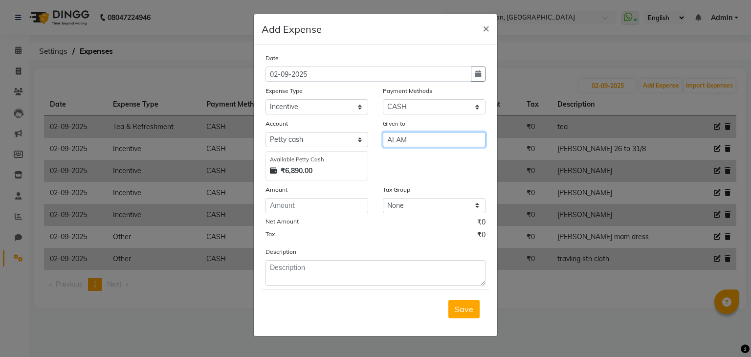
type input "ALAM"
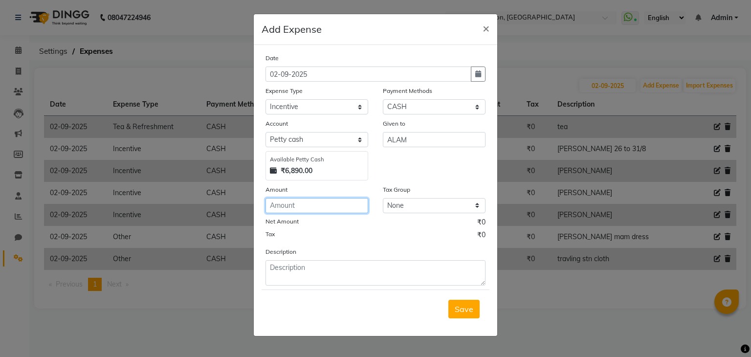
click at [329, 210] on input "number" at bounding box center [317, 205] width 103 height 15
type input "95"
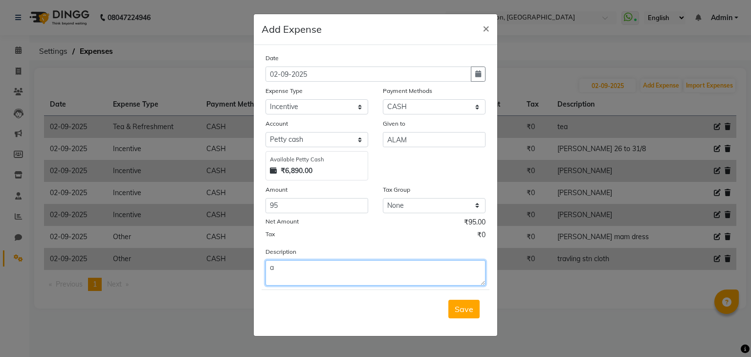
click at [324, 273] on textarea "a" at bounding box center [376, 272] width 220 height 25
type textarea "alam comi"
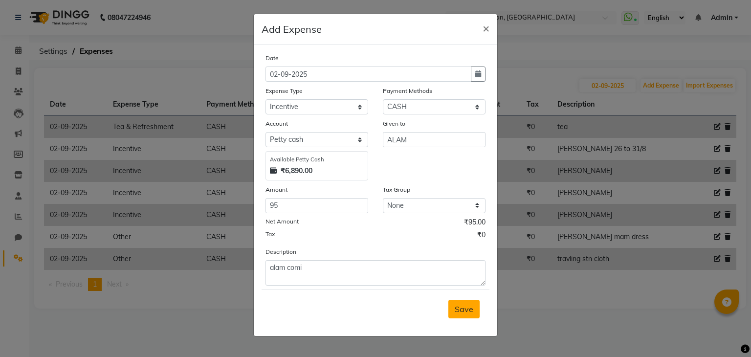
click at [461, 312] on span "Save" at bounding box center [464, 309] width 19 height 10
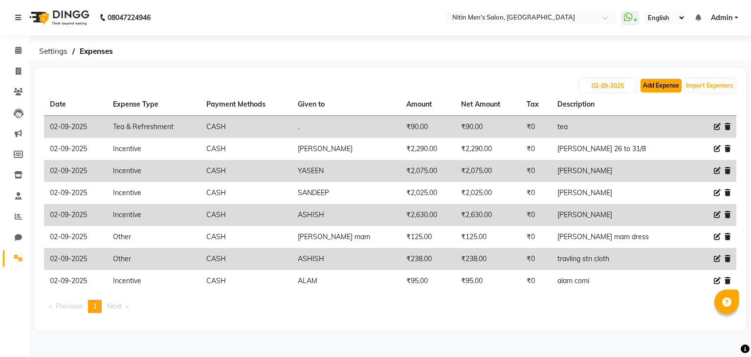
click at [657, 84] on button "Add Expense" at bounding box center [661, 86] width 41 height 14
select select "1"
select select "7124"
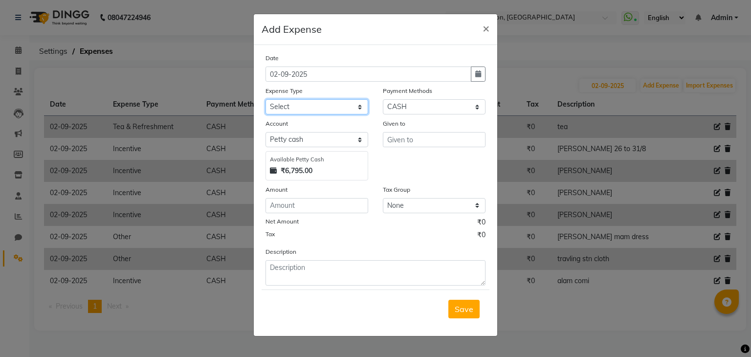
click at [327, 106] on select "Select Advance Salary Bank charges Car maintenance Cash transfer to bank Cash t…" at bounding box center [317, 106] width 103 height 15
select select "10"
click at [266, 100] on select "Select Advance Salary Bank charges Car maintenance Cash transfer to bank Cash t…" at bounding box center [317, 106] width 103 height 15
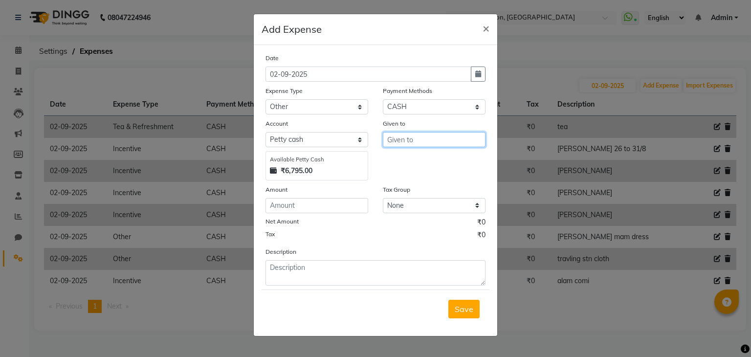
click at [411, 145] on input "text" at bounding box center [434, 139] width 103 height 15
click at [409, 161] on span "ASH" at bounding box center [403, 161] width 17 height 10
type input "ASHISH"
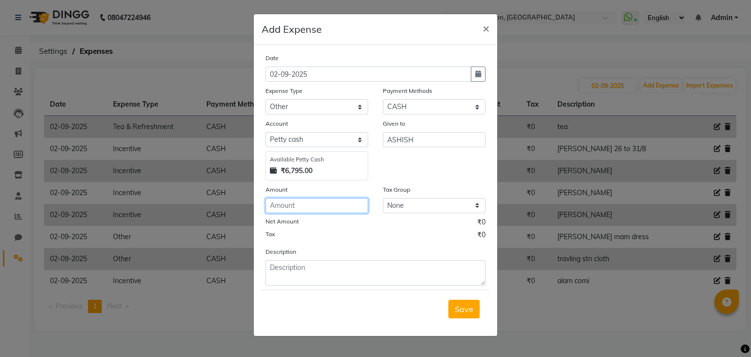
click at [282, 206] on input "number" at bounding box center [317, 205] width 103 height 15
type input "170"
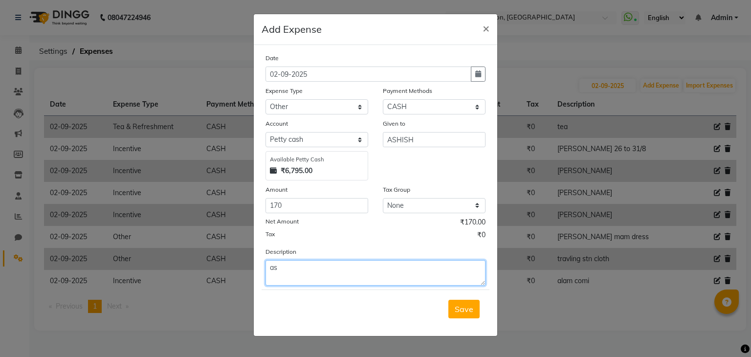
click at [315, 277] on textarea "as" at bounding box center [376, 272] width 220 height 25
type textarea "ashish tip"
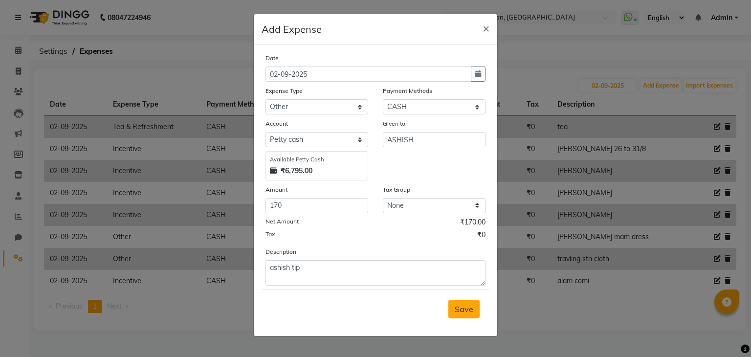
click at [464, 306] on span "Save" at bounding box center [464, 309] width 19 height 10
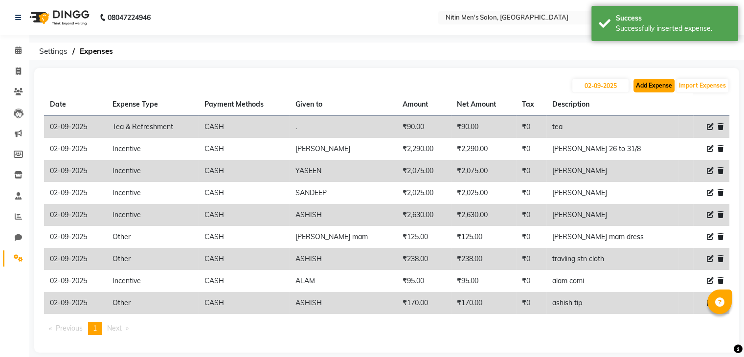
click at [653, 88] on button "Add Expense" at bounding box center [653, 86] width 41 height 14
select select "1"
select select "7124"
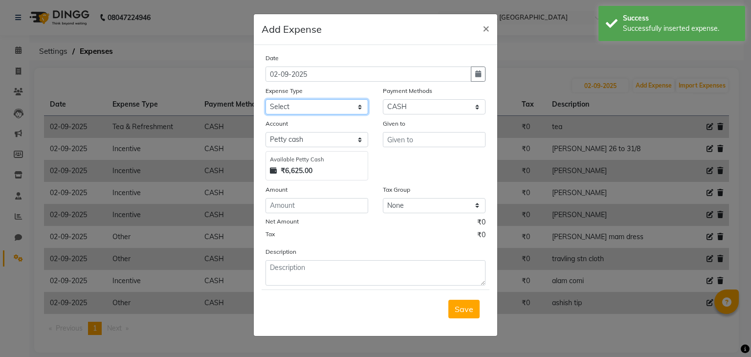
drag, startPoint x: 340, startPoint y: 106, endPoint x: 308, endPoint y: 306, distance: 202.7
click at [308, 306] on form "Date 02-09-2025 Expense Type Select Advance Salary Bank charges Car maintenance…" at bounding box center [376, 190] width 228 height 275
select select "10"
click at [266, 100] on select "Select Advance Salary Bank charges Car maintenance Cash transfer to bank Cash t…" at bounding box center [317, 106] width 103 height 15
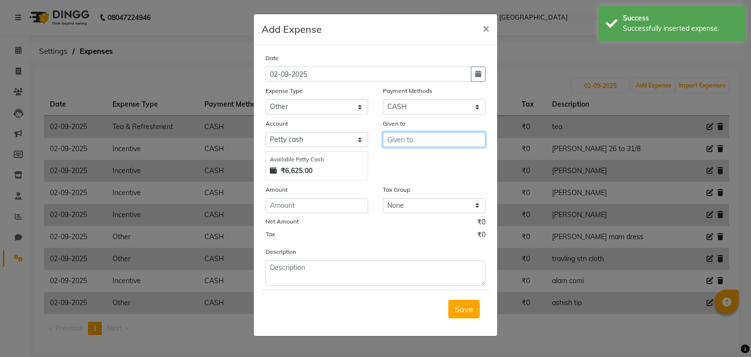
click at [393, 144] on input "text" at bounding box center [434, 139] width 103 height 15
click at [396, 159] on span "HAS" at bounding box center [403, 161] width 17 height 10
type input "[PERSON_NAME]"
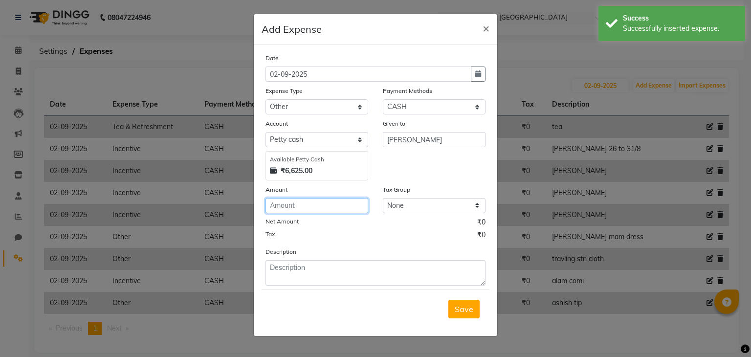
click at [350, 205] on input "number" at bounding box center [317, 205] width 103 height 15
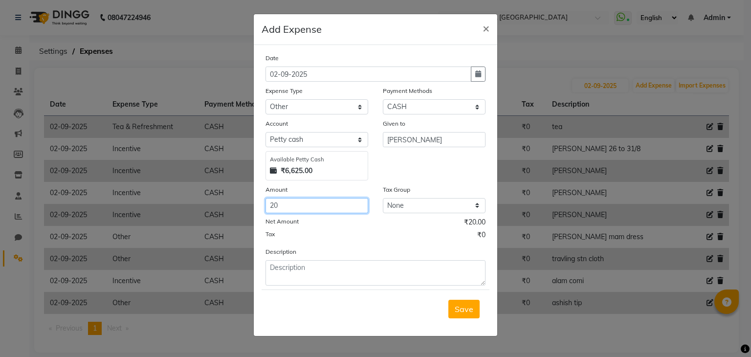
type input "20"
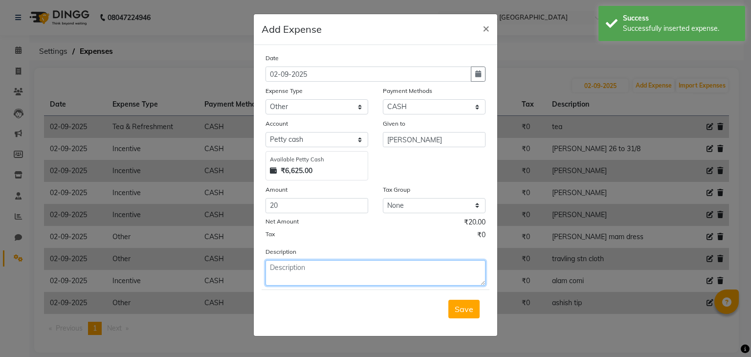
click at [338, 269] on textarea at bounding box center [376, 272] width 220 height 25
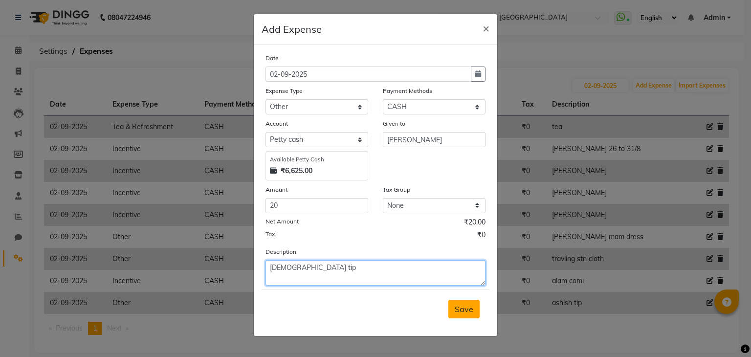
type textarea "[DEMOGRAPHIC_DATA] tip"
click at [477, 317] on button "Save" at bounding box center [463, 309] width 31 height 19
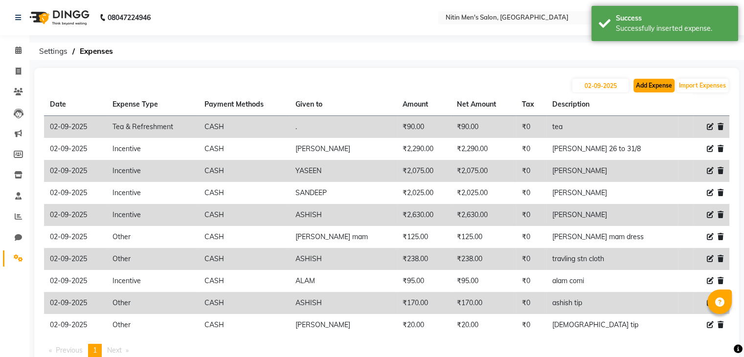
click at [654, 89] on button "Add Expense" at bounding box center [653, 86] width 41 height 14
select select "1"
select select "7124"
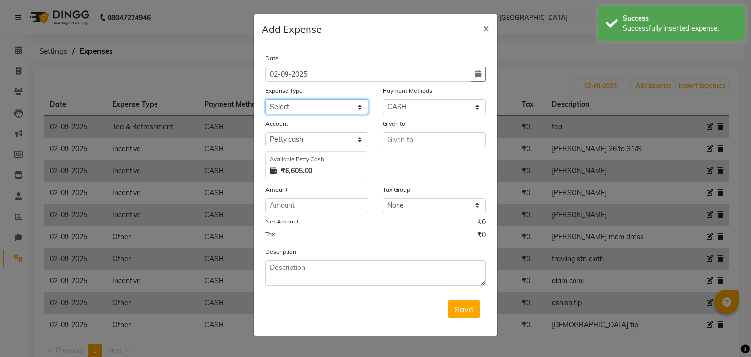
drag, startPoint x: 344, startPoint y: 111, endPoint x: 340, endPoint y: 317, distance: 206.9
click at [340, 317] on form "Date 02-09-2025 Expense Type Select Advance Salary Bank charges Car maintenance…" at bounding box center [376, 190] width 228 height 275
select select "10"
click at [266, 100] on select "Select Advance Salary Bank charges Car maintenance Cash transfer to bank Cash t…" at bounding box center [317, 106] width 103 height 15
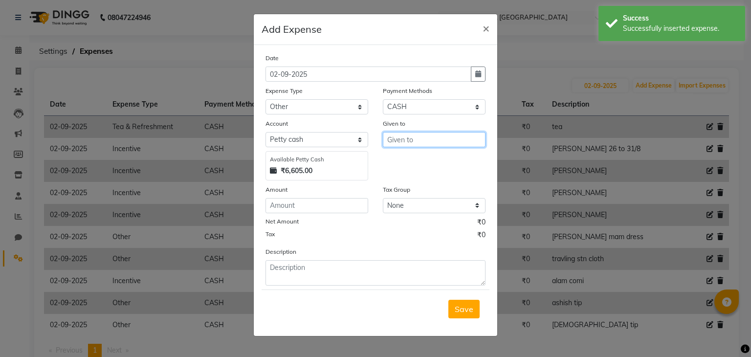
click at [434, 147] on input "text" at bounding box center [434, 139] width 103 height 15
click at [411, 160] on ngb-highlight "YAS EEN" at bounding box center [410, 161] width 30 height 10
type input "YASEEN"
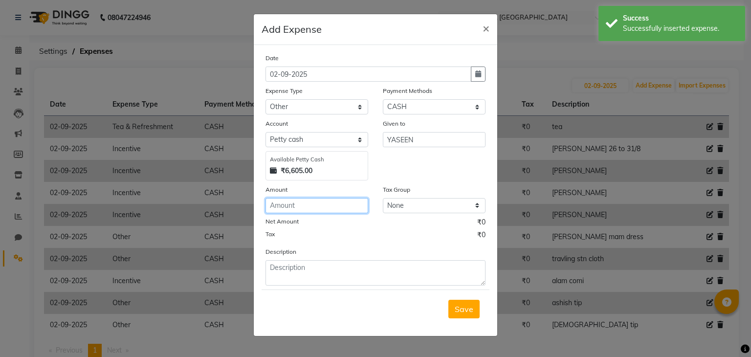
click at [338, 213] on input "number" at bounding box center [317, 205] width 103 height 15
type input "50"
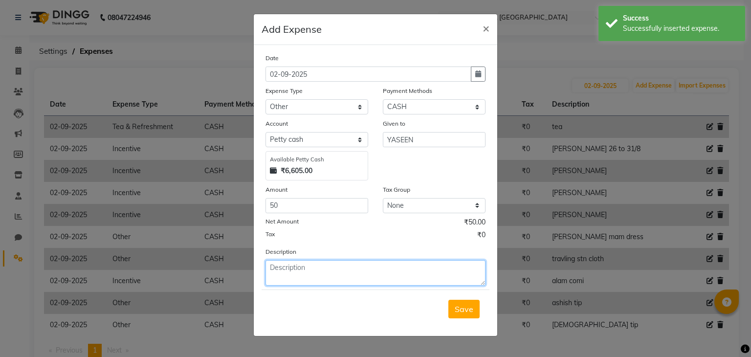
click at [316, 273] on textarea at bounding box center [376, 272] width 220 height 25
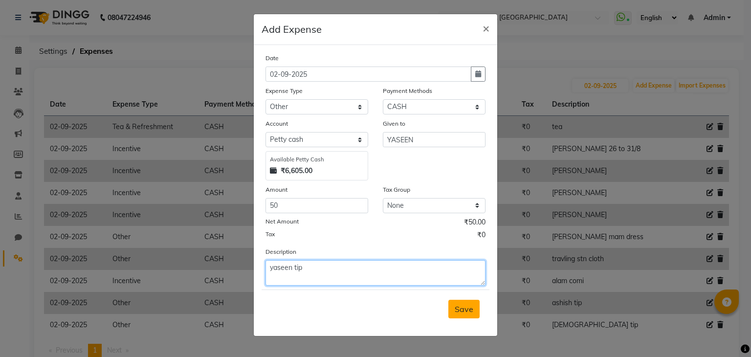
type textarea "yaseen tip"
click at [466, 318] on button "Save" at bounding box center [463, 309] width 31 height 19
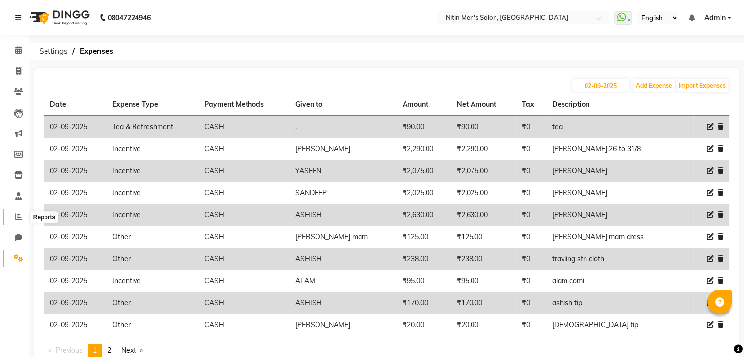
click at [10, 222] on span at bounding box center [18, 216] width 17 height 11
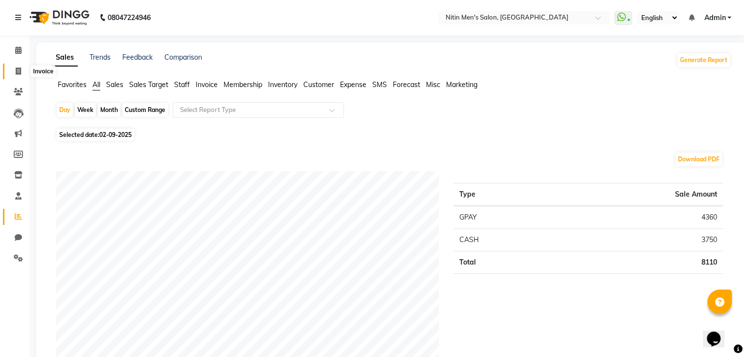
click at [18, 74] on icon at bounding box center [18, 70] width 5 height 7
select select "service"
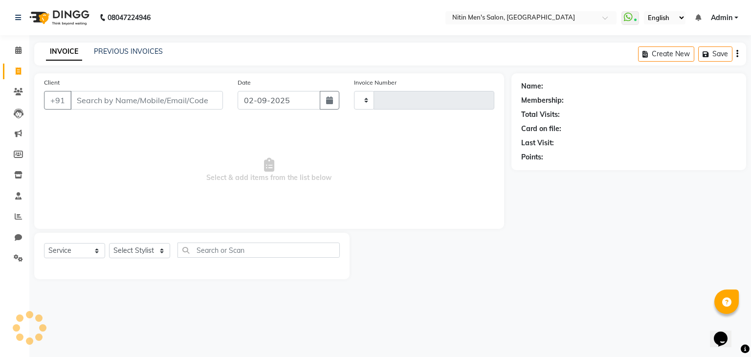
type input "2957"
select select "7981"
click at [154, 255] on select "Select Stylist [PERSON_NAME] DEEPA [PERSON_NAME] MEENAKSHI NITIN SIR [PERSON_NA…" at bounding box center [139, 250] width 61 height 15
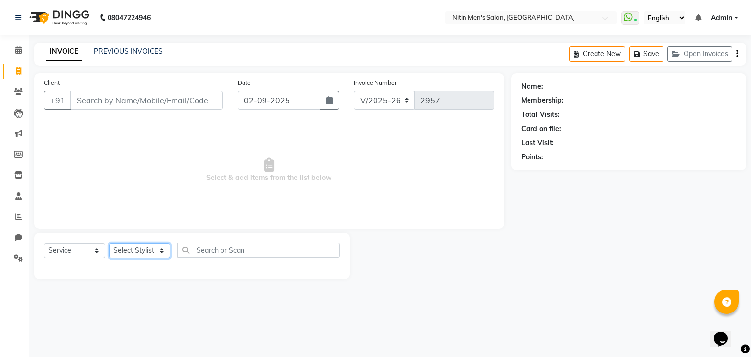
select select "85157"
click at [109, 244] on select "Select Stylist [PERSON_NAME] DEEPA [PERSON_NAME] MEENAKSHI NITIN SIR [PERSON_NA…" at bounding box center [139, 250] width 61 height 15
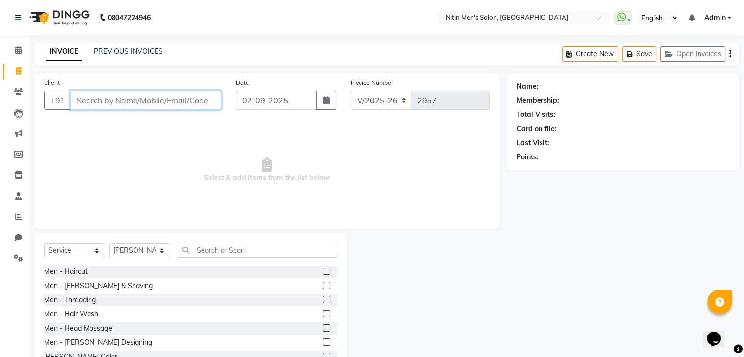
click at [129, 101] on input "Client" at bounding box center [145, 100] width 151 height 19
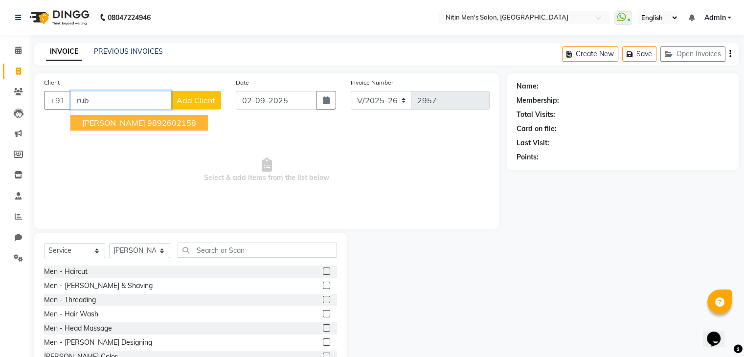
click at [129, 120] on span "[PERSON_NAME]" at bounding box center [113, 123] width 63 height 10
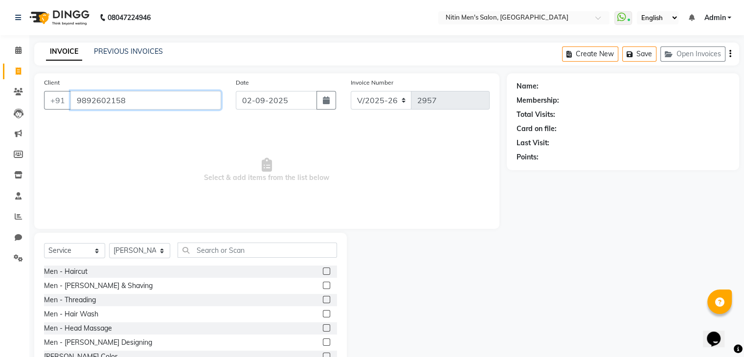
type input "9892602158"
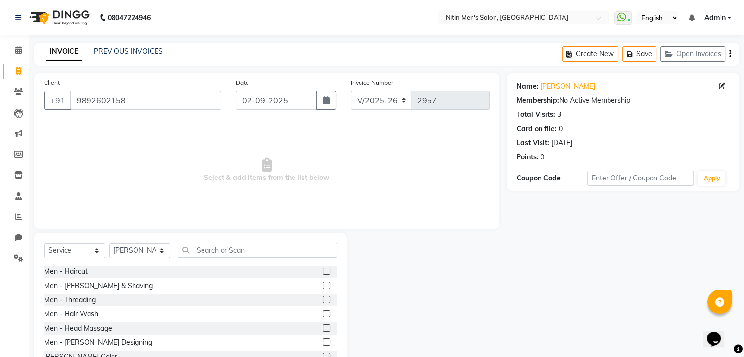
click at [323, 272] on label at bounding box center [326, 271] width 7 height 7
click at [323, 272] on input "checkbox" at bounding box center [326, 271] width 6 height 6
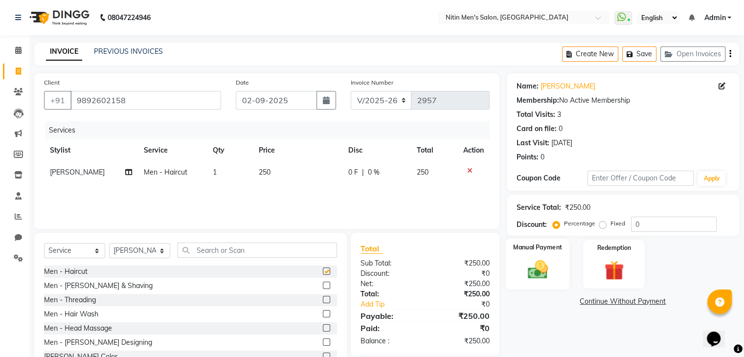
checkbox input "false"
click at [530, 263] on img at bounding box center [537, 269] width 33 height 23
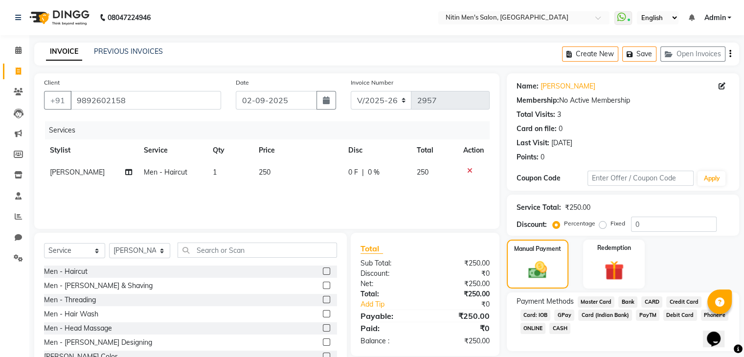
click at [564, 329] on span "CASH" at bounding box center [559, 328] width 21 height 11
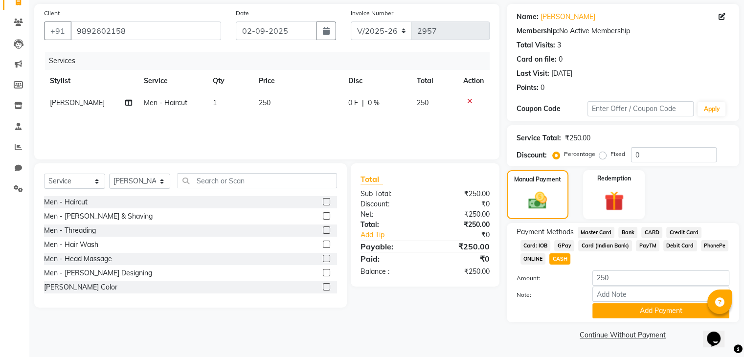
scroll to position [70, 0]
click at [646, 313] on button "Add Payment" at bounding box center [660, 310] width 137 height 15
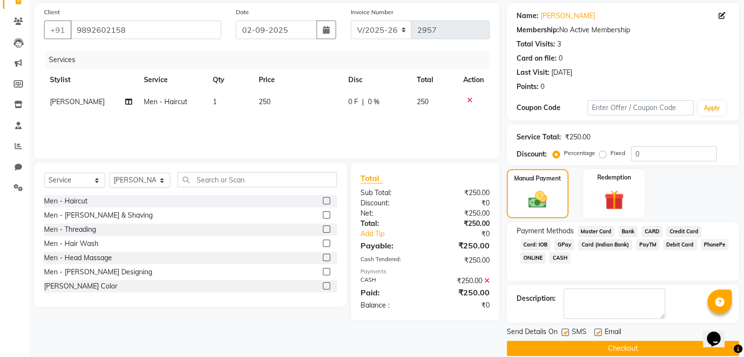
click at [605, 343] on button "Checkout" at bounding box center [623, 348] width 232 height 15
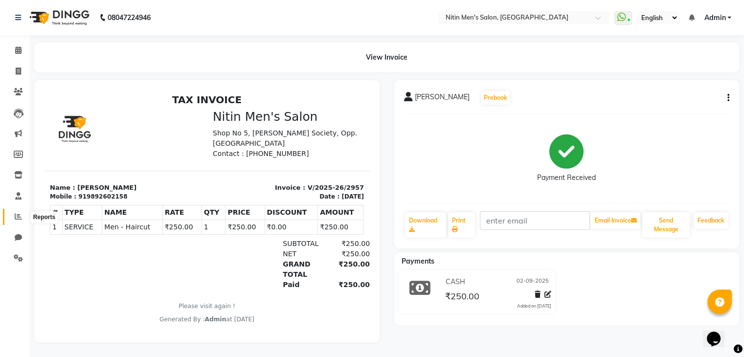
click at [16, 216] on icon at bounding box center [18, 216] width 7 height 7
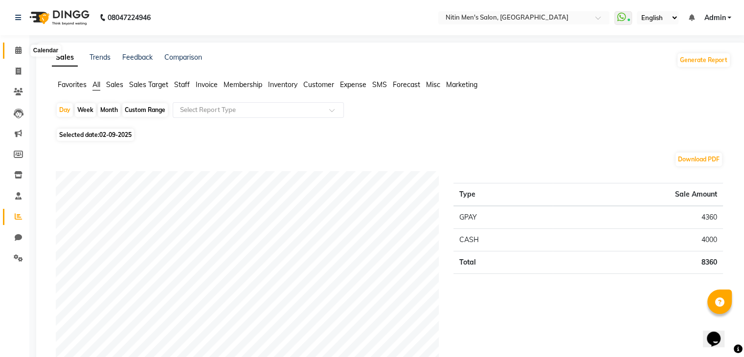
click at [20, 55] on span at bounding box center [18, 50] width 17 height 11
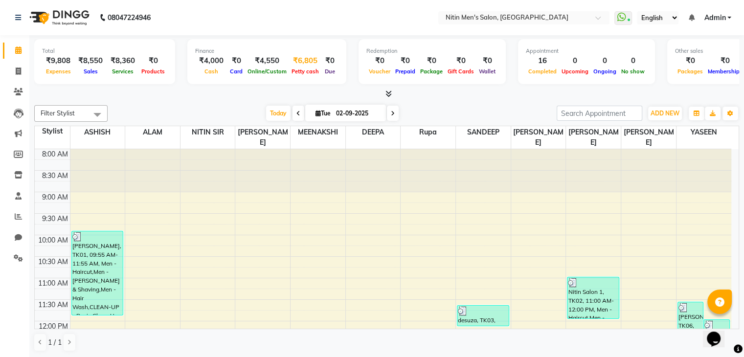
click at [306, 64] on div "₹6,805" at bounding box center [305, 60] width 32 height 11
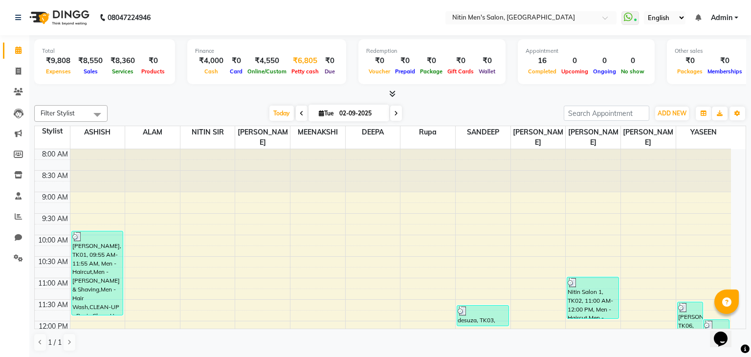
select select "7124"
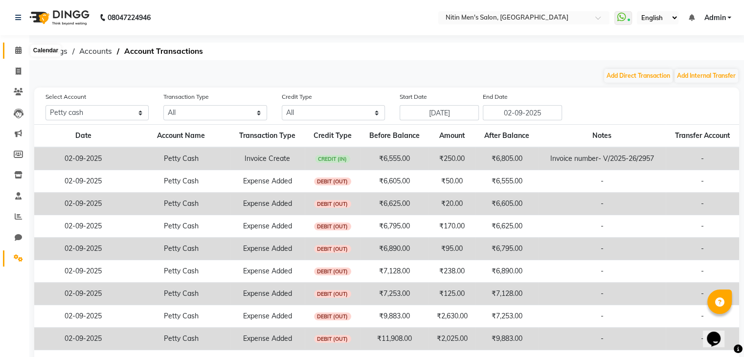
click at [23, 52] on span at bounding box center [18, 50] width 17 height 11
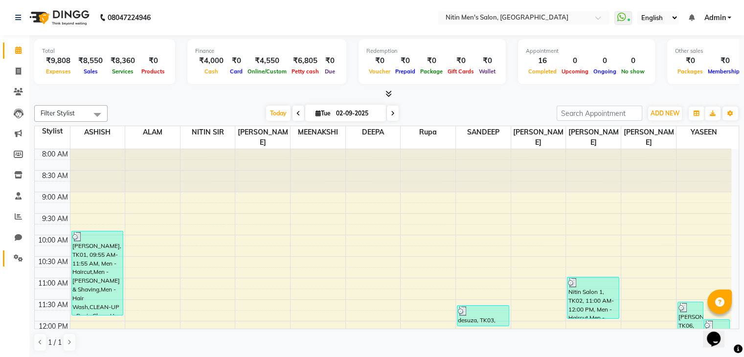
click at [19, 252] on link "Settings" at bounding box center [14, 258] width 23 height 16
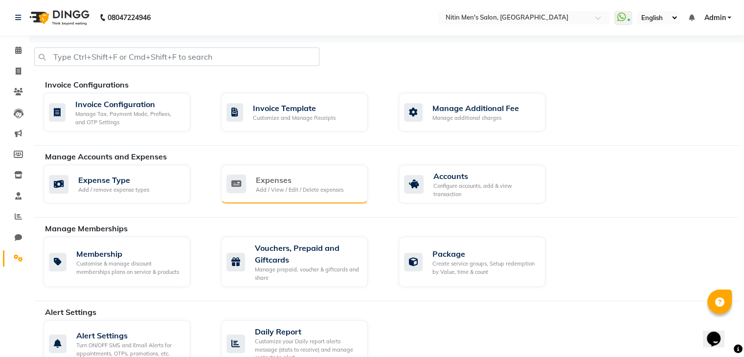
click at [250, 177] on div "Expenses Add / View / Edit / Delete expenses" at bounding box center [293, 184] width 134 height 20
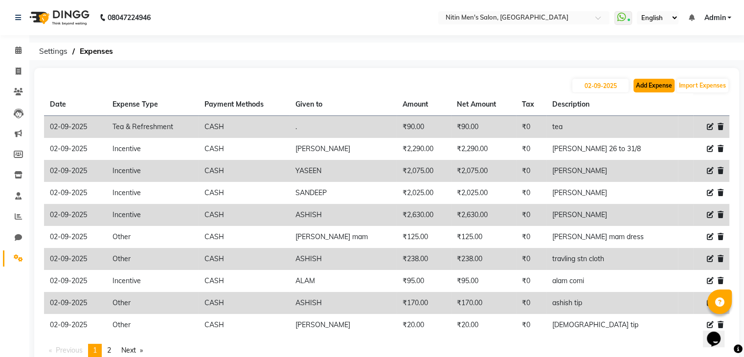
click at [639, 88] on button "Add Expense" at bounding box center [653, 86] width 41 height 14
select select "1"
select select "7124"
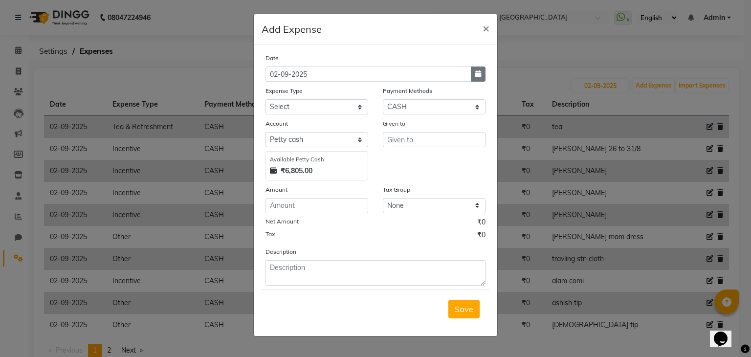
click at [482, 77] on button "button" at bounding box center [478, 74] width 15 height 15
select select "9"
select select "2025"
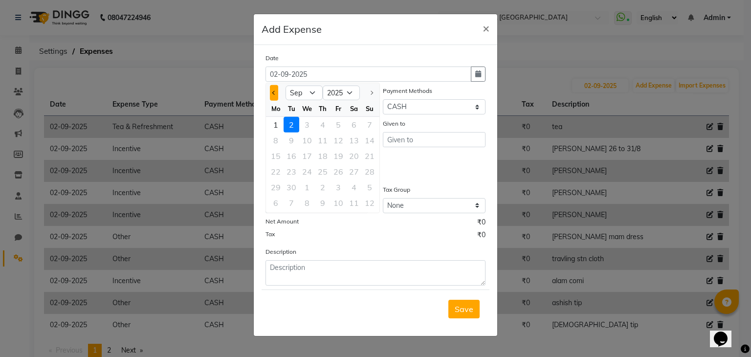
click at [276, 96] on button "Previous month" at bounding box center [274, 93] width 8 height 16
select select "8"
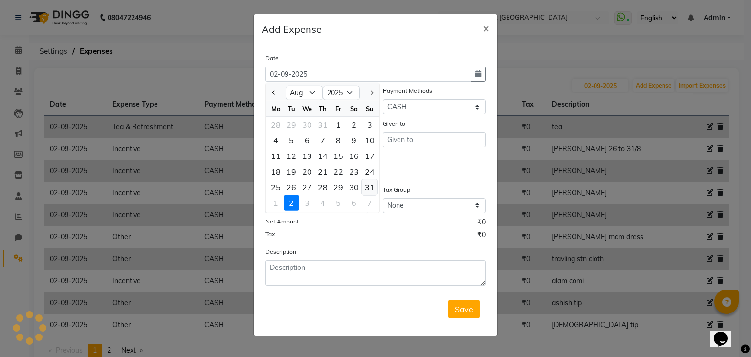
click at [372, 184] on div "31" at bounding box center [370, 187] width 16 height 16
type input "[DATE]"
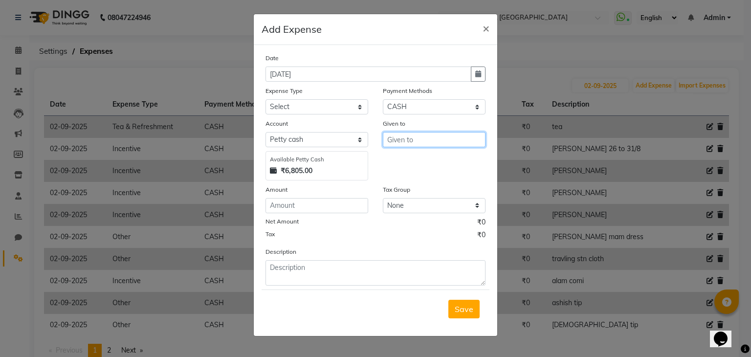
click at [405, 140] on input "text" at bounding box center [434, 139] width 103 height 15
click at [403, 163] on span "YAS" at bounding box center [402, 161] width 15 height 10
type input "YASEEN"
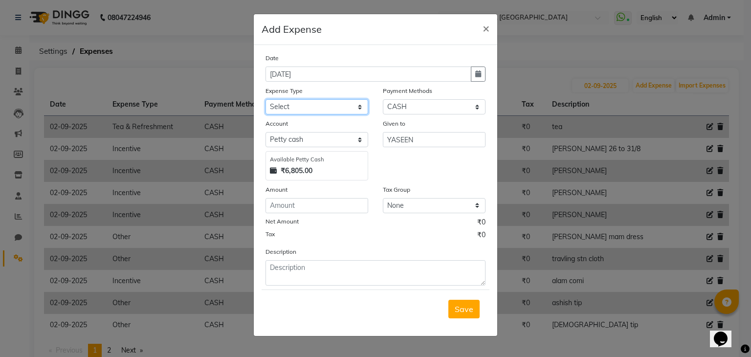
click at [327, 108] on select "Select Advance Salary Bank charges Car maintenance Cash transfer to bank Cash t…" at bounding box center [317, 106] width 103 height 15
select select "16"
click at [266, 100] on select "Select Advance Salary Bank charges Car maintenance Cash transfer to bank Cash t…" at bounding box center [317, 106] width 103 height 15
click at [305, 202] on input "number" at bounding box center [317, 205] width 103 height 15
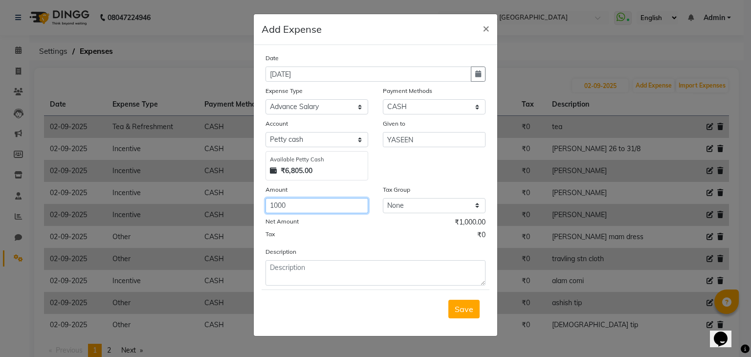
type input "1000"
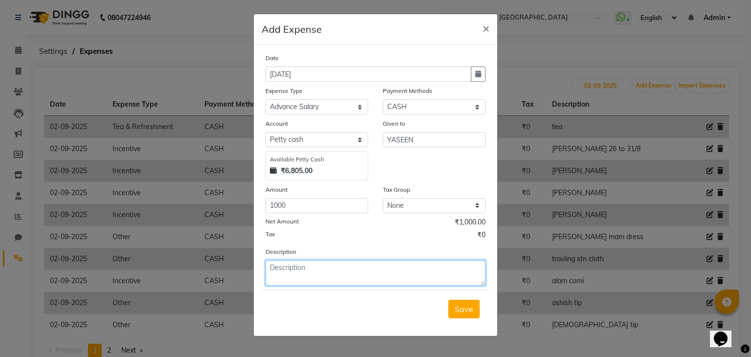
click at [329, 277] on textarea at bounding box center [376, 272] width 220 height 25
type textarea "yaseen adv"
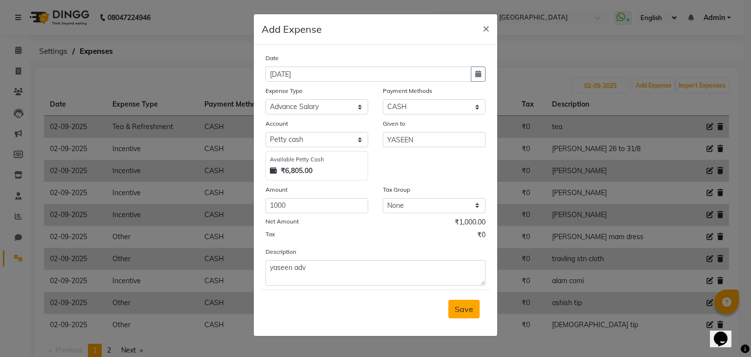
click at [461, 308] on span "Save" at bounding box center [464, 309] width 19 height 10
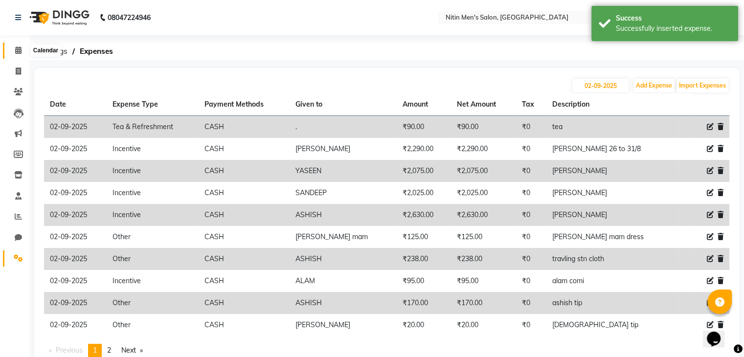
click at [16, 50] on icon at bounding box center [18, 49] width 6 height 7
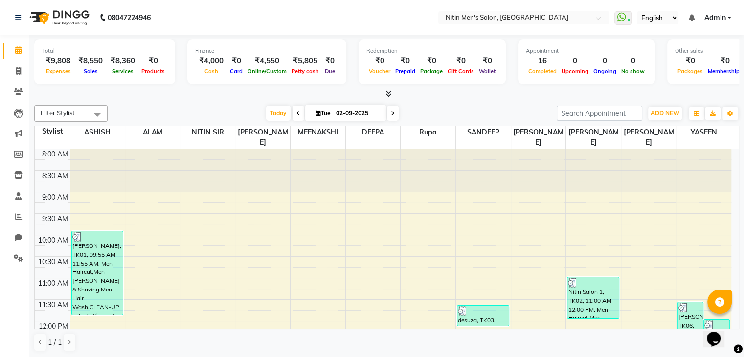
click at [16, 50] on icon at bounding box center [18, 49] width 6 height 7
click at [18, 213] on icon at bounding box center [18, 216] width 7 height 7
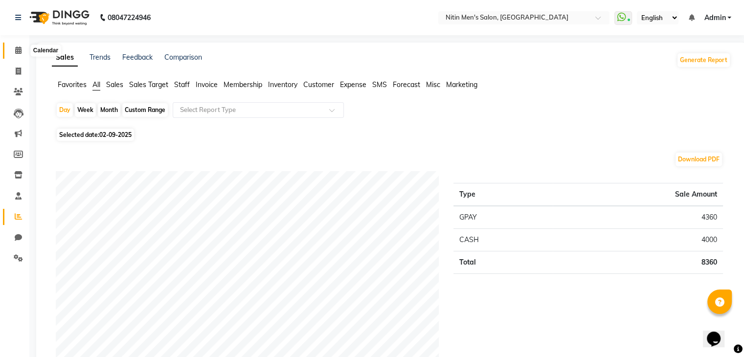
click at [21, 49] on icon at bounding box center [18, 49] width 6 height 7
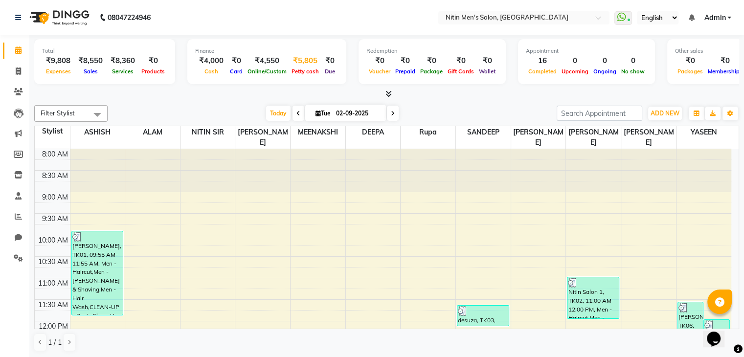
click at [293, 64] on div "₹5,805" at bounding box center [305, 60] width 32 height 11
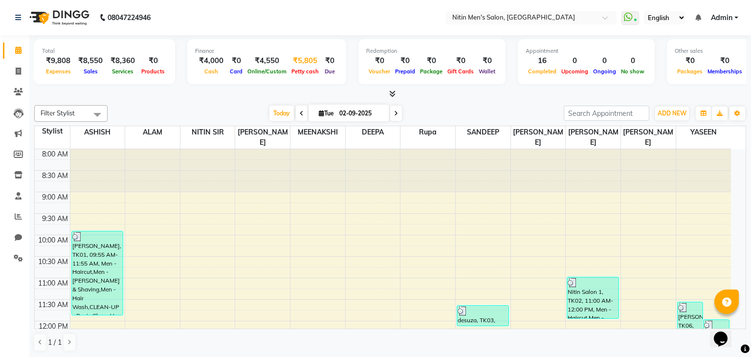
select select "7124"
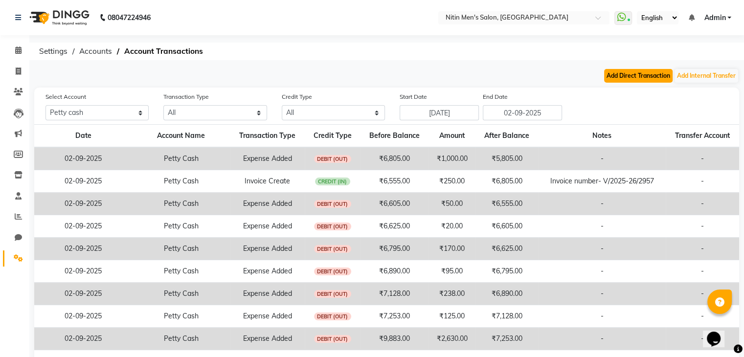
click at [617, 69] on button "Add Direct Transaction" at bounding box center [638, 76] width 68 height 14
select select "direct"
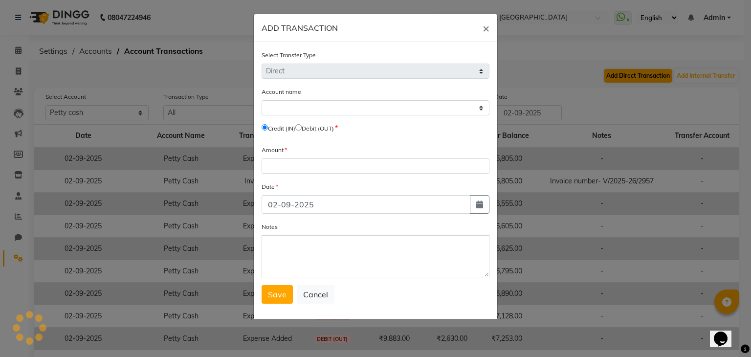
select select "7124"
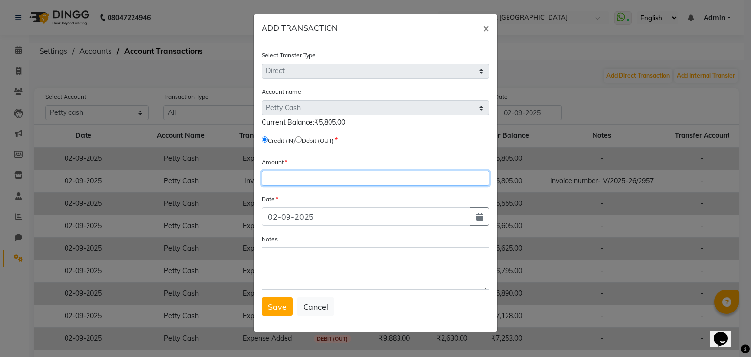
click at [301, 178] on input "number" at bounding box center [376, 178] width 228 height 15
type input "650"
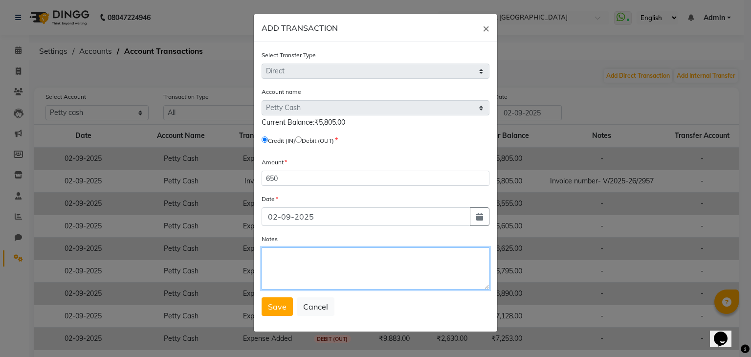
click at [293, 276] on textarea "Notes" at bounding box center [376, 268] width 228 height 42
type textarea "ext"
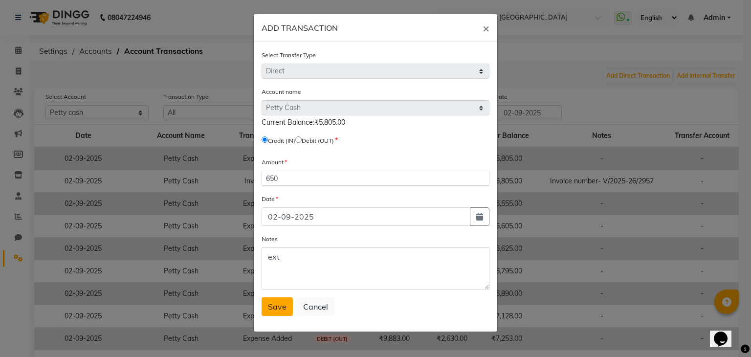
click at [286, 308] on span "Save" at bounding box center [277, 307] width 19 height 10
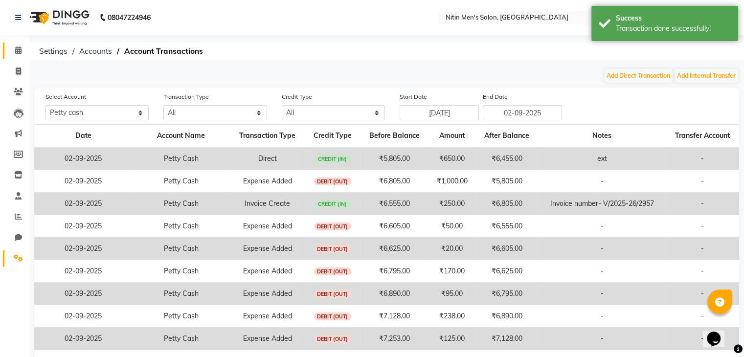
click at [22, 57] on link "Calendar" at bounding box center [14, 51] width 23 height 16
